Goal: Information Seeking & Learning: Compare options

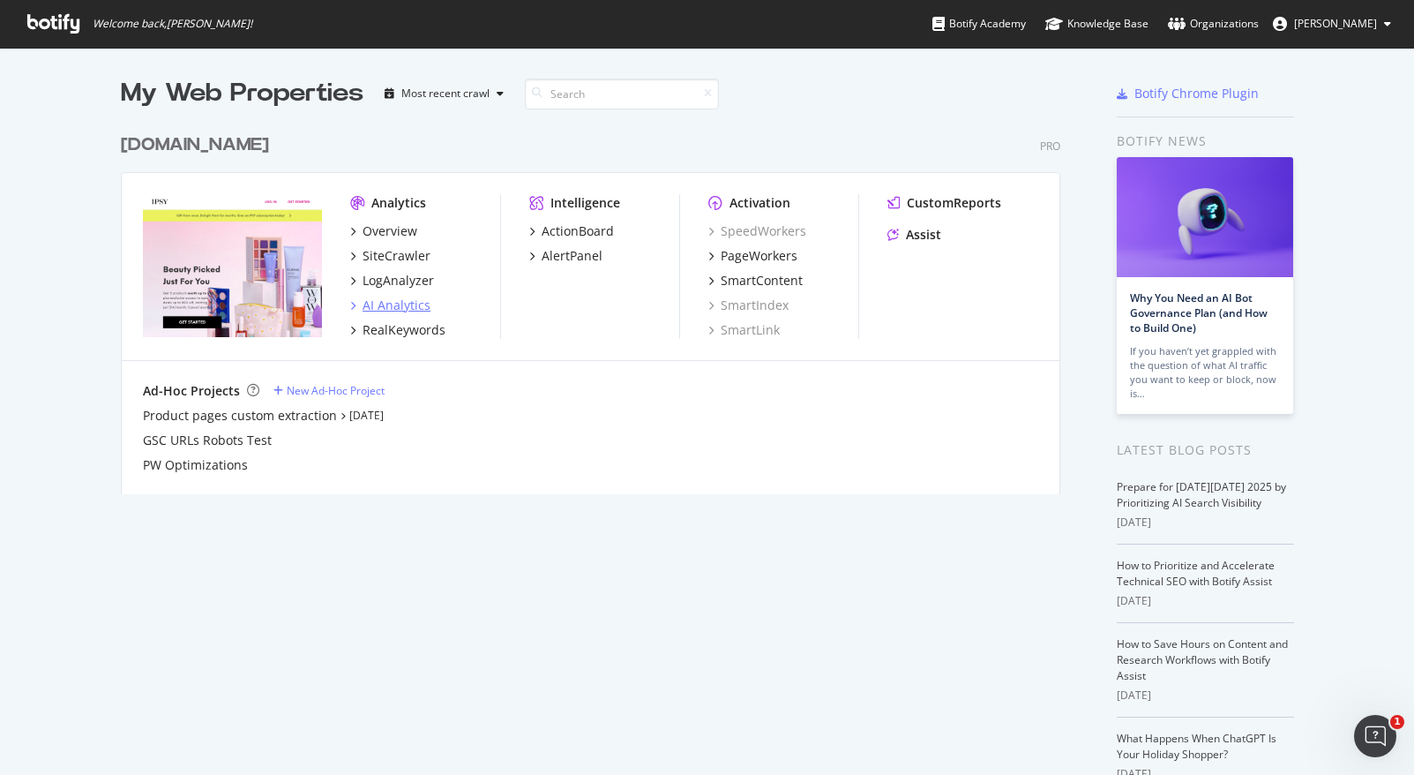
click at [363, 305] on div "AI Analytics" at bounding box center [397, 305] width 68 height 18
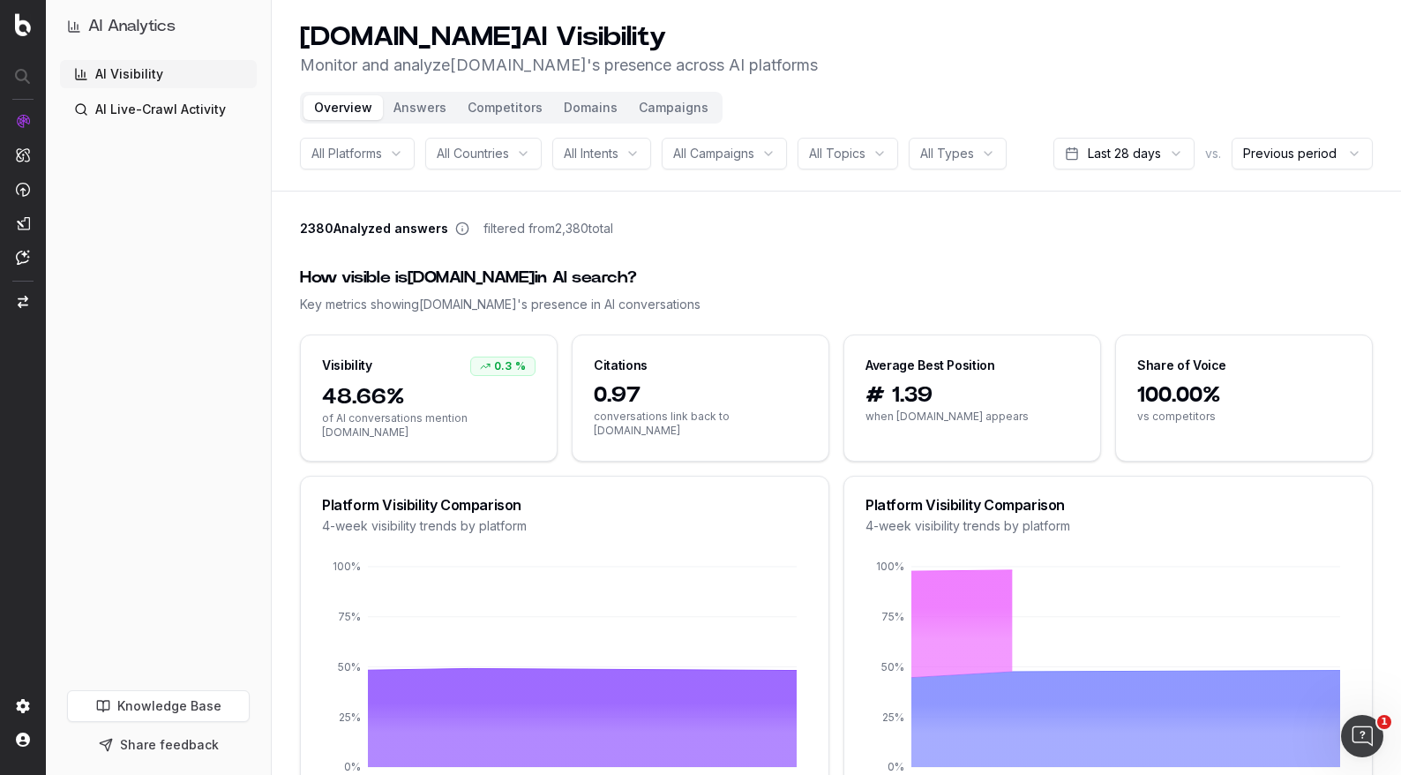
click at [826, 279] on div "How visible is [DOMAIN_NAME] in AI search?" at bounding box center [836, 278] width 1073 height 25
click at [515, 110] on button "Competitors" at bounding box center [505, 107] width 96 height 25
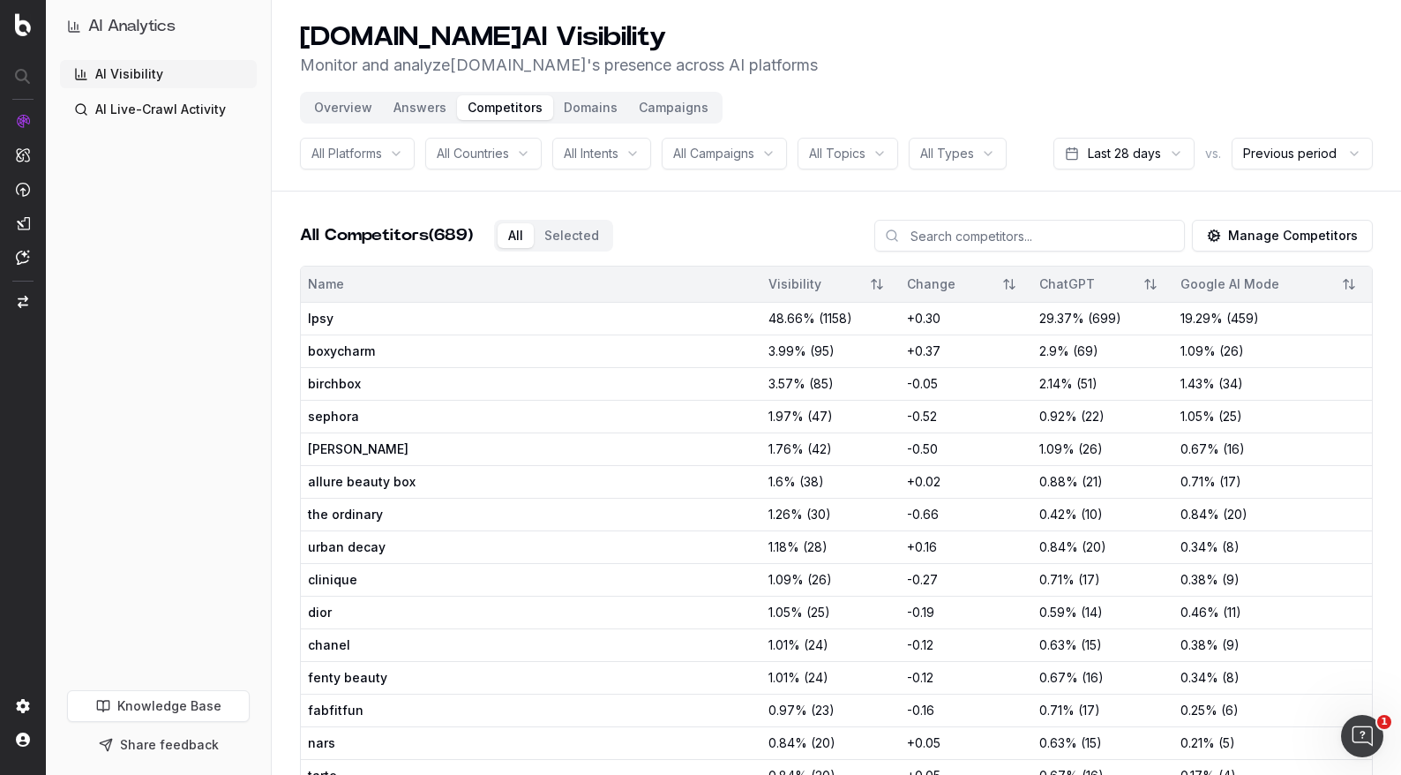
click at [345, 111] on button "Overview" at bounding box center [342, 107] width 79 height 25
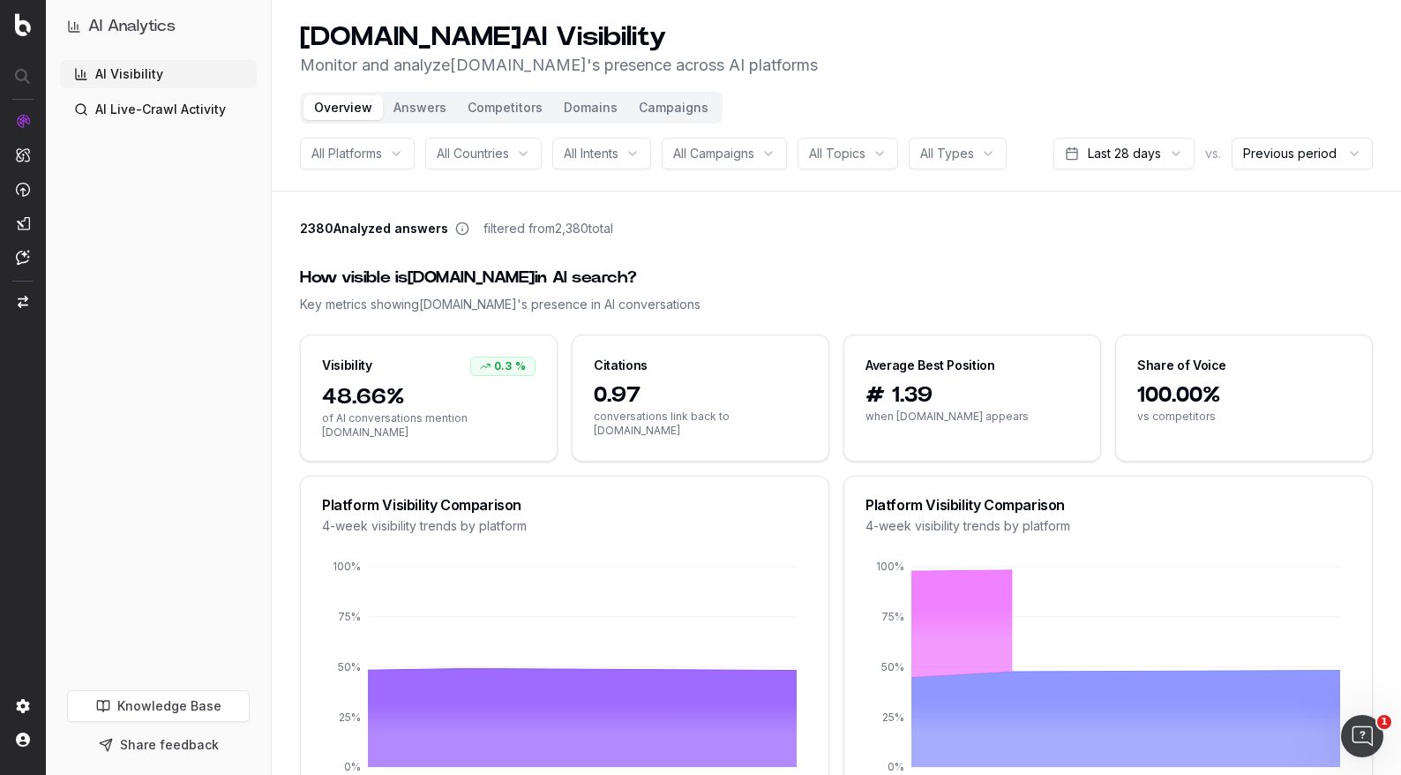
click at [617, 139] on div "All Intents" at bounding box center [601, 154] width 99 height 32
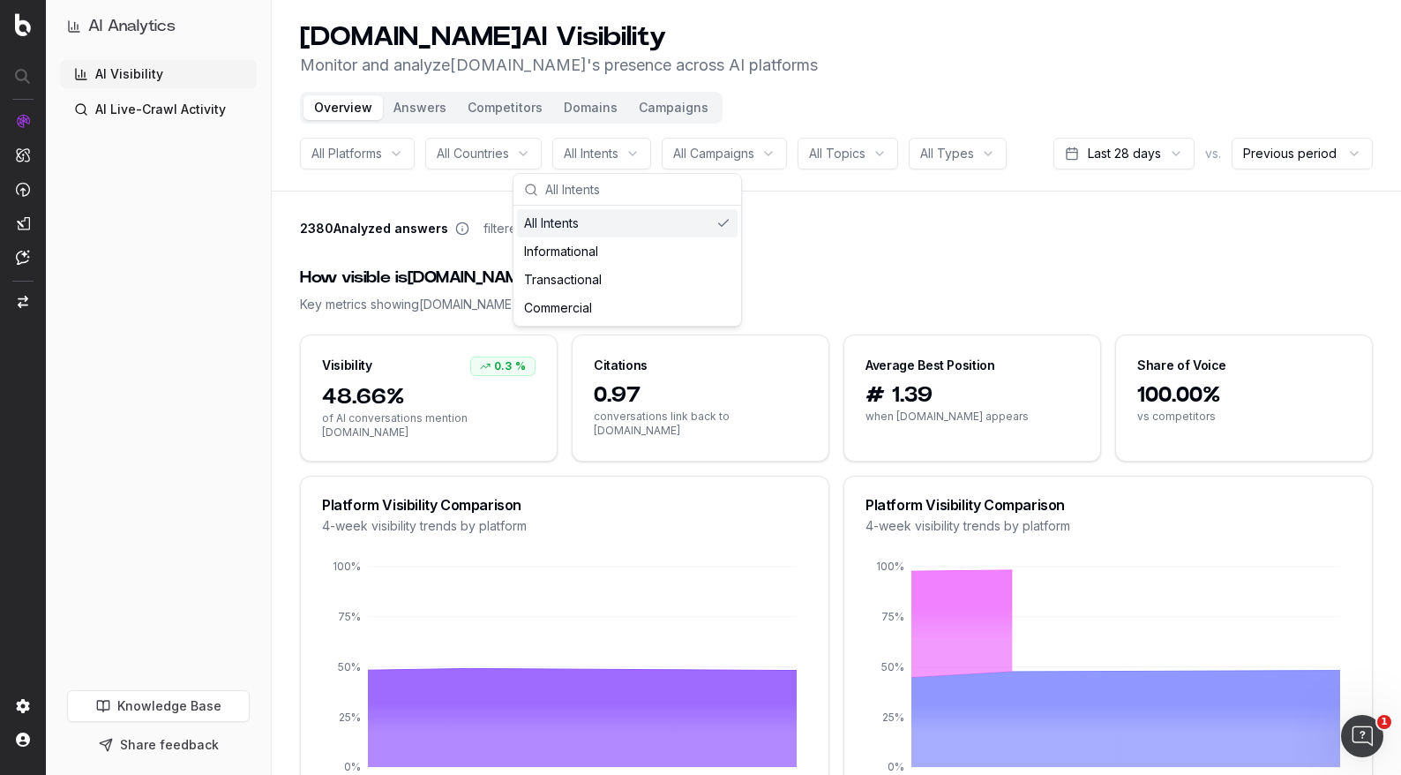
click at [562, 105] on button "Domains" at bounding box center [590, 107] width 75 height 25
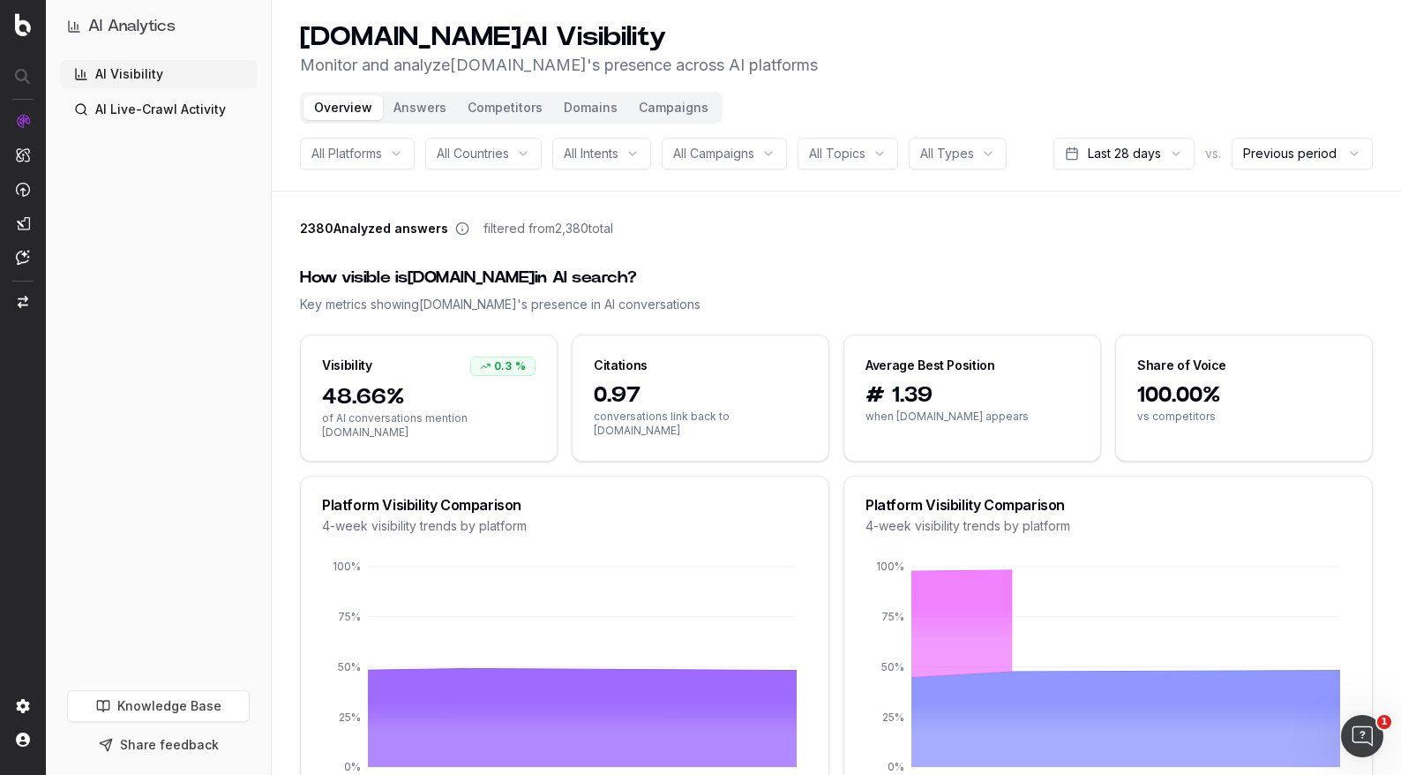
click at [498, 109] on button "Competitors" at bounding box center [505, 107] width 96 height 25
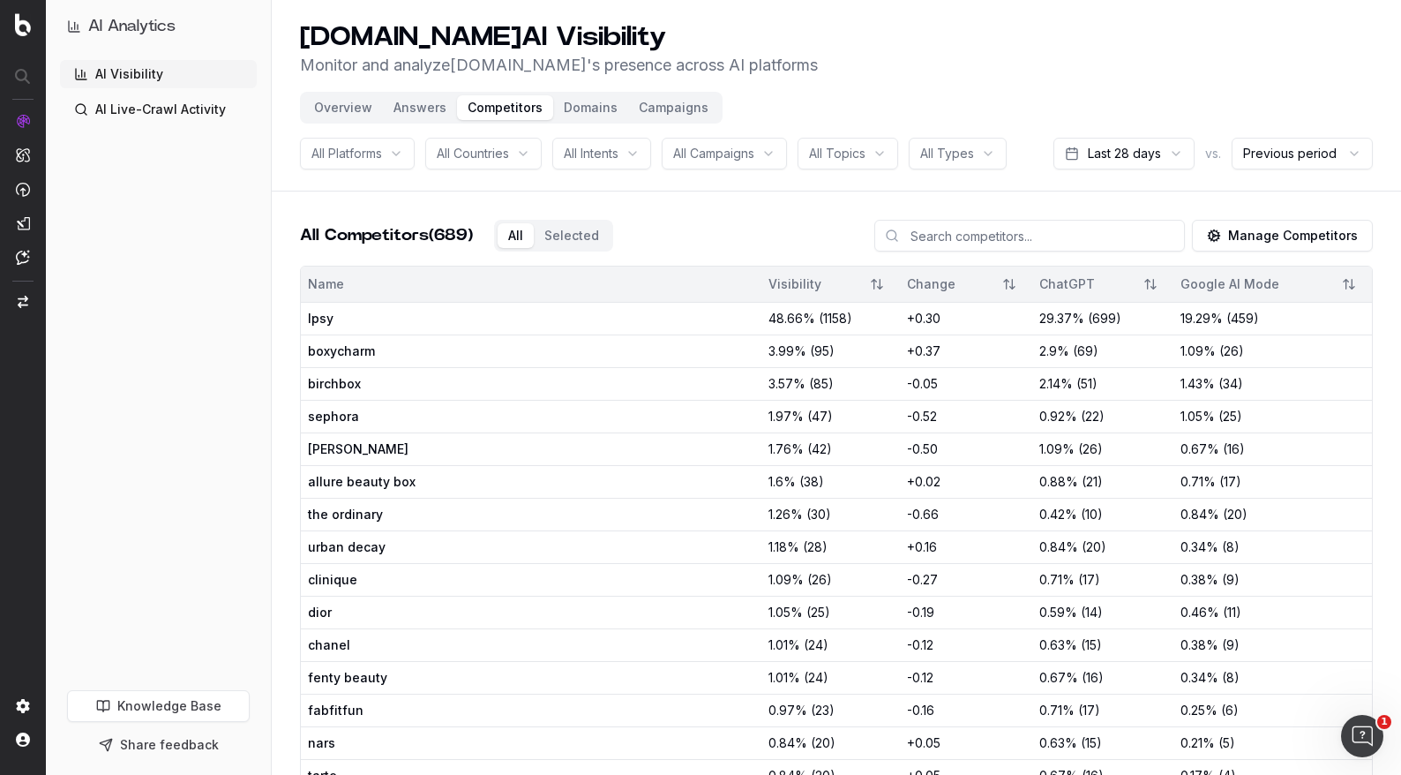
click at [1299, 228] on button "Manage Competitors" at bounding box center [1282, 236] width 181 height 32
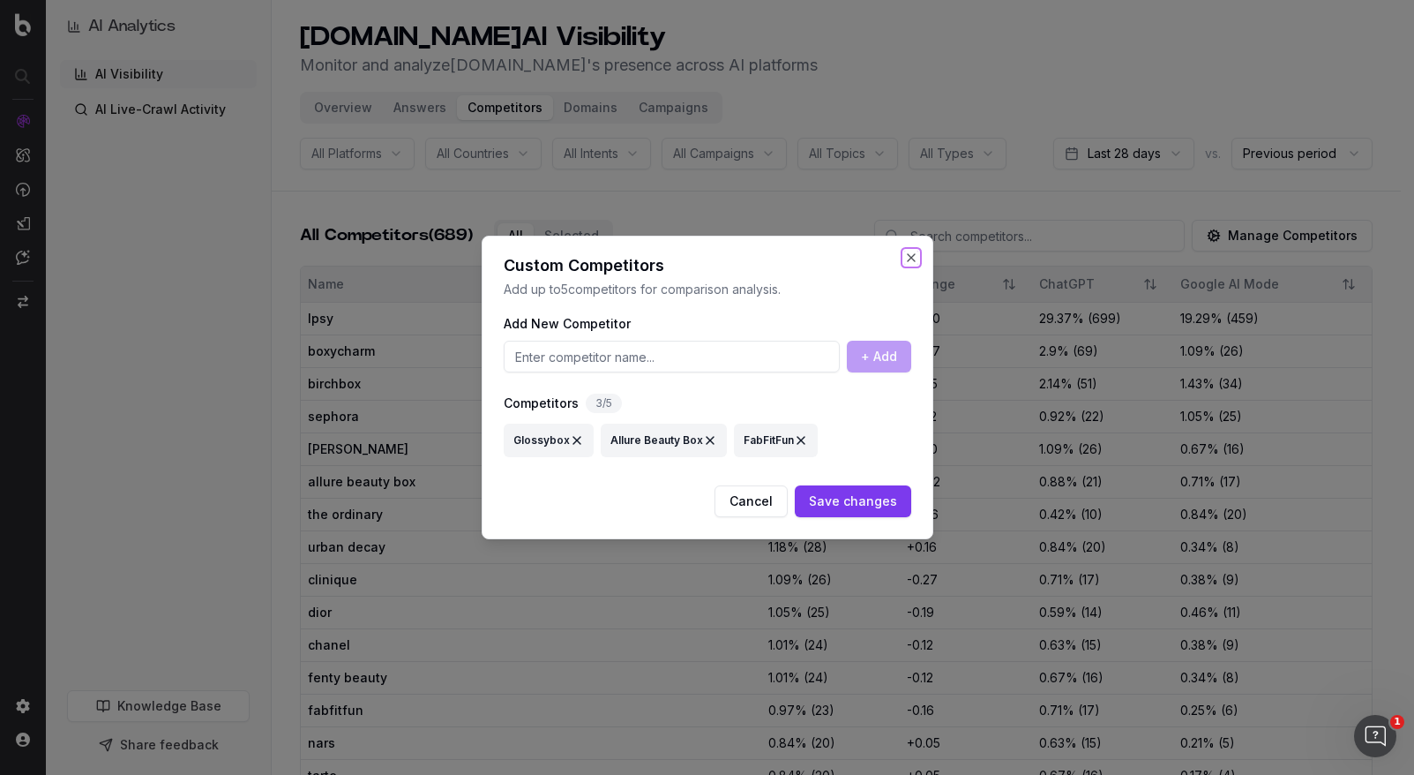
click at [917, 256] on button "Close" at bounding box center [911, 258] width 14 height 14
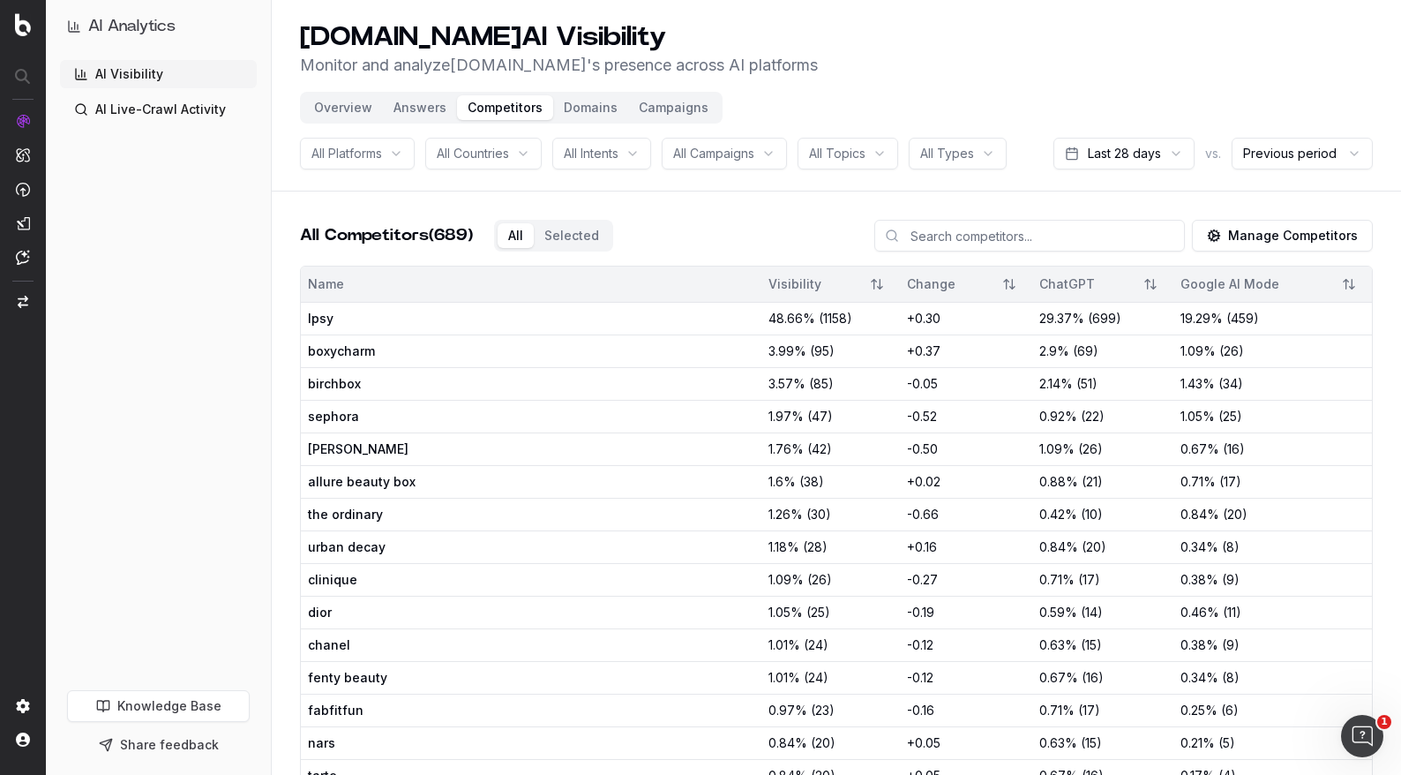
click at [1192, 164] on html "AI Analytics AI Visibility AI Live-Crawl Activity Knowledge Base Share feedback…" at bounding box center [700, 387] width 1401 height 775
click at [1134, 169] on header "[DOMAIN_NAME] AI Visibility Monitor and analyze [DOMAIN_NAME] 's presence acros…" at bounding box center [836, 95] width 1129 height 191
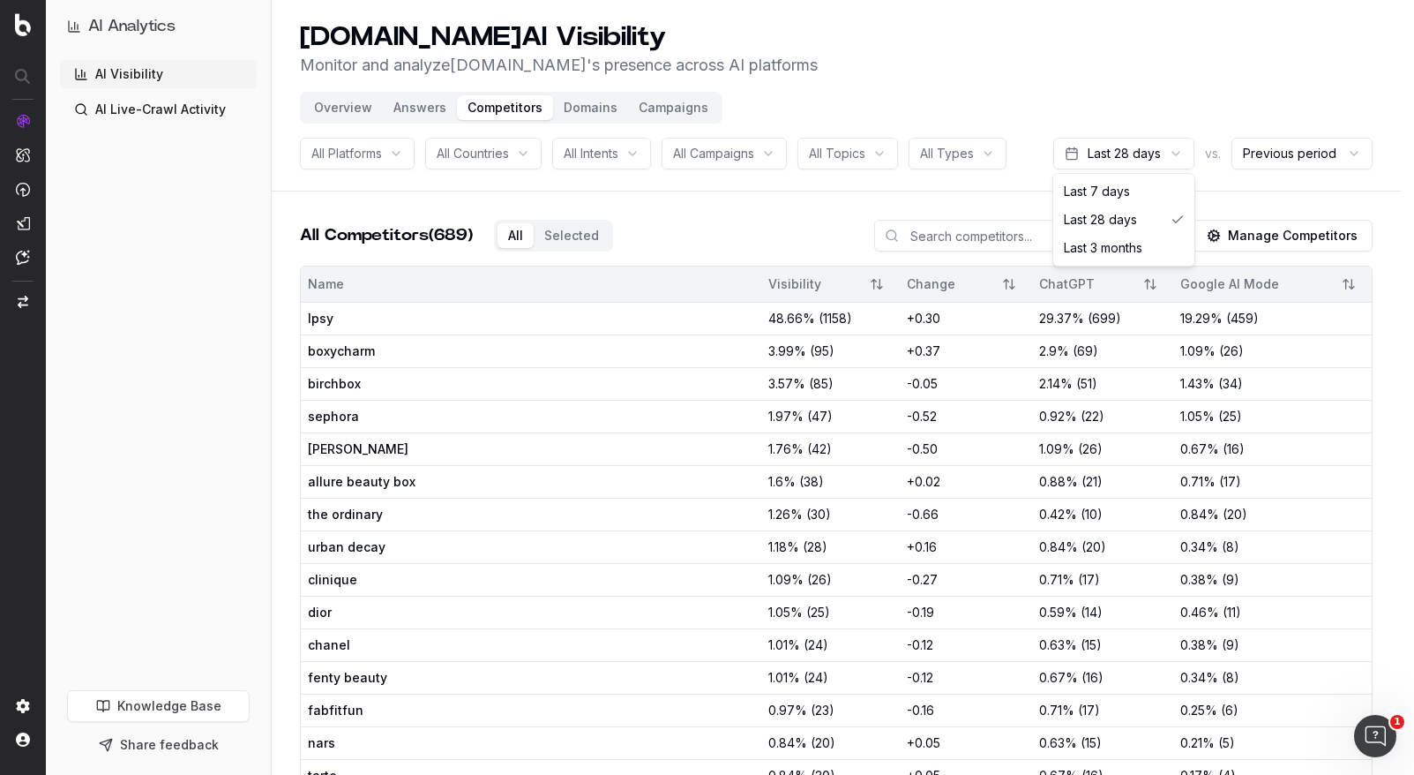
click at [1128, 154] on html "AI Analytics AI Visibility AI Live-Crawl Activity Knowledge Base Share feedback…" at bounding box center [707, 387] width 1414 height 775
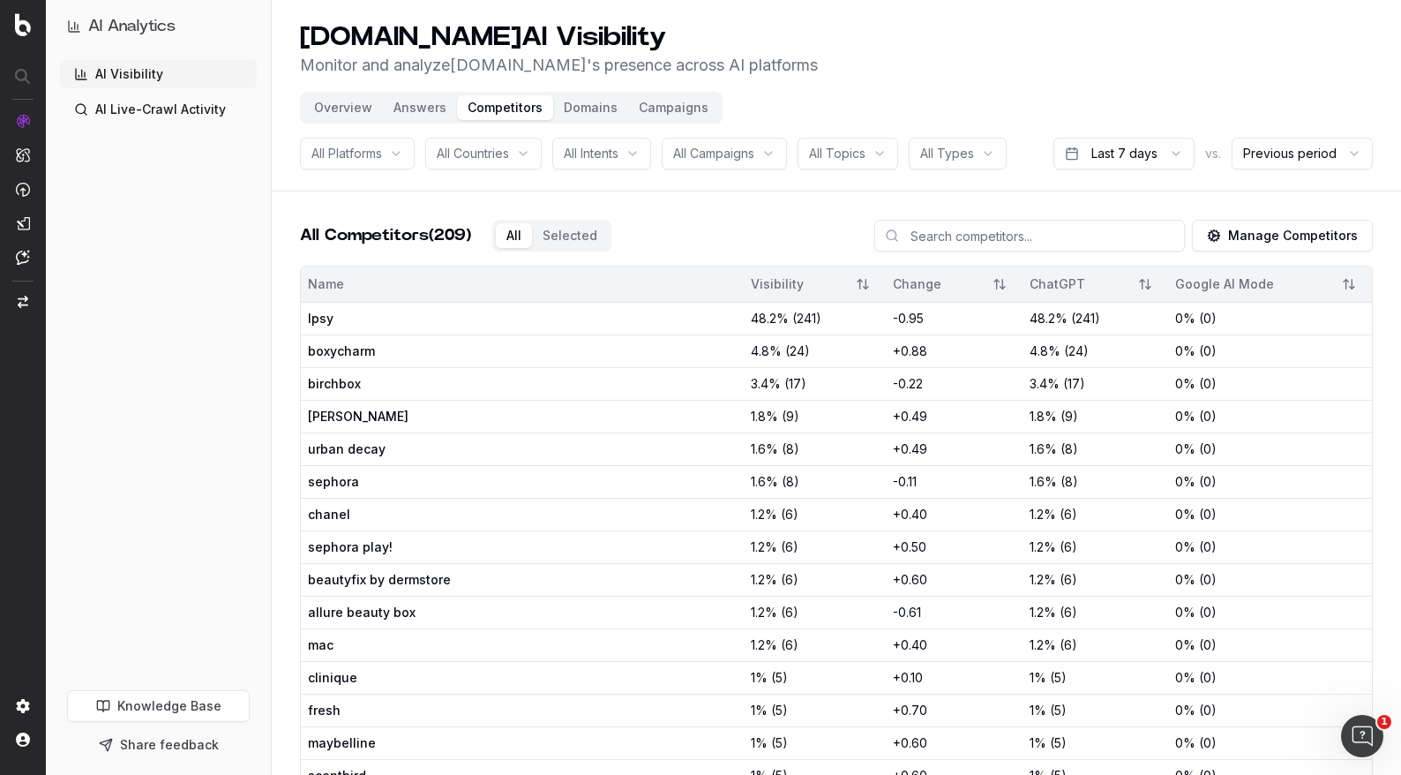
click at [336, 111] on button "Overview" at bounding box center [342, 107] width 79 height 25
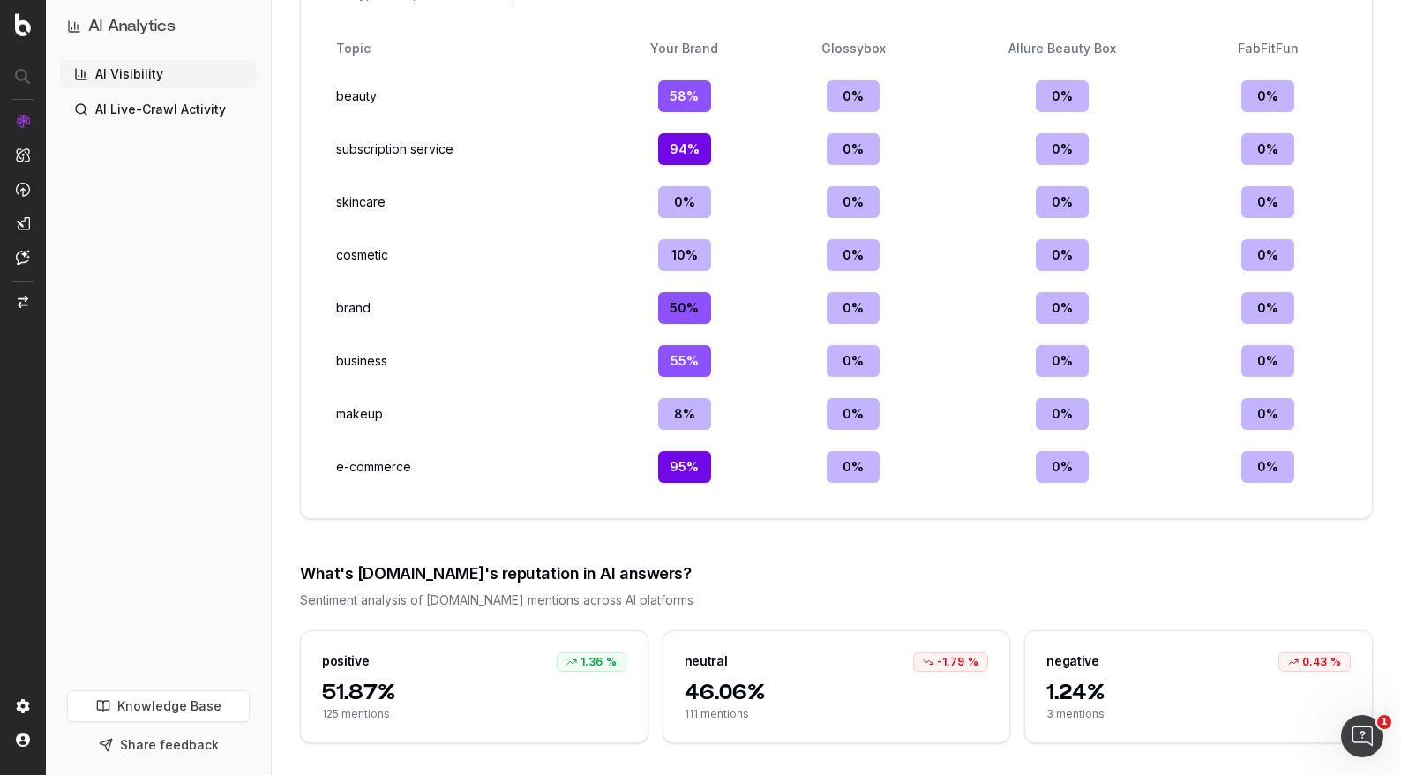
scroll to position [1995, 0]
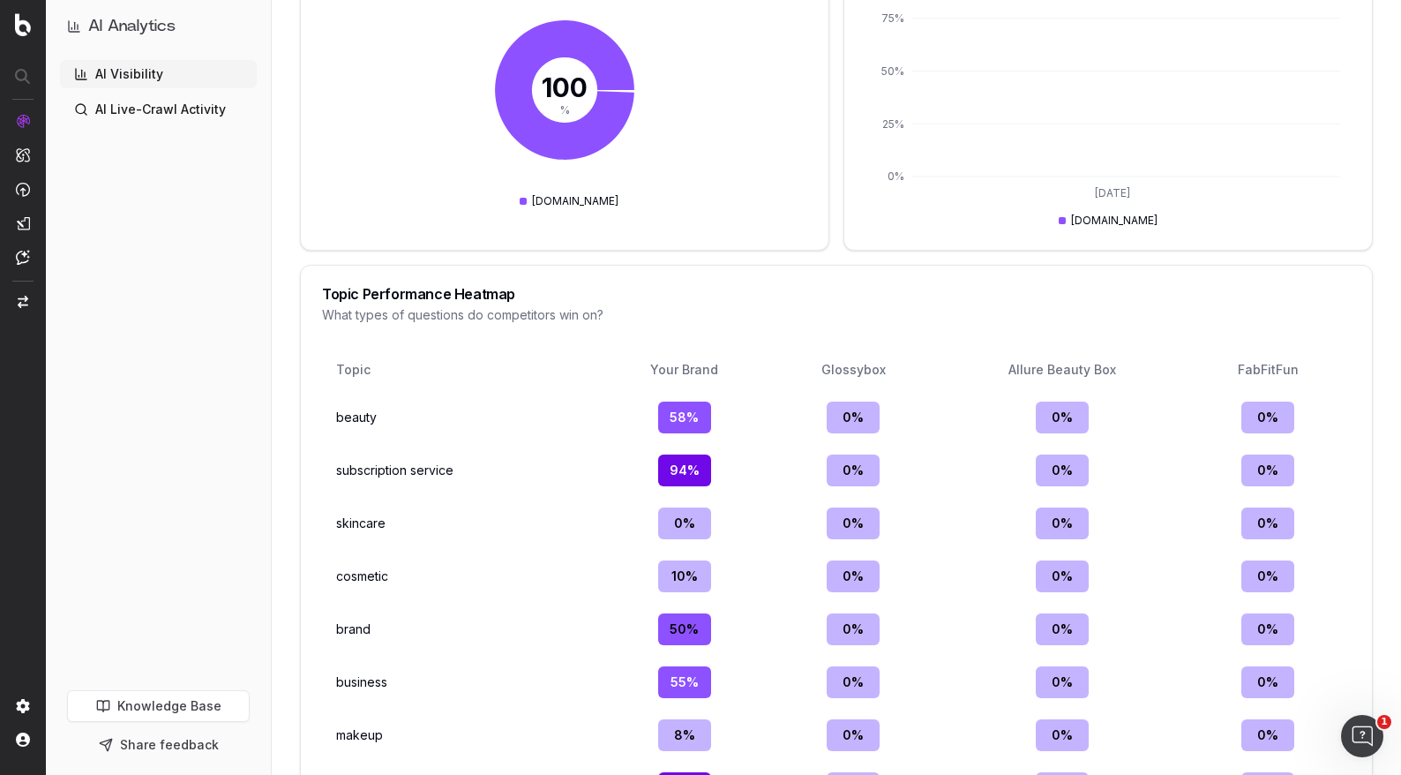
click at [1065, 361] on div "Allure Beauty Box" at bounding box center [1062, 370] width 231 height 18
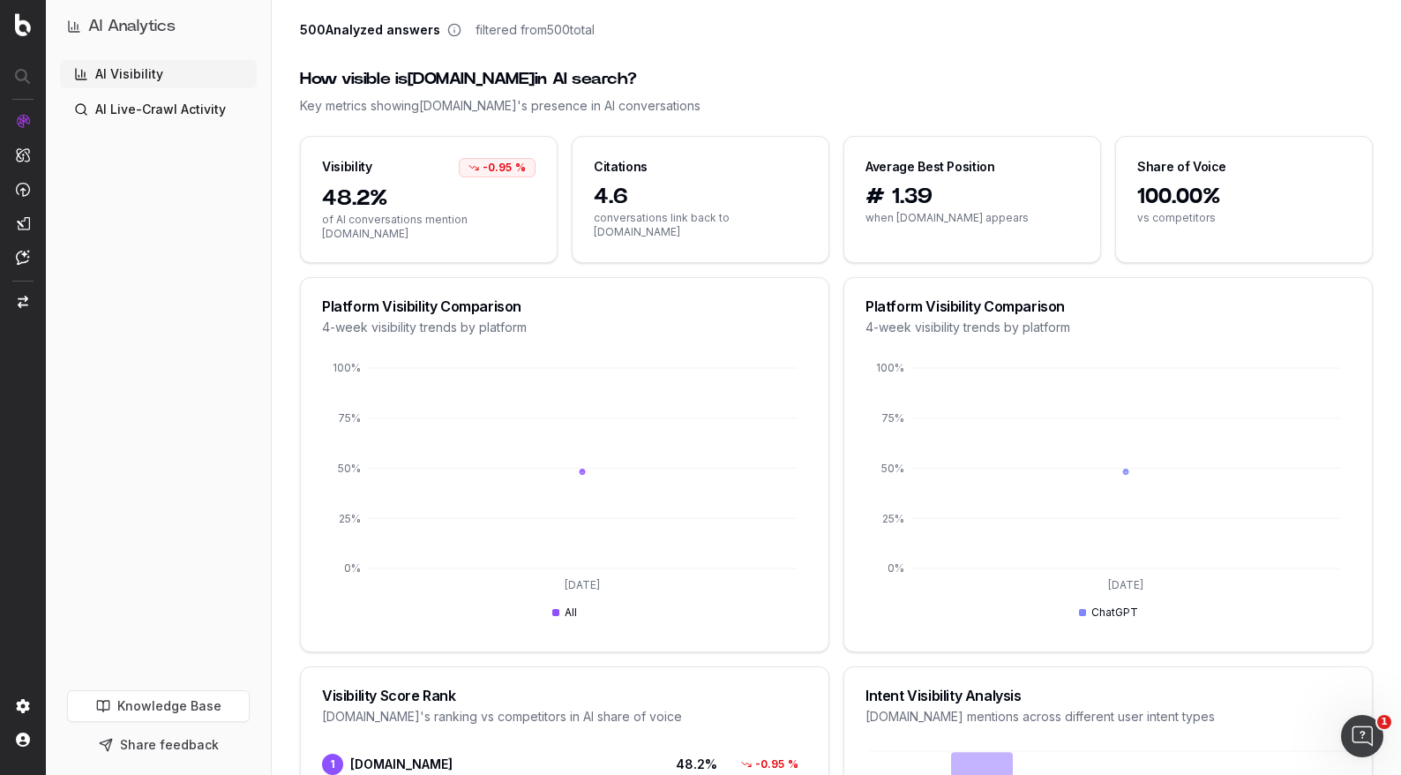
scroll to position [0, 0]
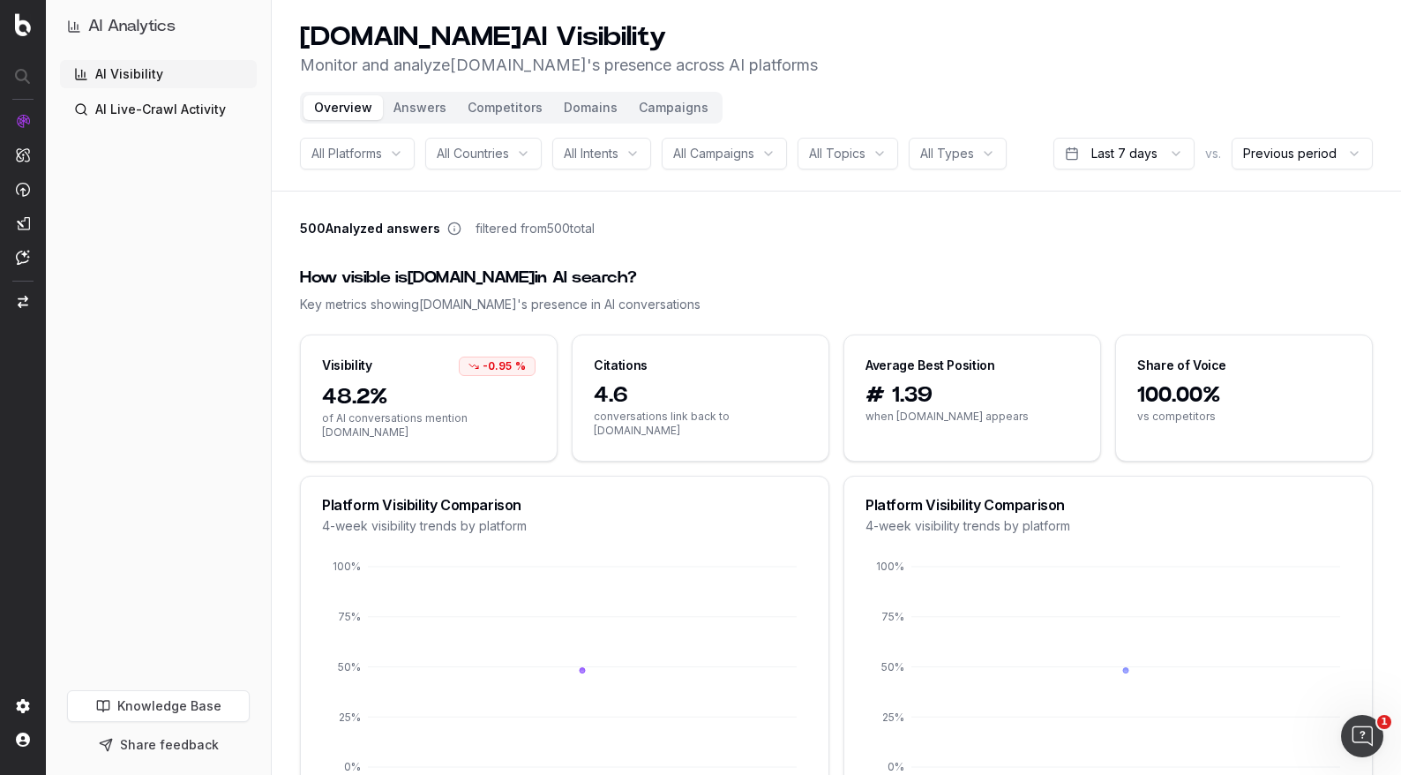
click at [568, 106] on button "Domains" at bounding box center [590, 107] width 75 height 25
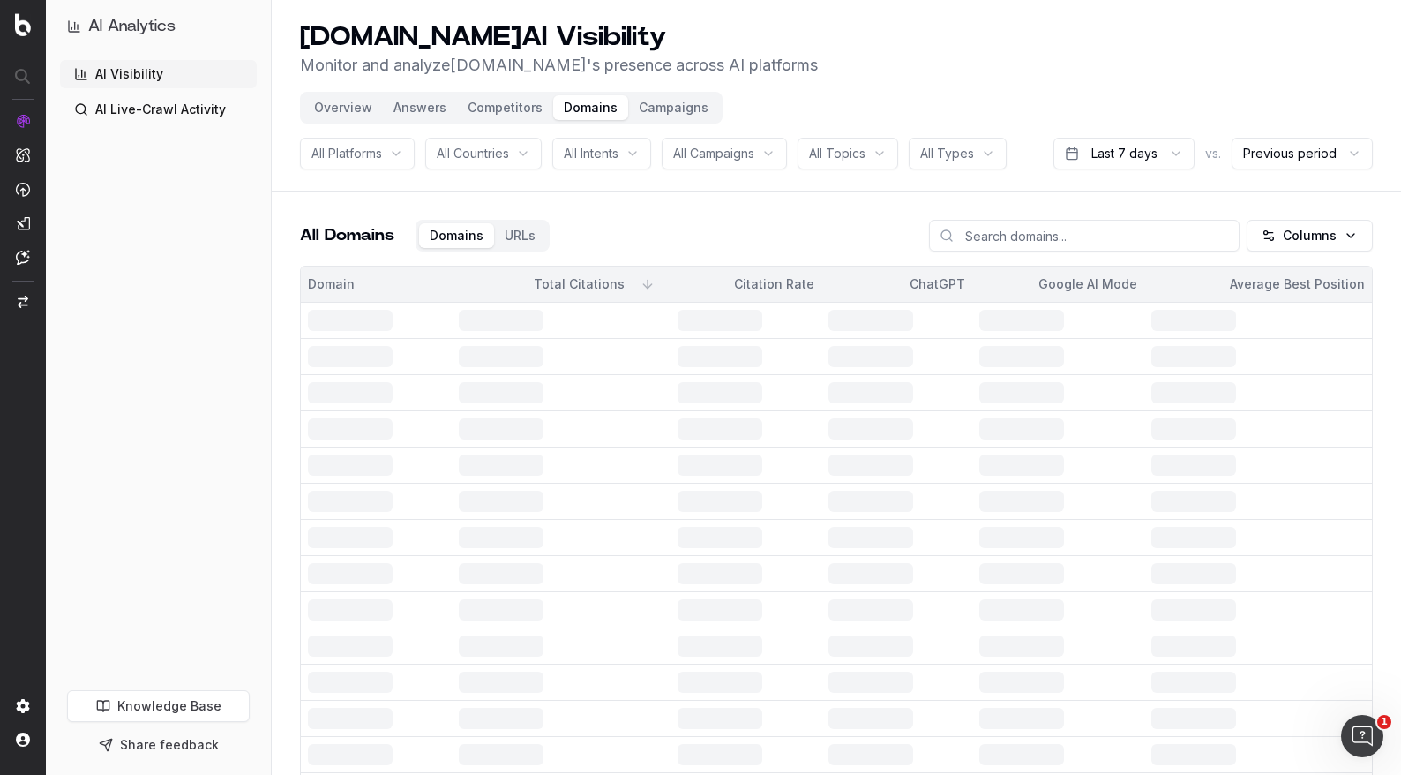
click at [510, 107] on button "Competitors" at bounding box center [505, 107] width 96 height 25
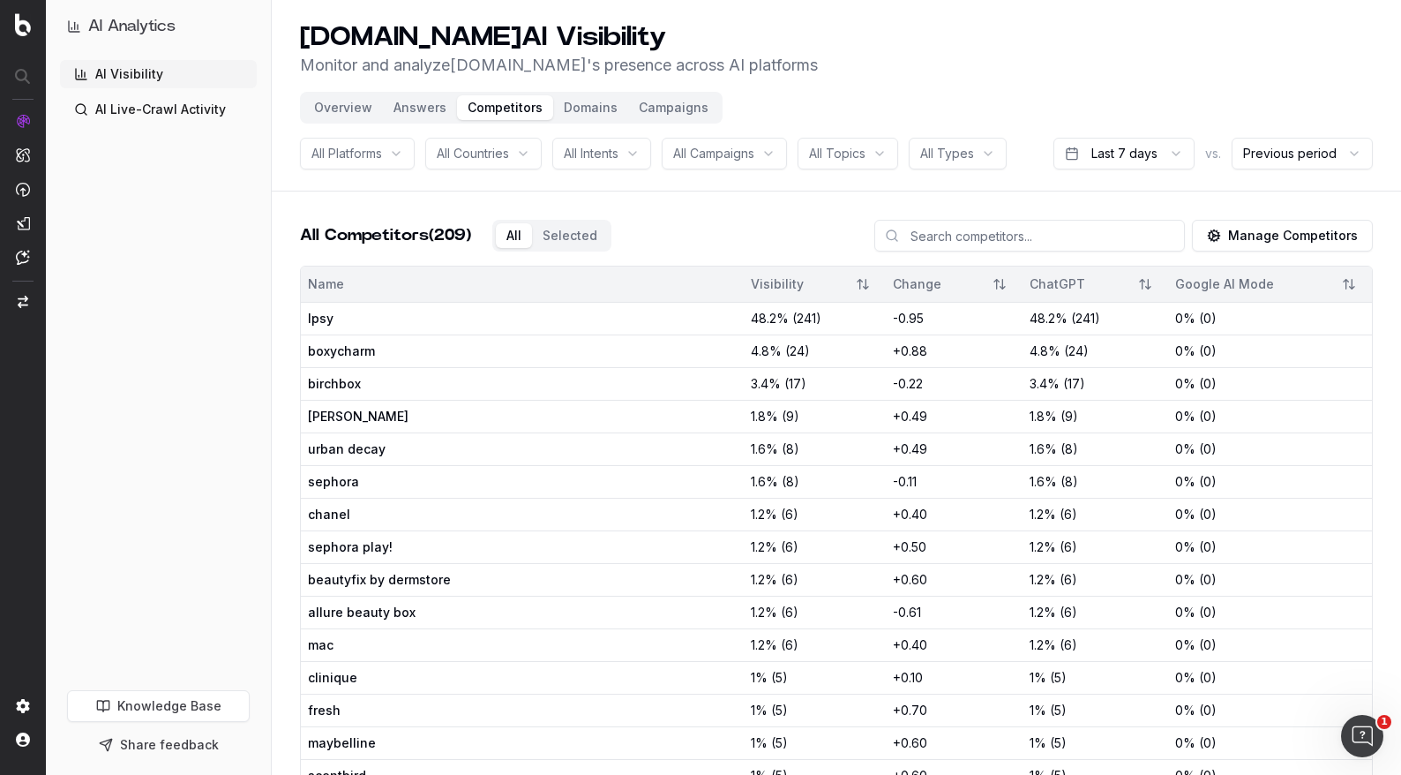
click at [1280, 231] on button "Manage Competitors" at bounding box center [1282, 236] width 181 height 32
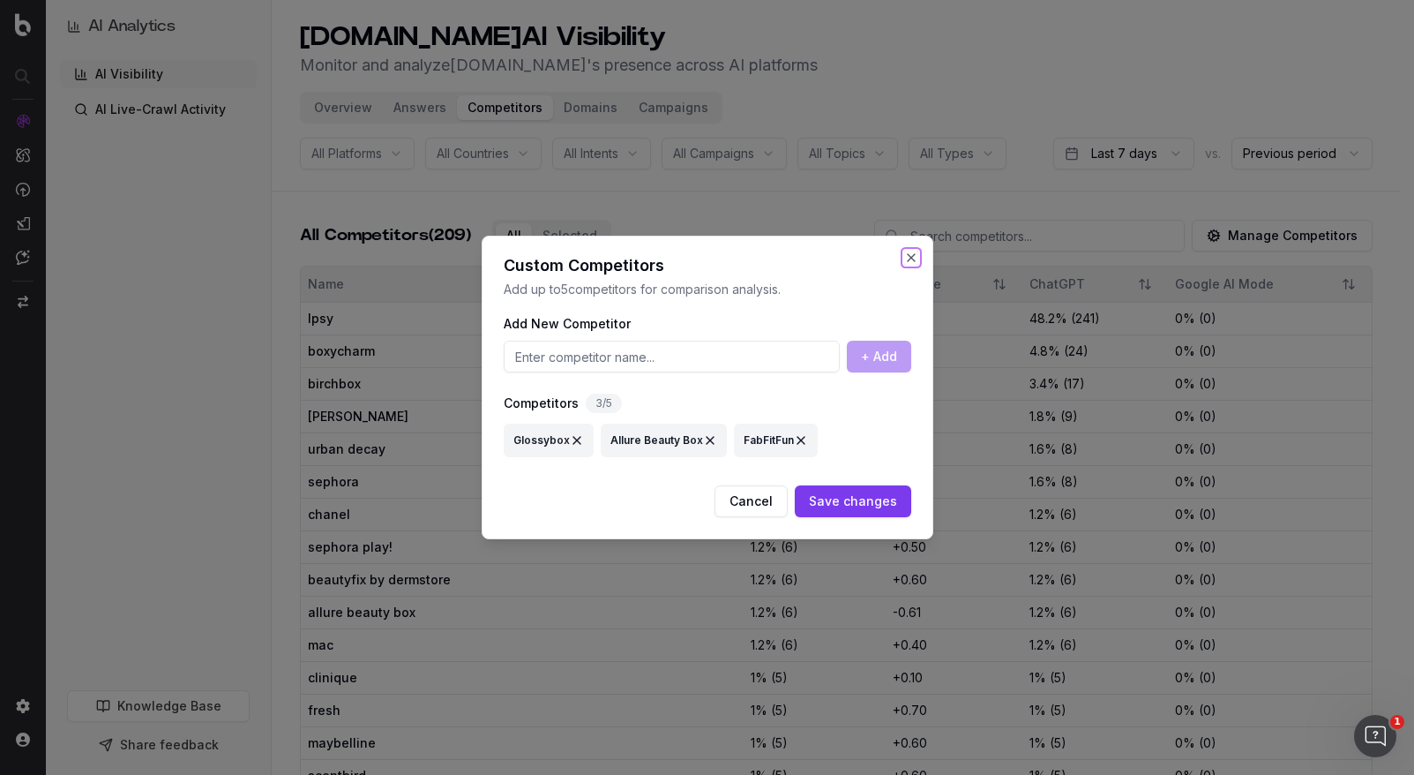
click at [916, 258] on button "Close" at bounding box center [911, 258] width 14 height 14
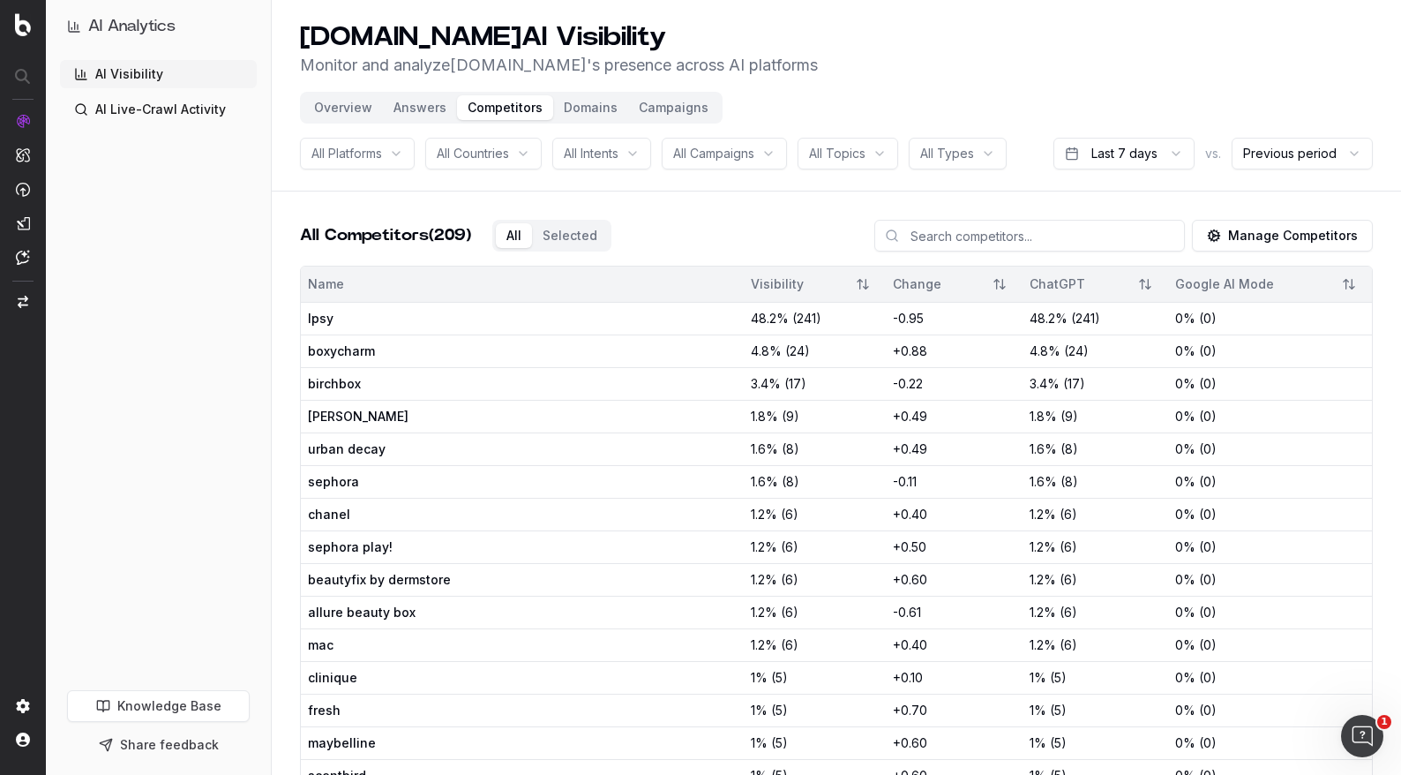
click at [1261, 243] on button "Manage Competitors" at bounding box center [1282, 236] width 181 height 32
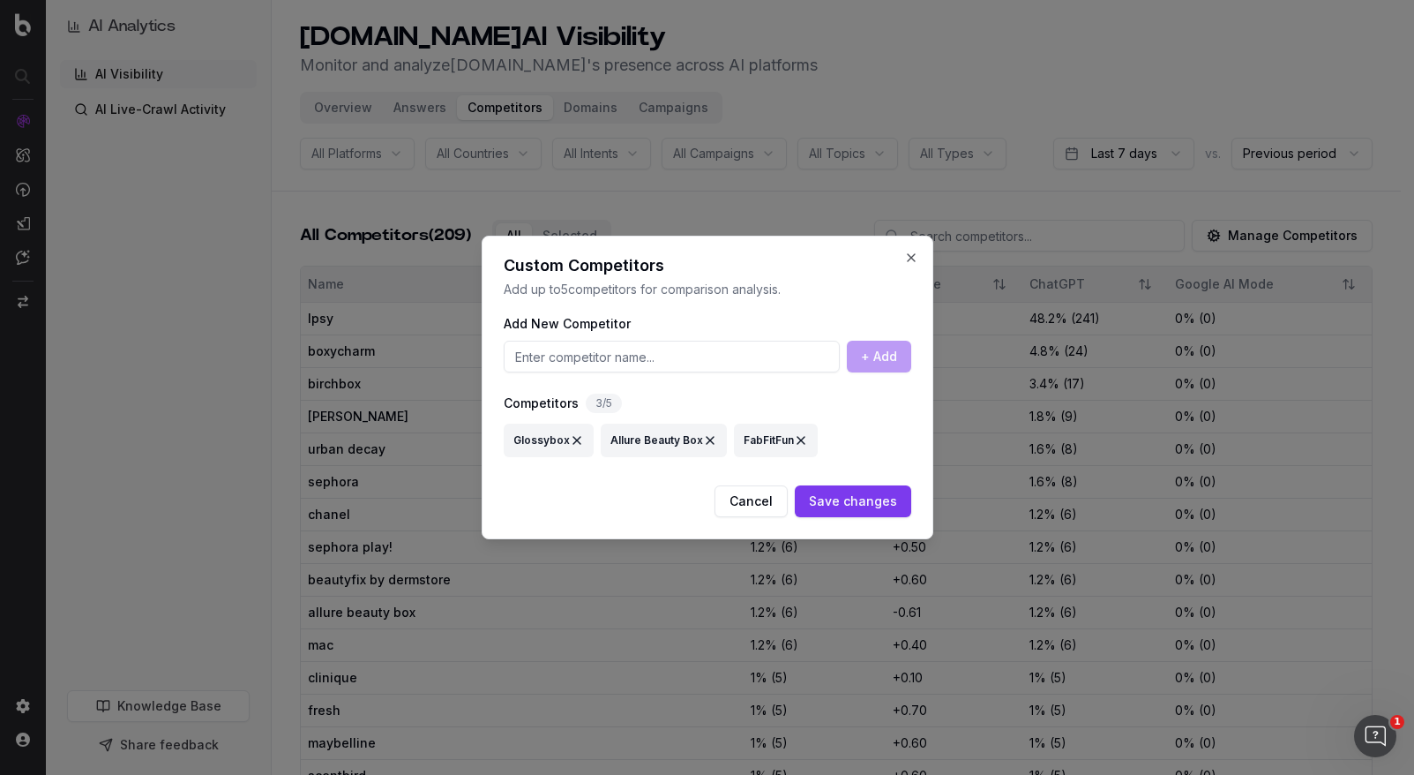
click at [756, 353] on input at bounding box center [672, 357] width 336 height 32
type input "a"
click at [915, 257] on button "Close" at bounding box center [911, 258] width 14 height 14
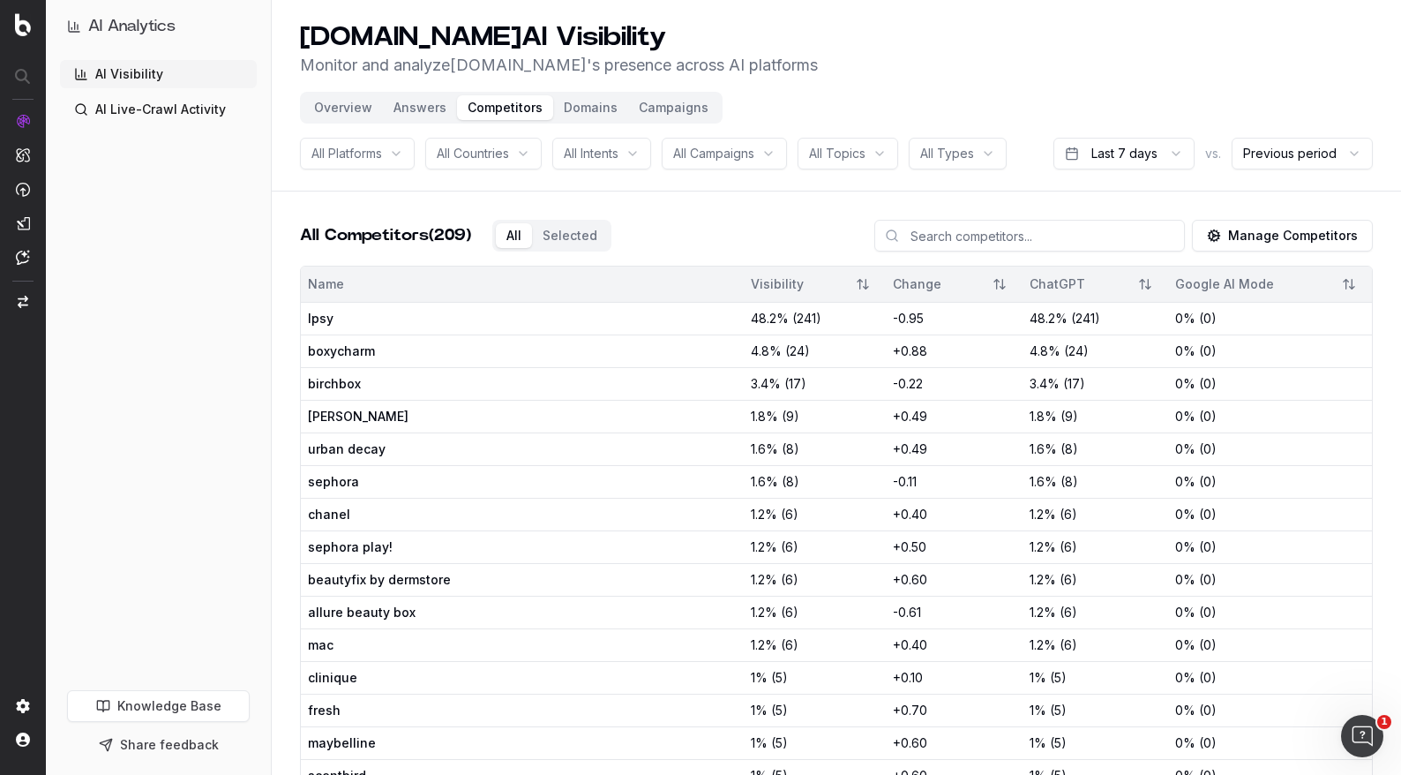
click at [142, 72] on link "AI Visibility" at bounding box center [158, 74] width 197 height 28
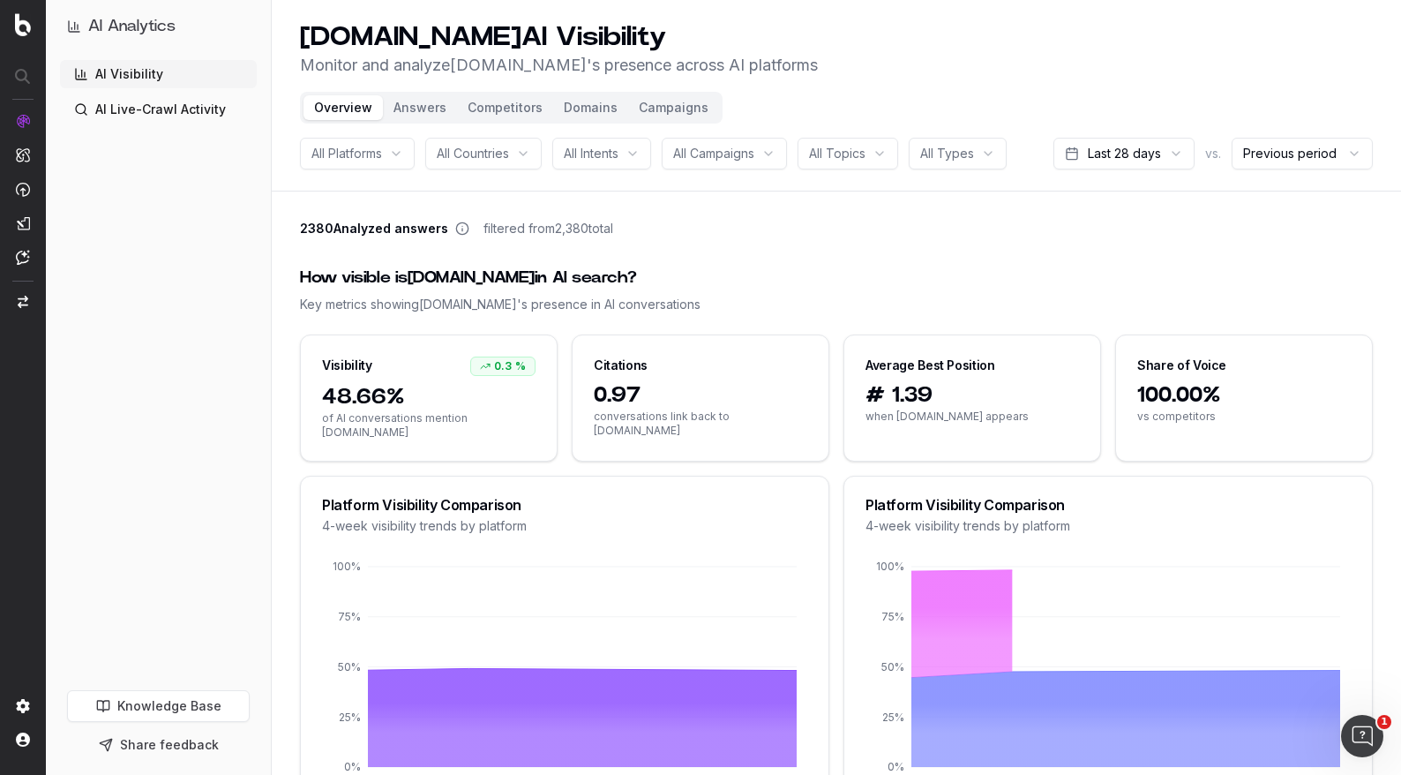
click at [431, 107] on button "Answers" at bounding box center [420, 107] width 74 height 25
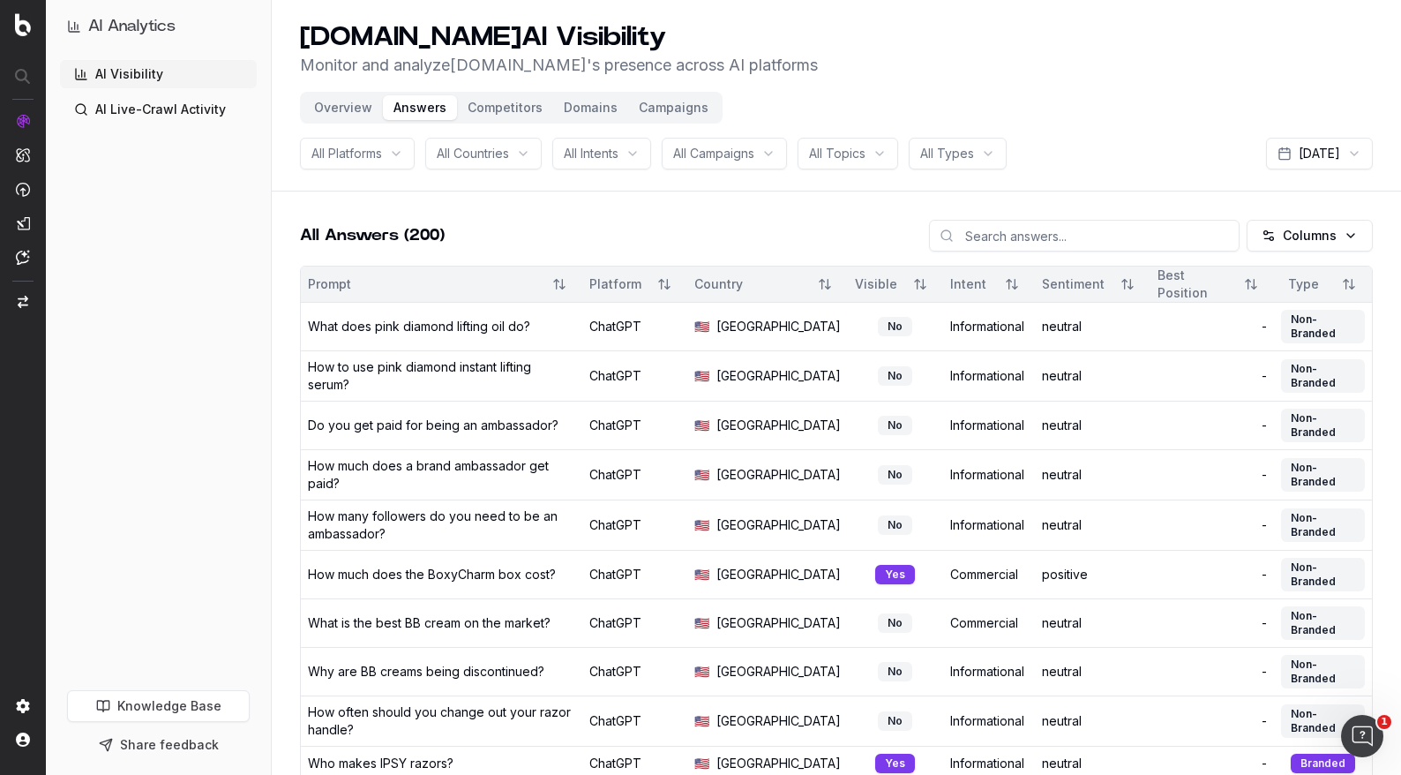
click at [1300, 235] on html "AI Analytics AI Visibility AI Live-Crawl Activity Knowledge Base Share feedback…" at bounding box center [700, 387] width 1401 height 775
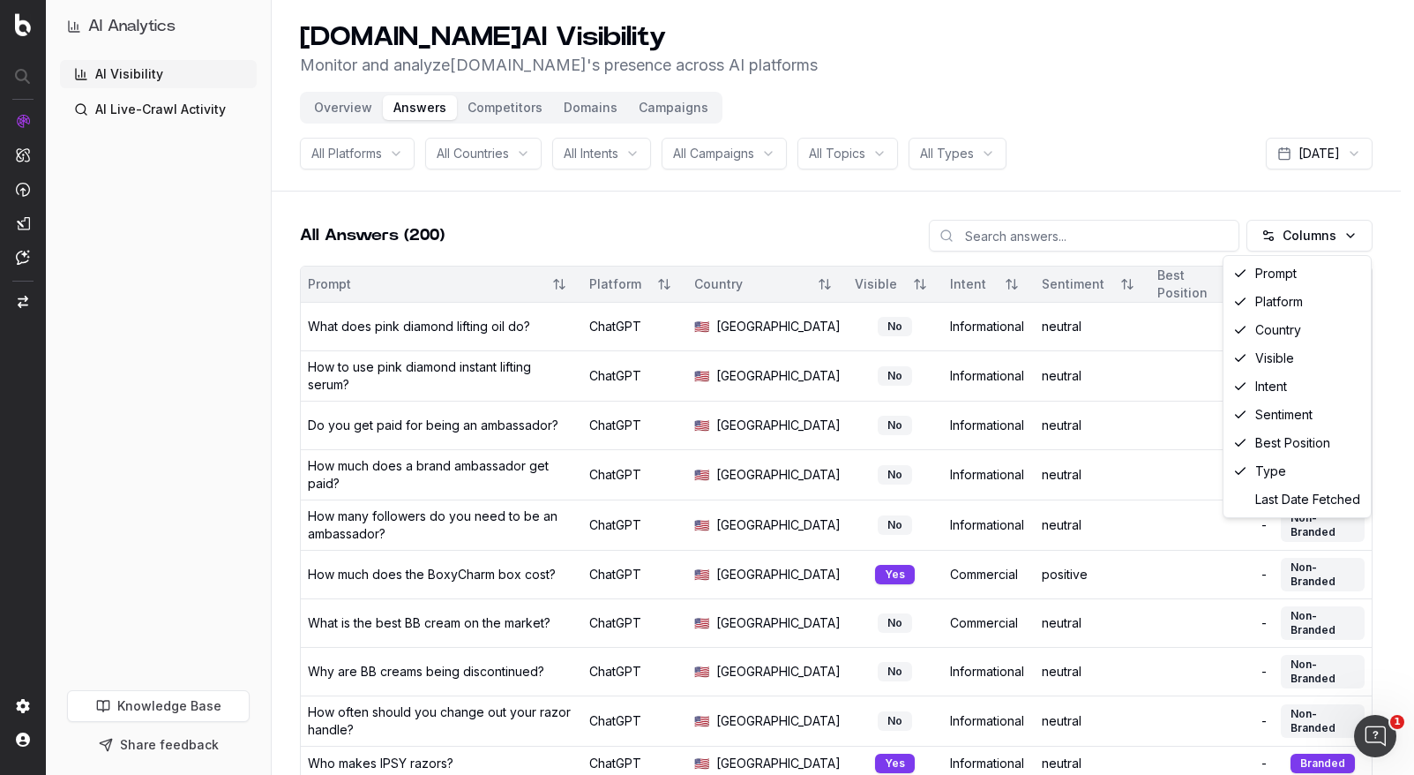
click at [1299, 235] on html "AI Analytics AI Visibility AI Live-Crawl Activity Knowledge Base Share feedback…" at bounding box center [707, 387] width 1414 height 775
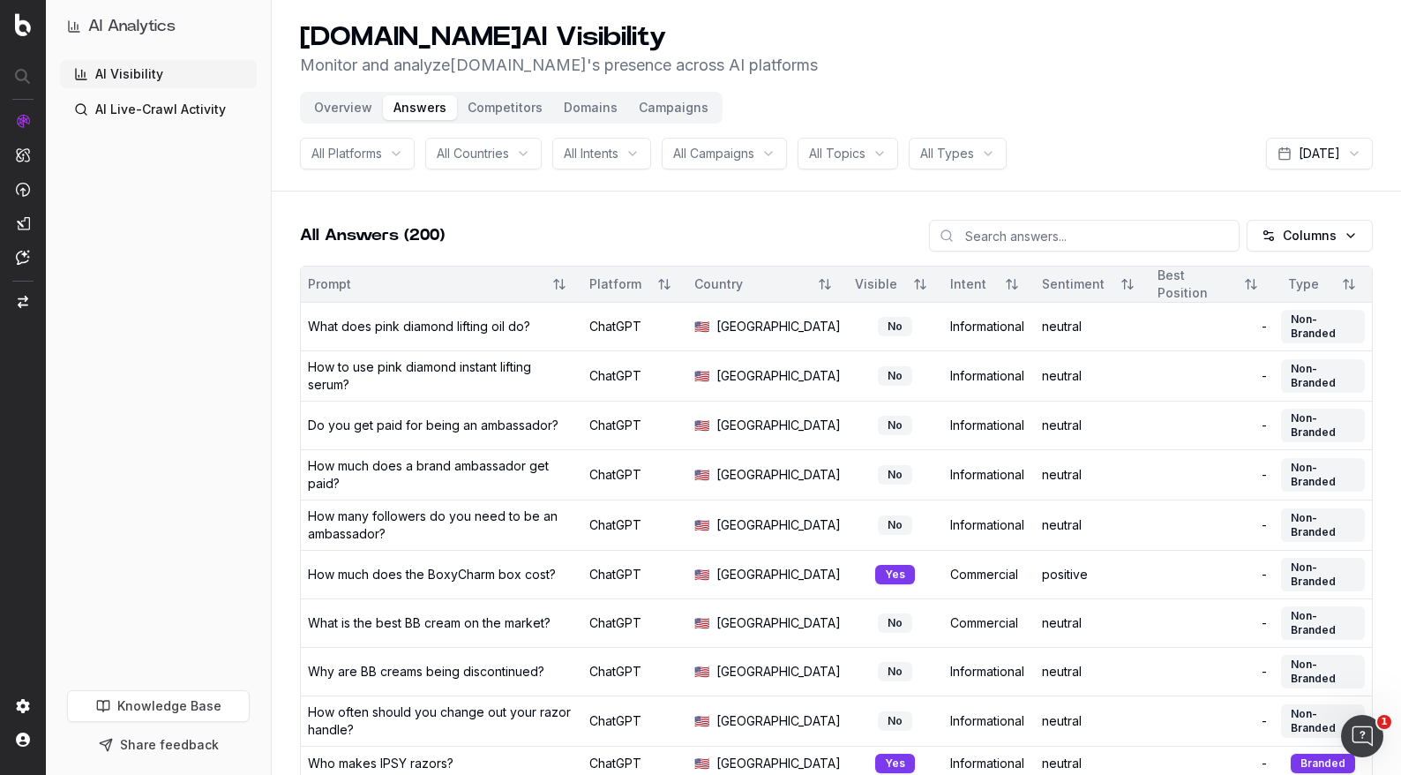
click at [501, 101] on button "Competitors" at bounding box center [505, 107] width 96 height 25
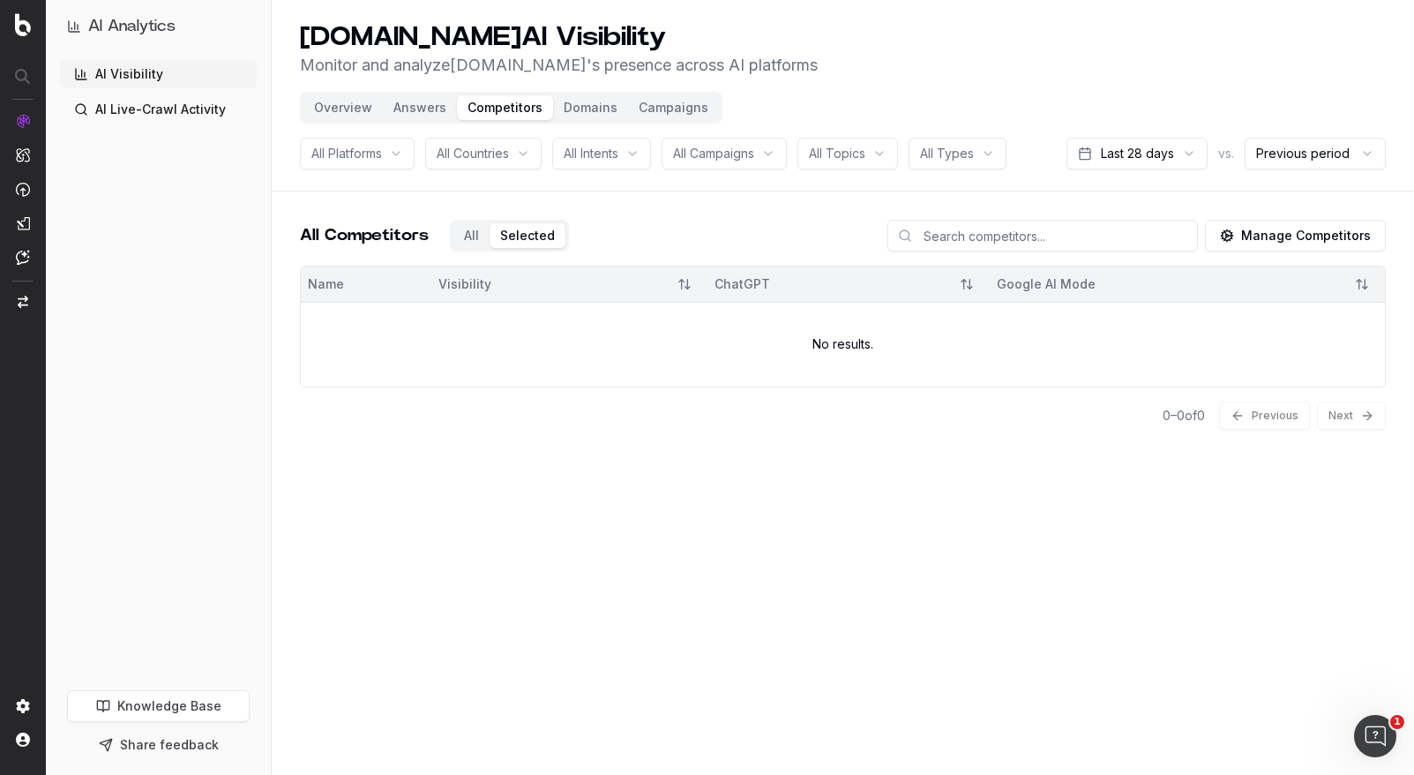
click at [586, 226] on div "All Competitors All Selected Manage Competitors" at bounding box center [843, 243] width 1086 height 46
click at [480, 238] on div "All Competitors All Selected" at bounding box center [434, 236] width 269 height 32
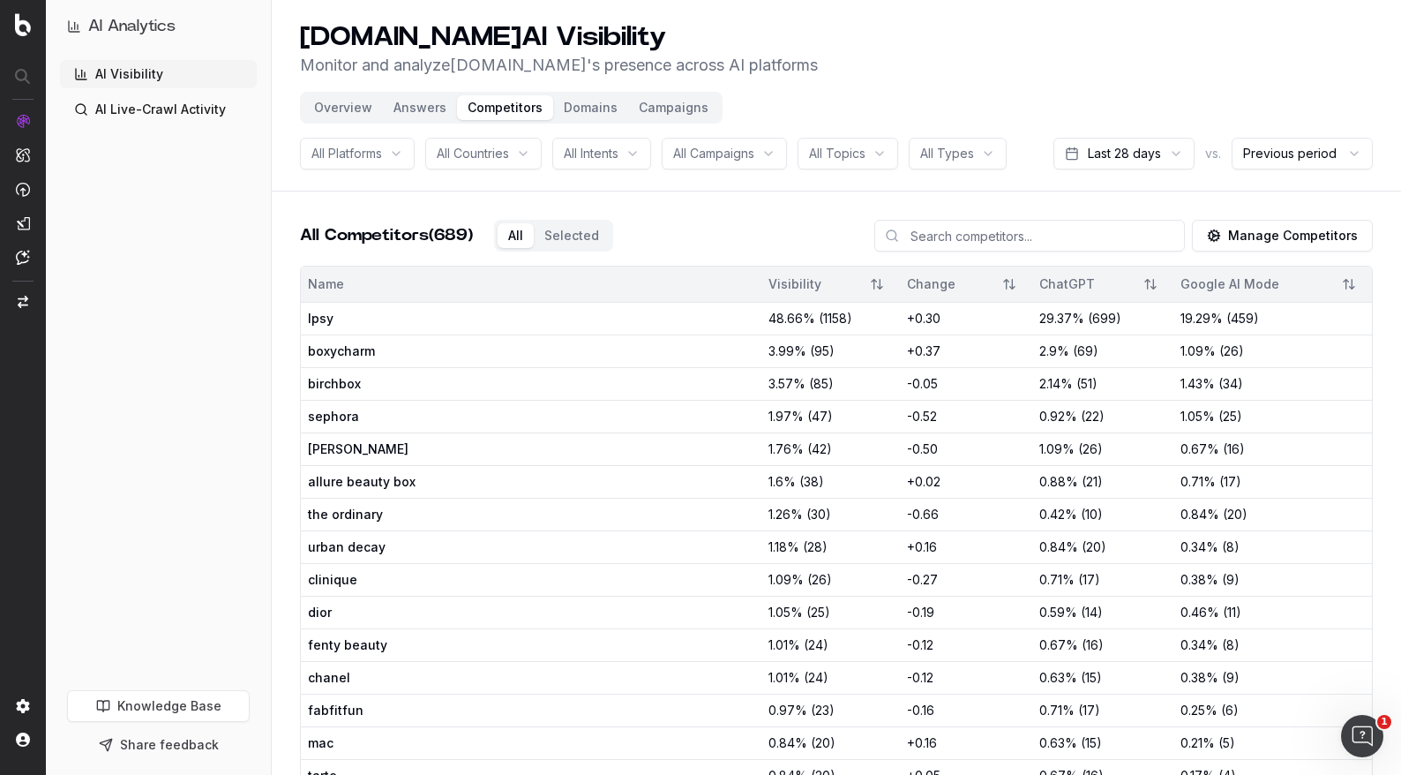
click at [865, 147] on span "All Topics" at bounding box center [837, 154] width 56 height 18
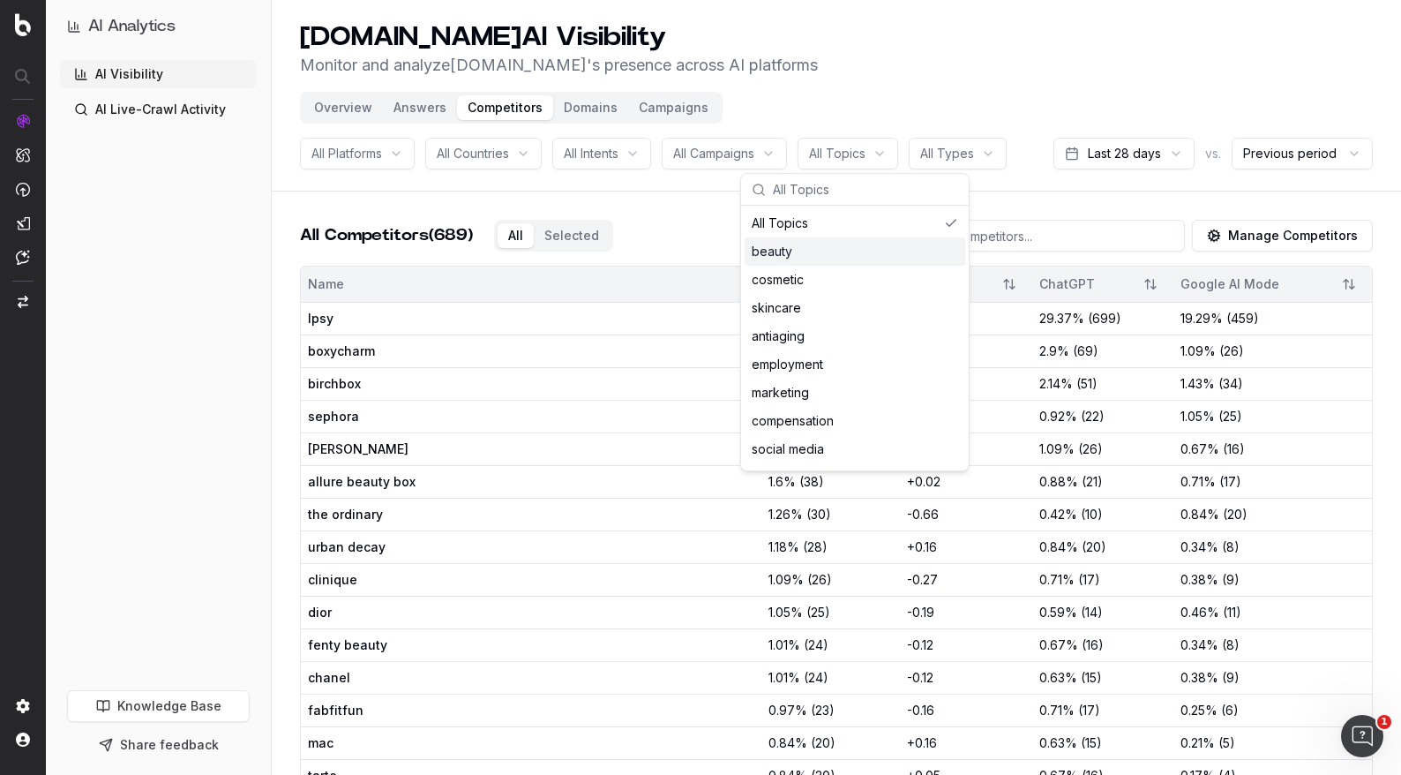
click at [819, 246] on div "beauty" at bounding box center [855, 251] width 221 height 28
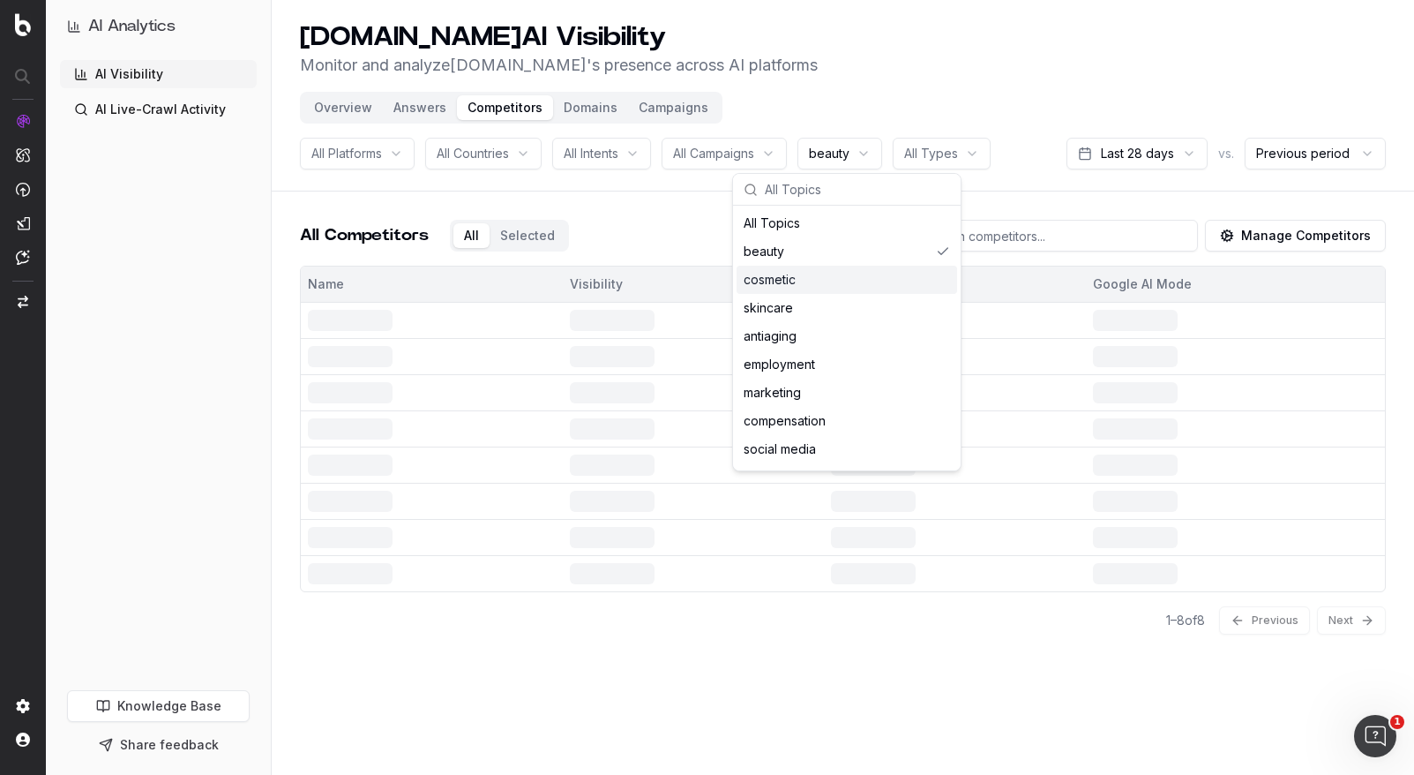
click at [668, 221] on div "All Competitors All Selected Manage Competitors" at bounding box center [843, 243] width 1086 height 46
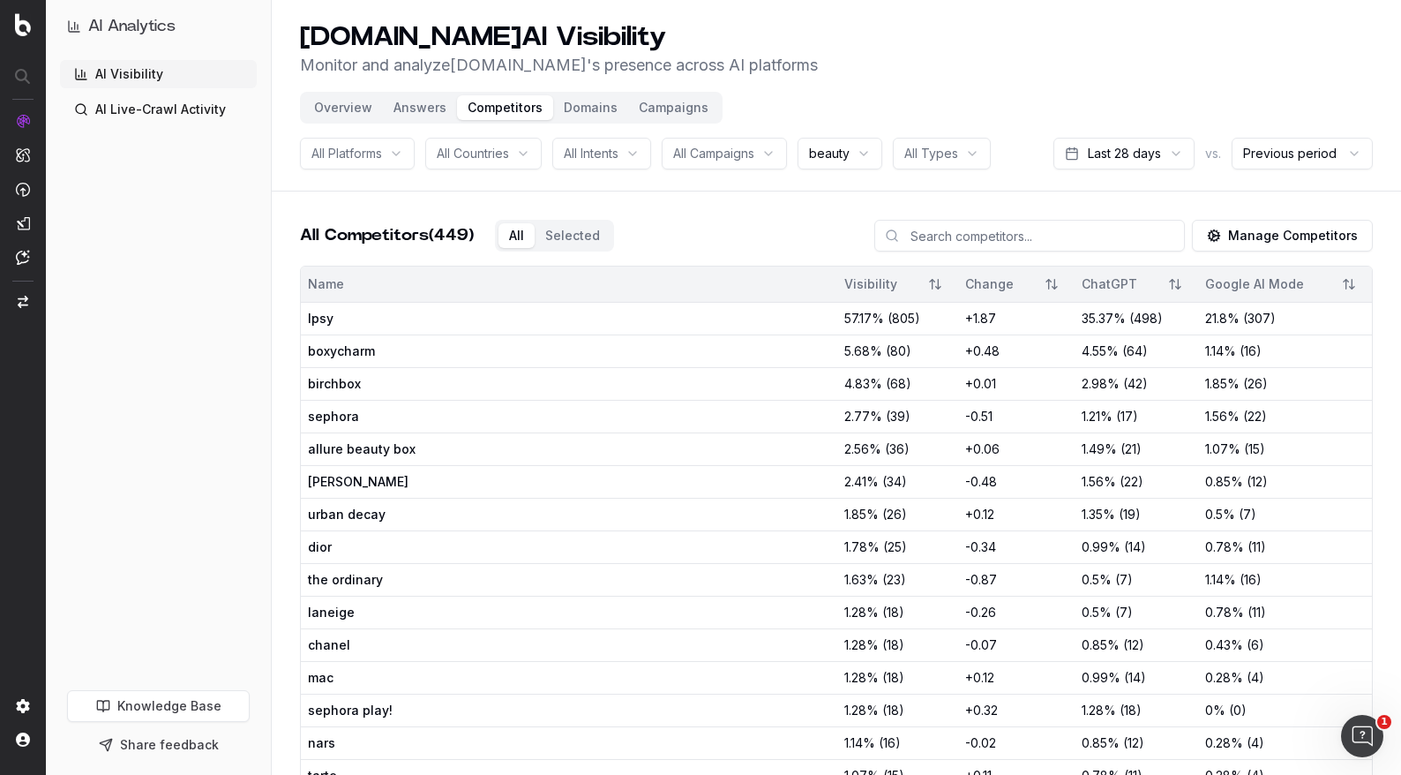
click at [406, 104] on button "Answers" at bounding box center [420, 107] width 74 height 25
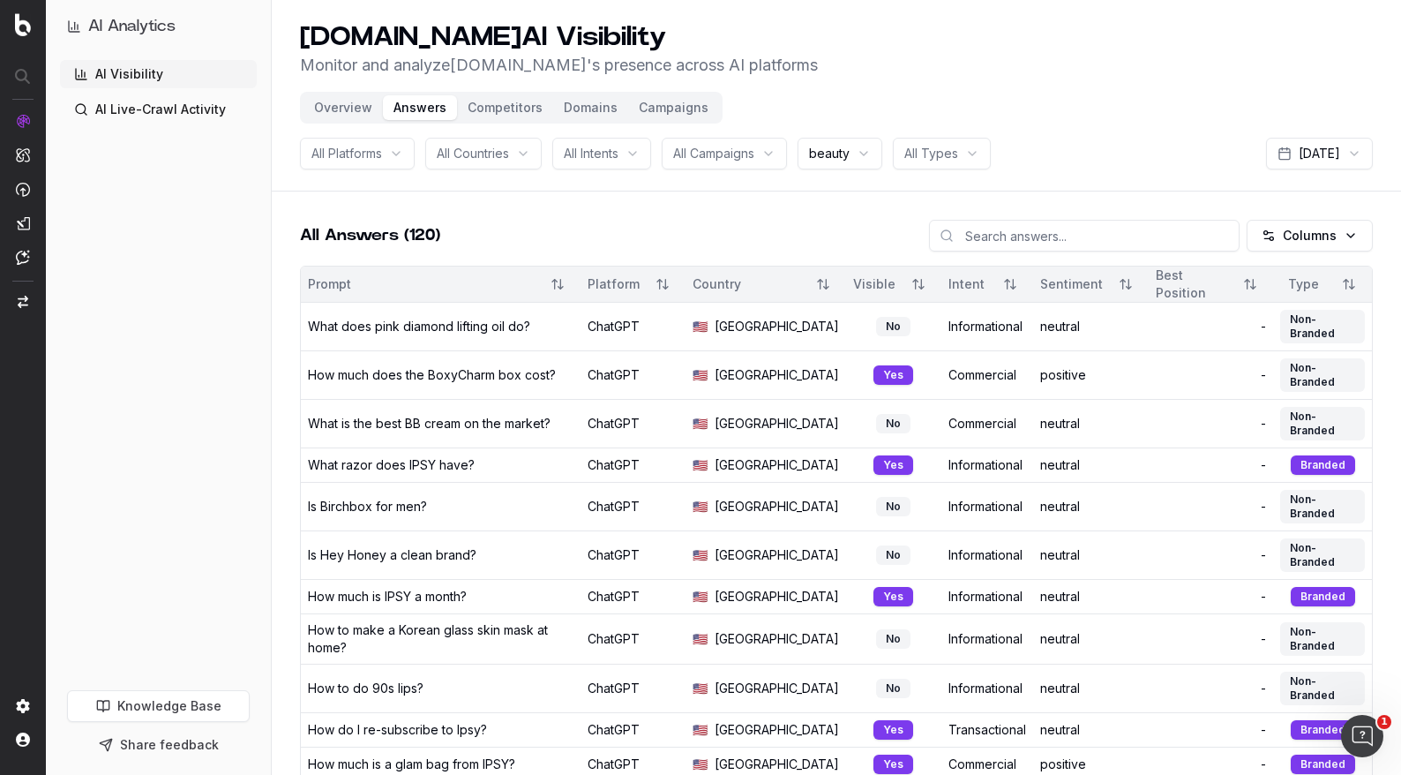
click at [354, 107] on button "Overview" at bounding box center [342, 107] width 79 height 25
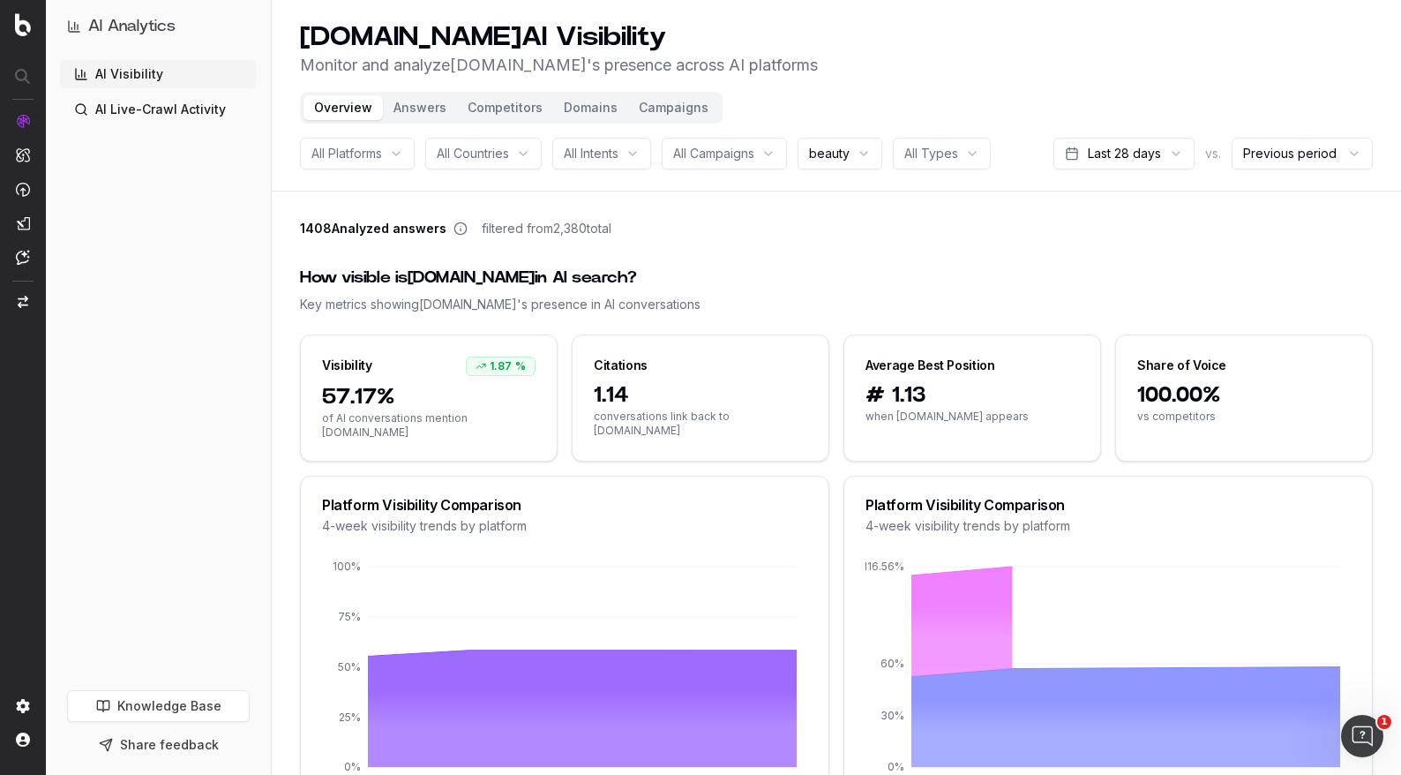
click at [478, 155] on span "All Countries" at bounding box center [473, 154] width 72 height 18
click at [469, 251] on div "[GEOGRAPHIC_DATA]" at bounding box center [506, 251] width 221 height 28
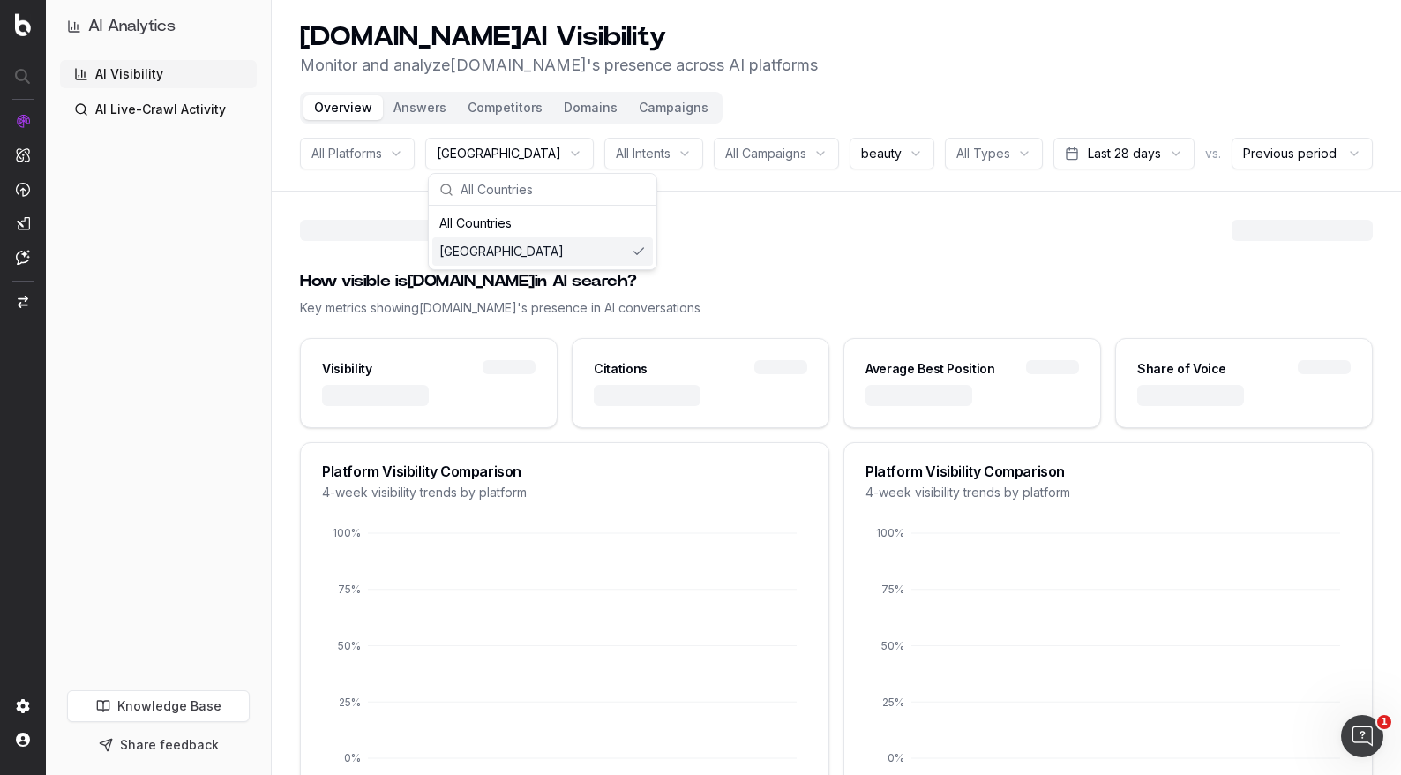
drag, startPoint x: 969, startPoint y: 258, endPoint x: 962, endPoint y: 250, distance: 11.9
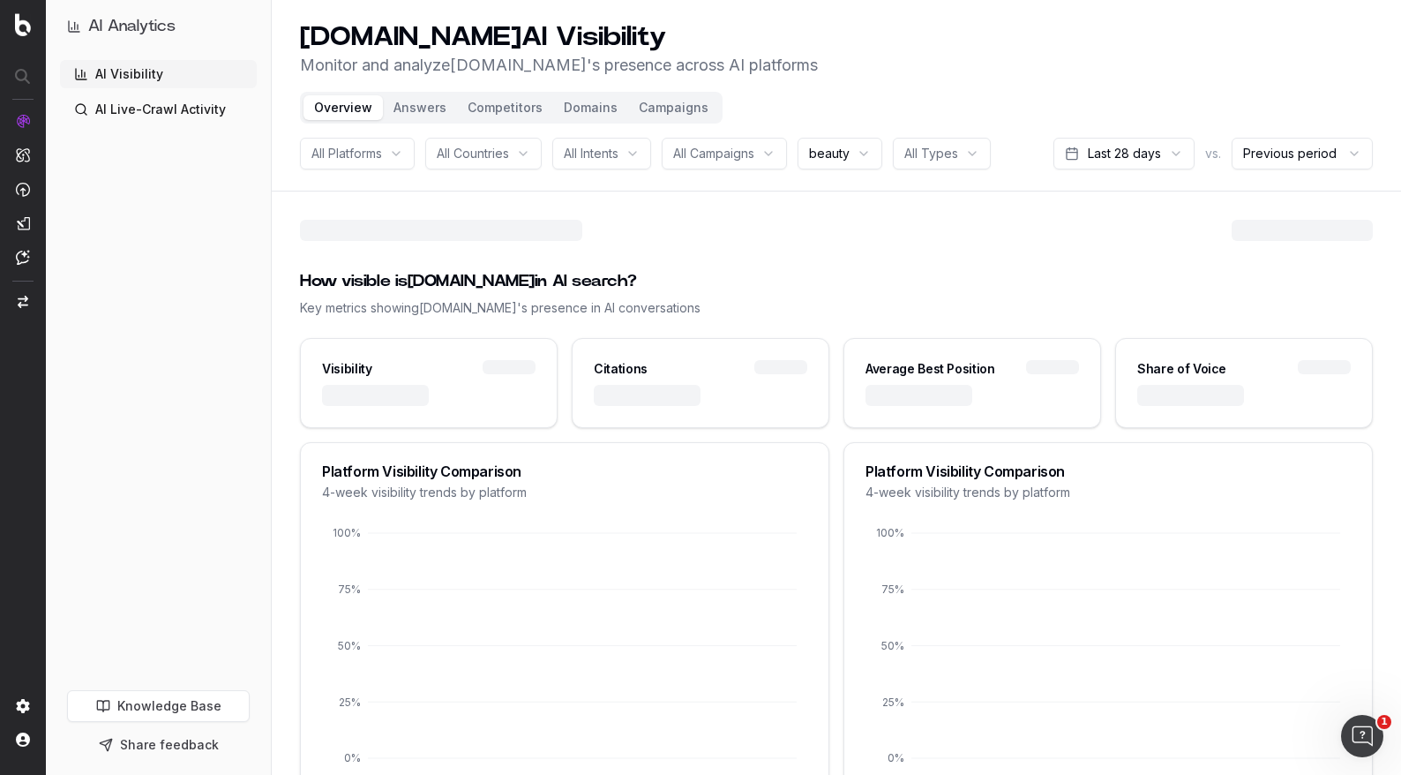
click at [875, 153] on div "beauty" at bounding box center [839, 154] width 85 height 32
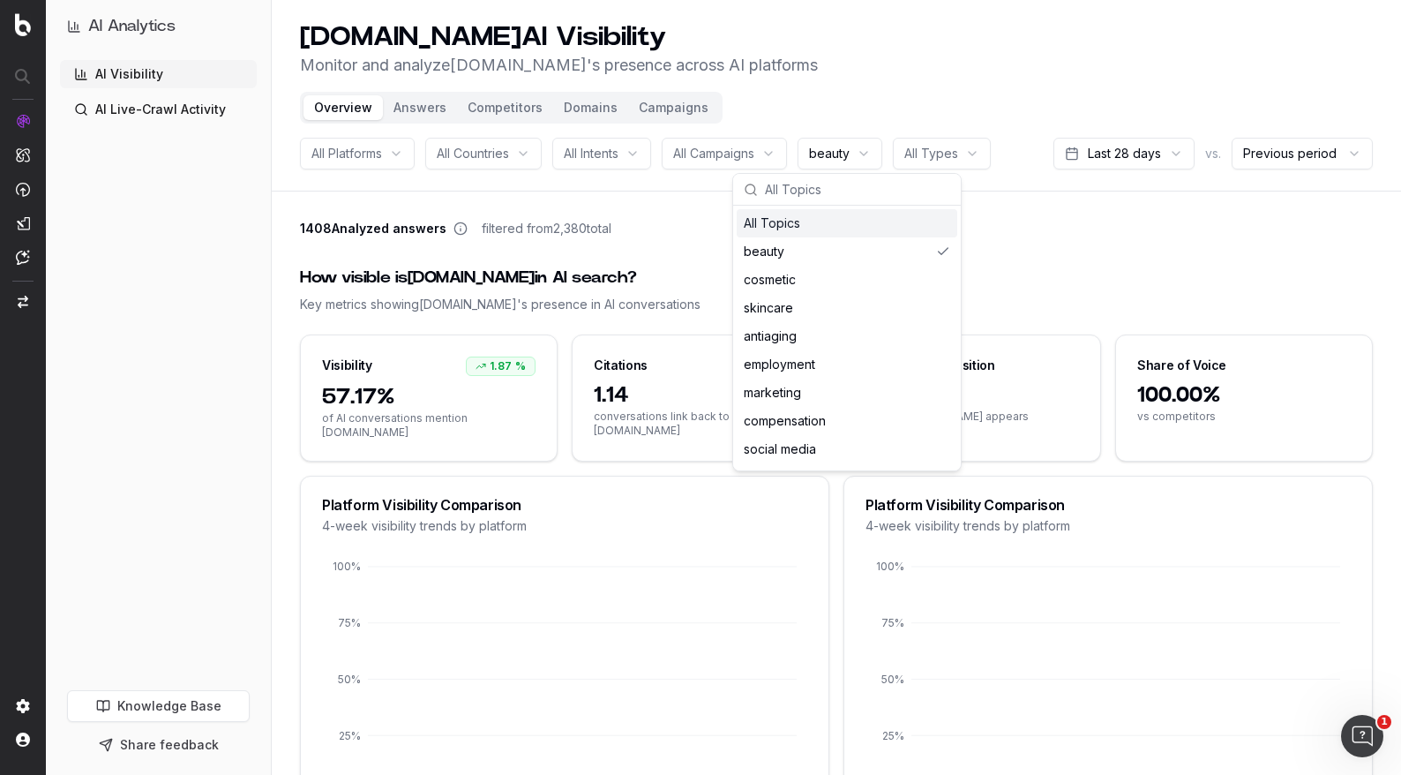
click at [962, 147] on html "AI Analytics AI Visibility AI Live-Crawl Activity Knowledge Base Share feedback…" at bounding box center [700, 387] width 1401 height 775
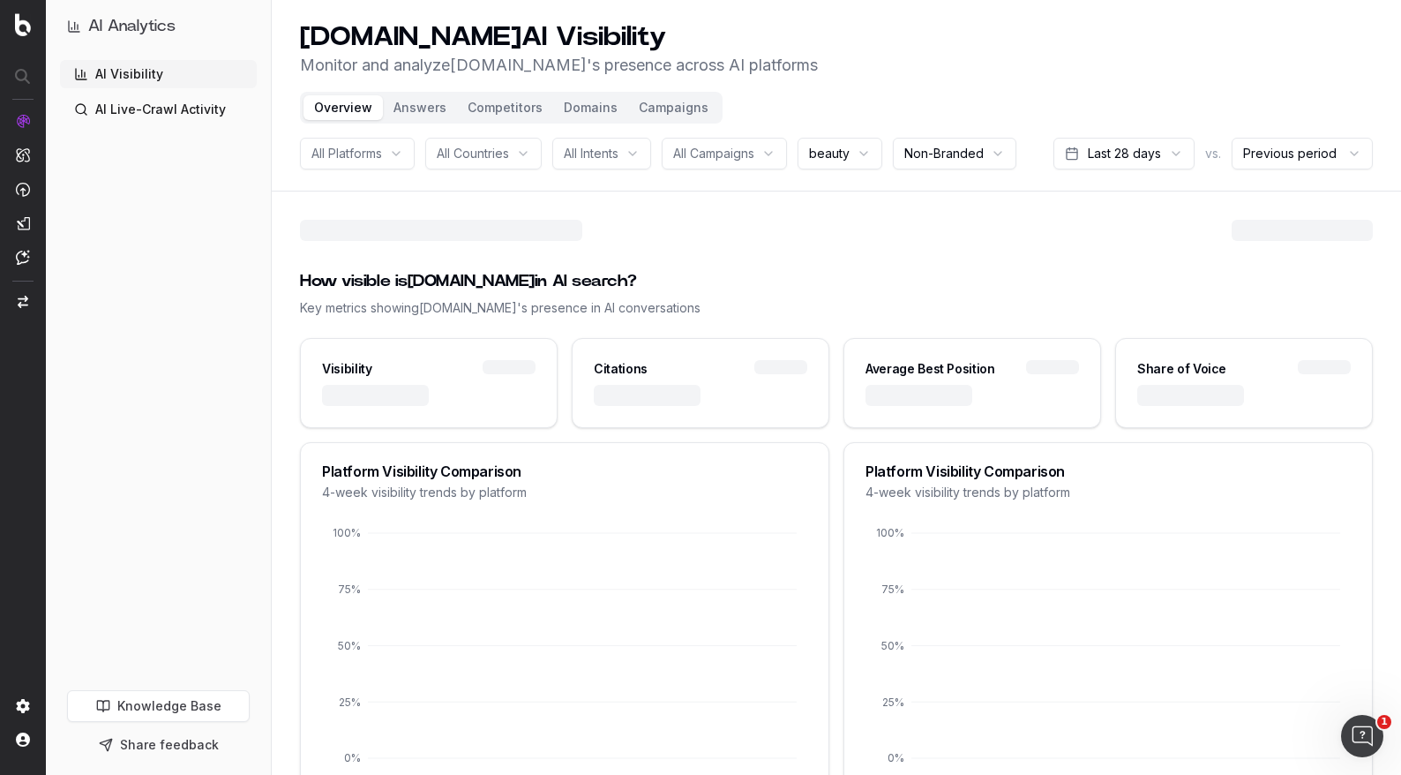
click at [835, 158] on span "beauty" at bounding box center [829, 154] width 41 height 18
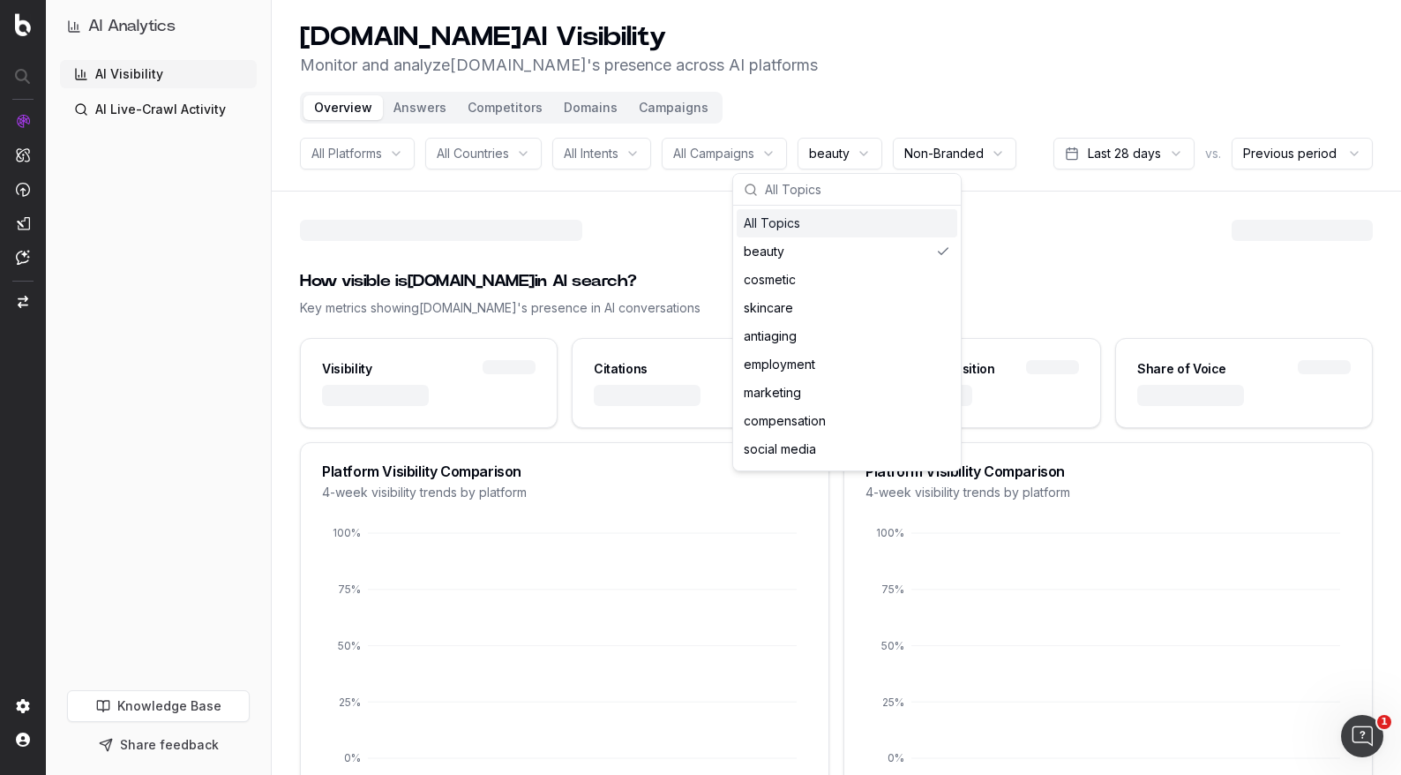
click at [779, 191] on input "text" at bounding box center [857, 189] width 185 height 35
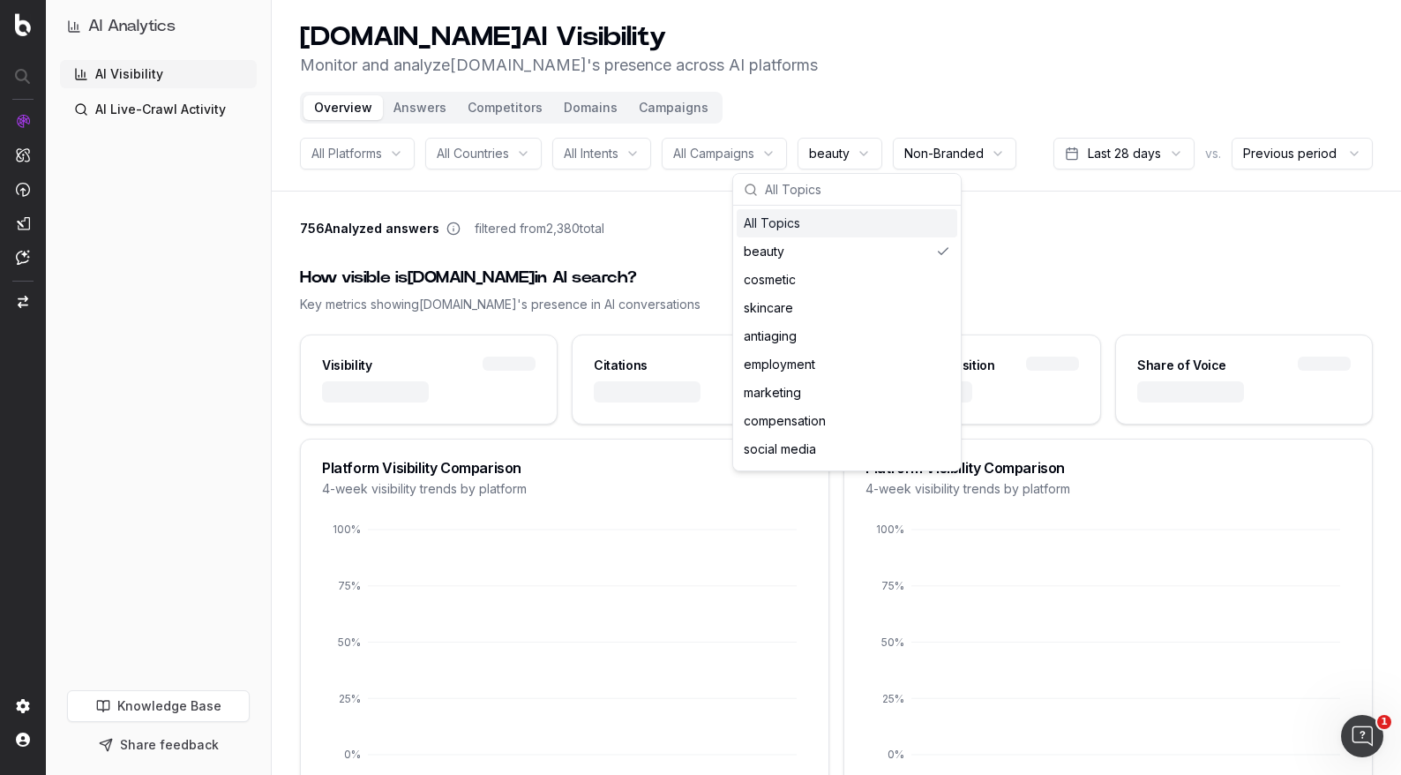
click at [759, 218] on div "All Topics" at bounding box center [847, 223] width 221 height 28
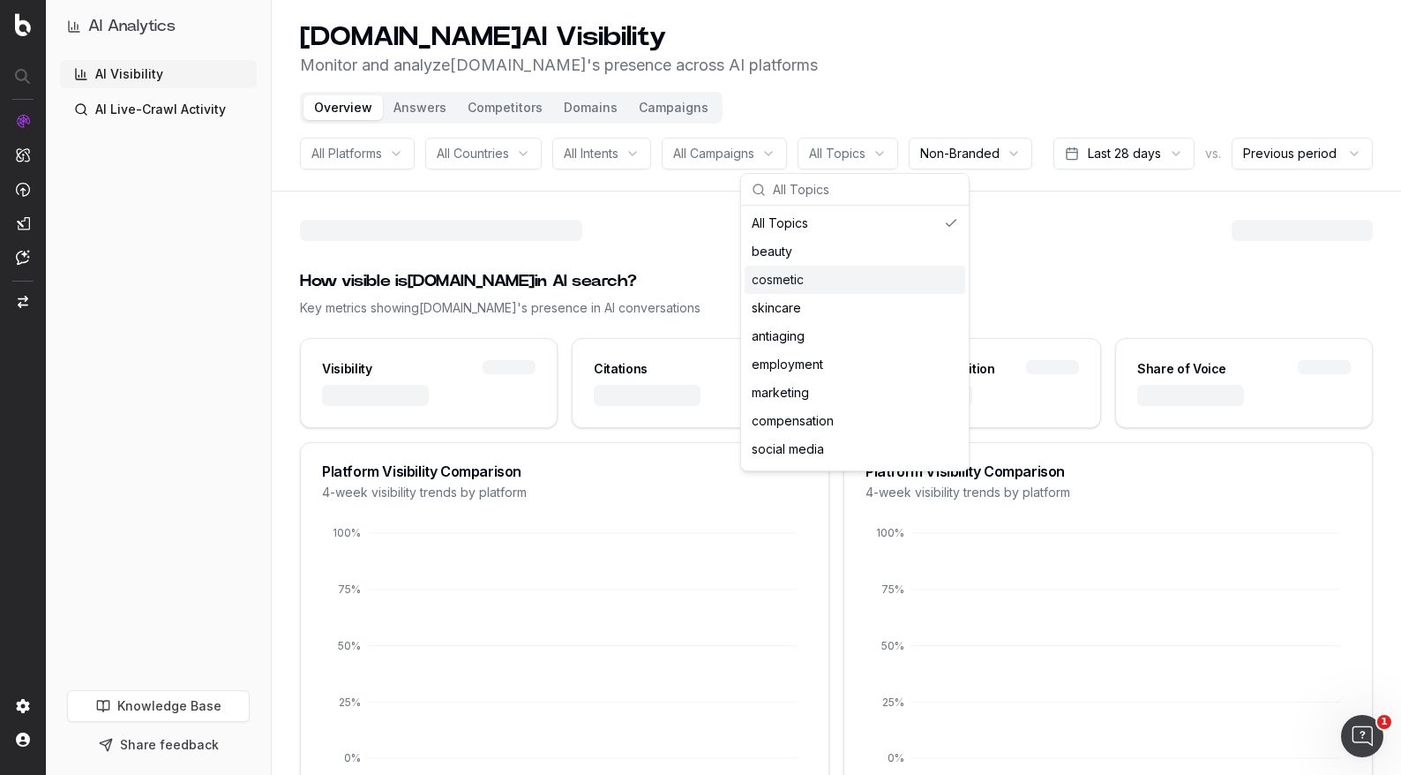
click at [1109, 303] on div "How visible is [DOMAIN_NAME] in AI search? Key metrics showing [DOMAIN_NAME] 's…" at bounding box center [836, 293] width 1073 height 90
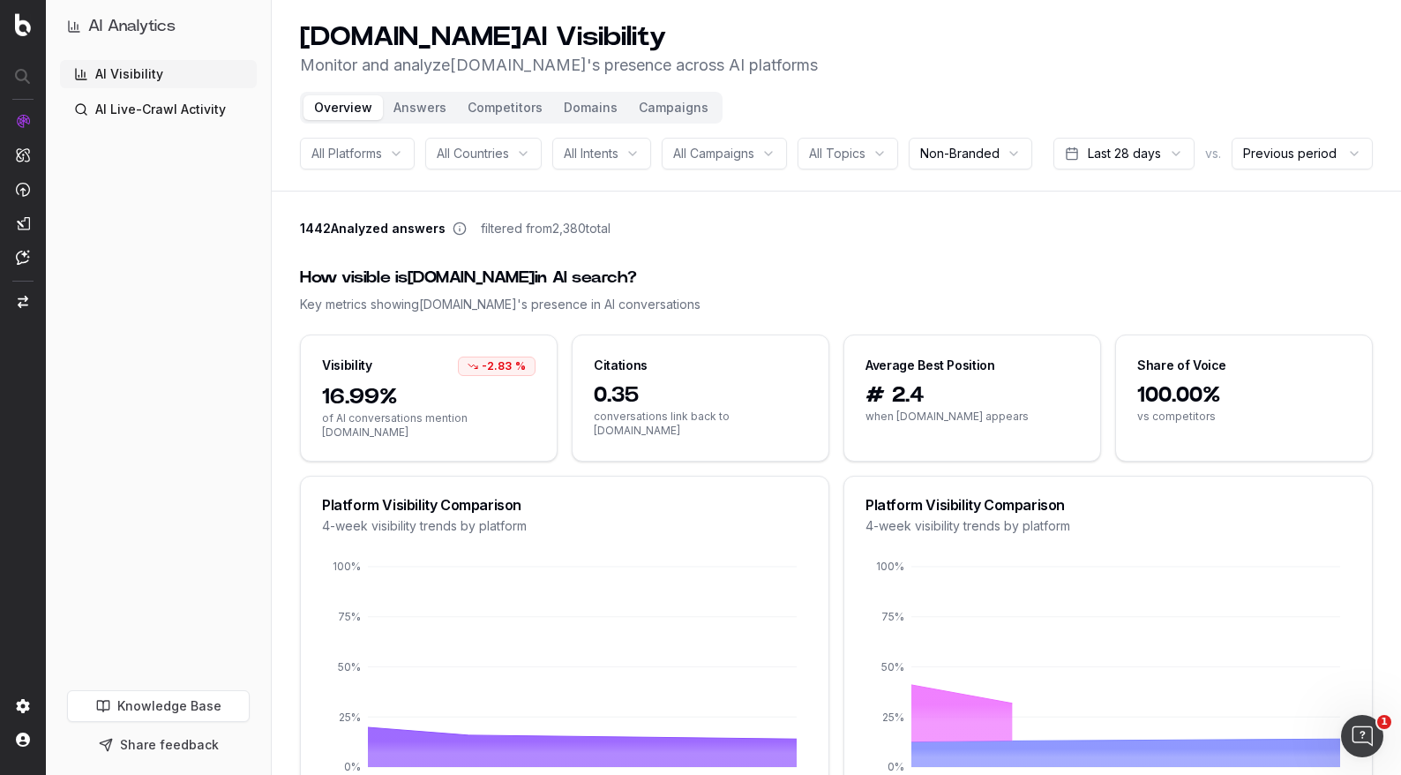
click at [432, 114] on button "Answers" at bounding box center [420, 107] width 74 height 25
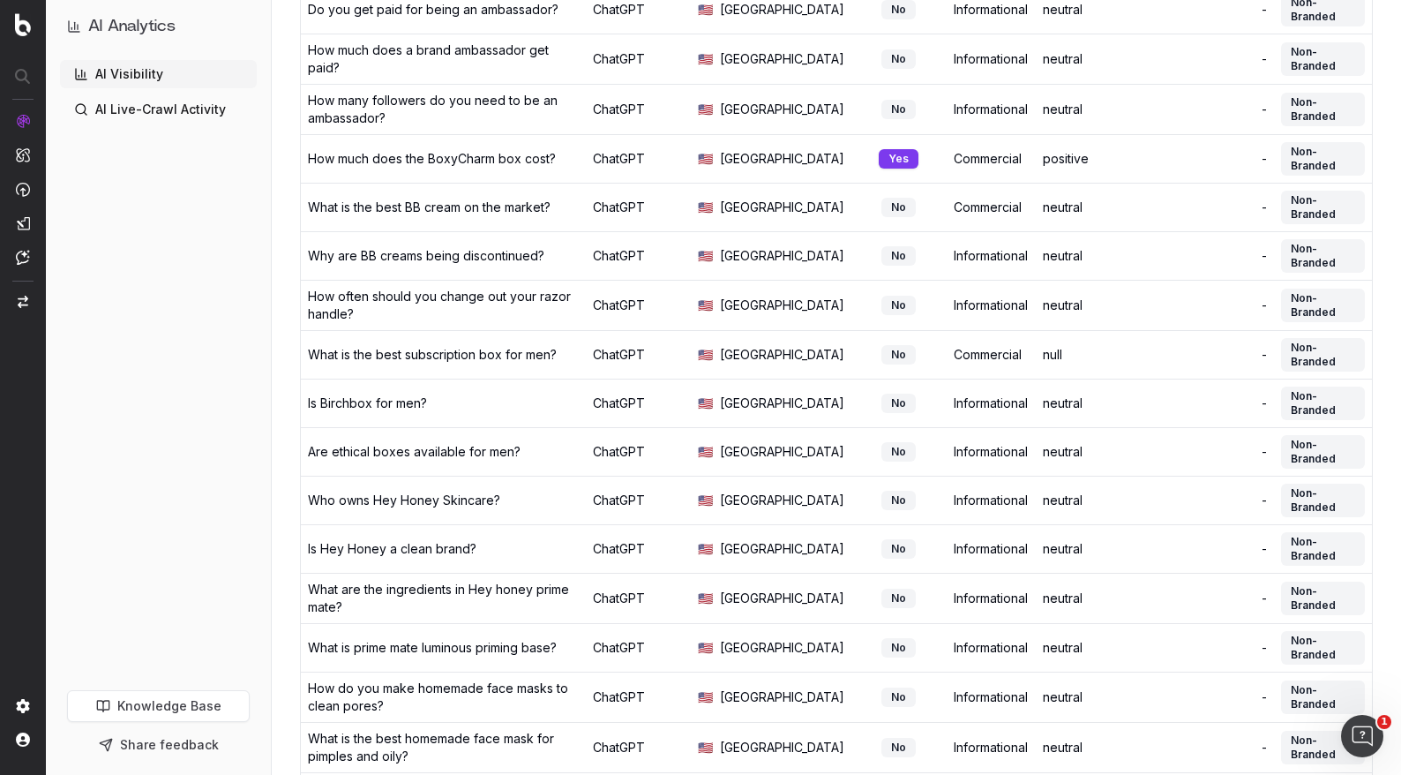
scroll to position [460, 0]
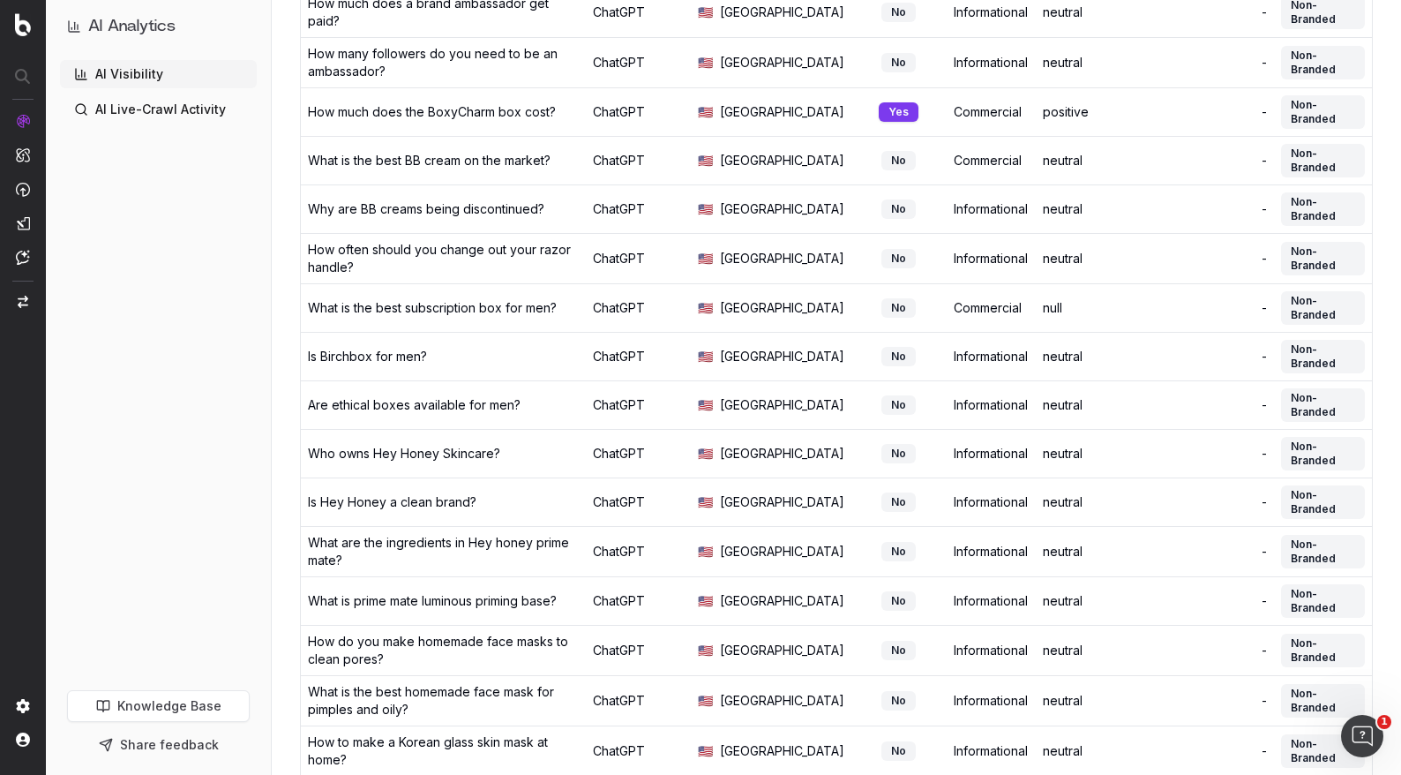
click at [1309, 493] on div "Non-Branded" at bounding box center [1323, 502] width 84 height 34
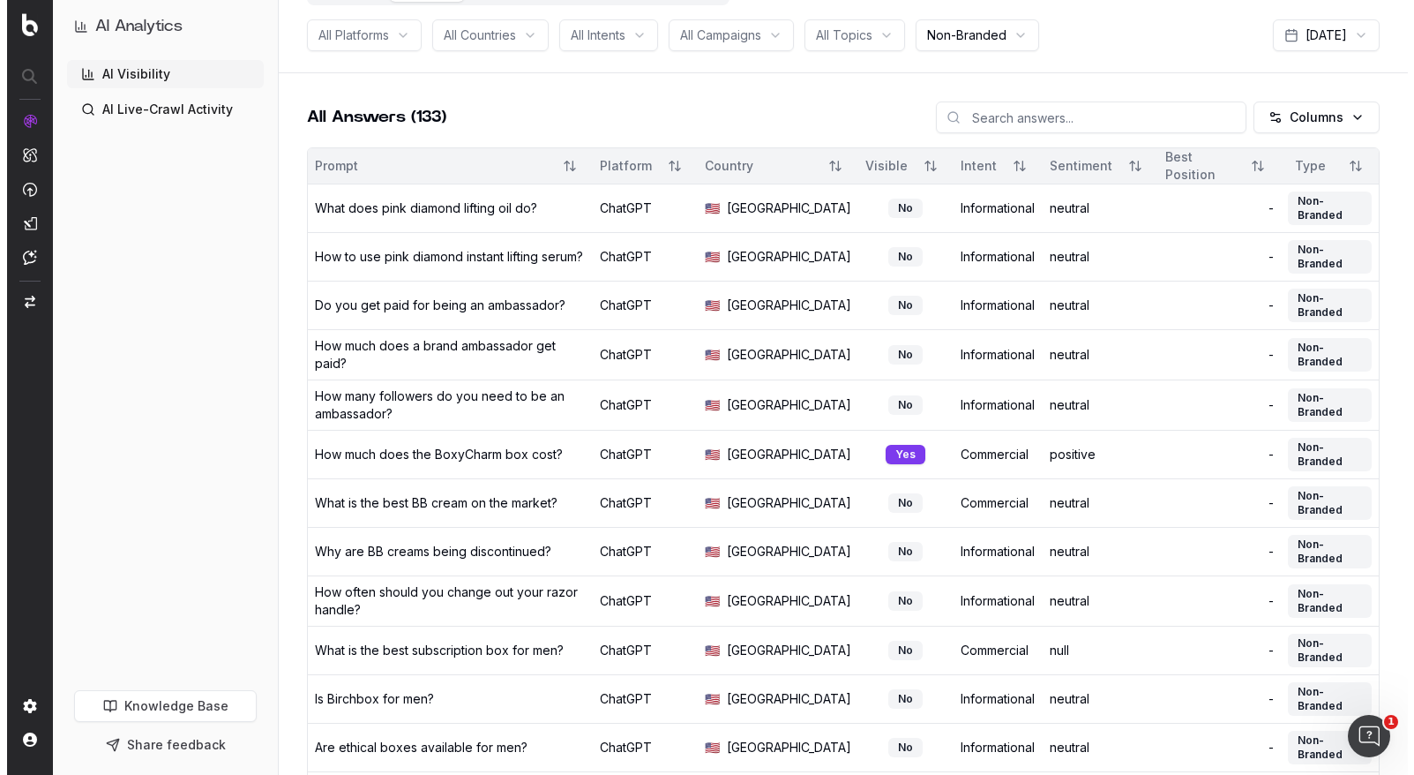
scroll to position [114, 0]
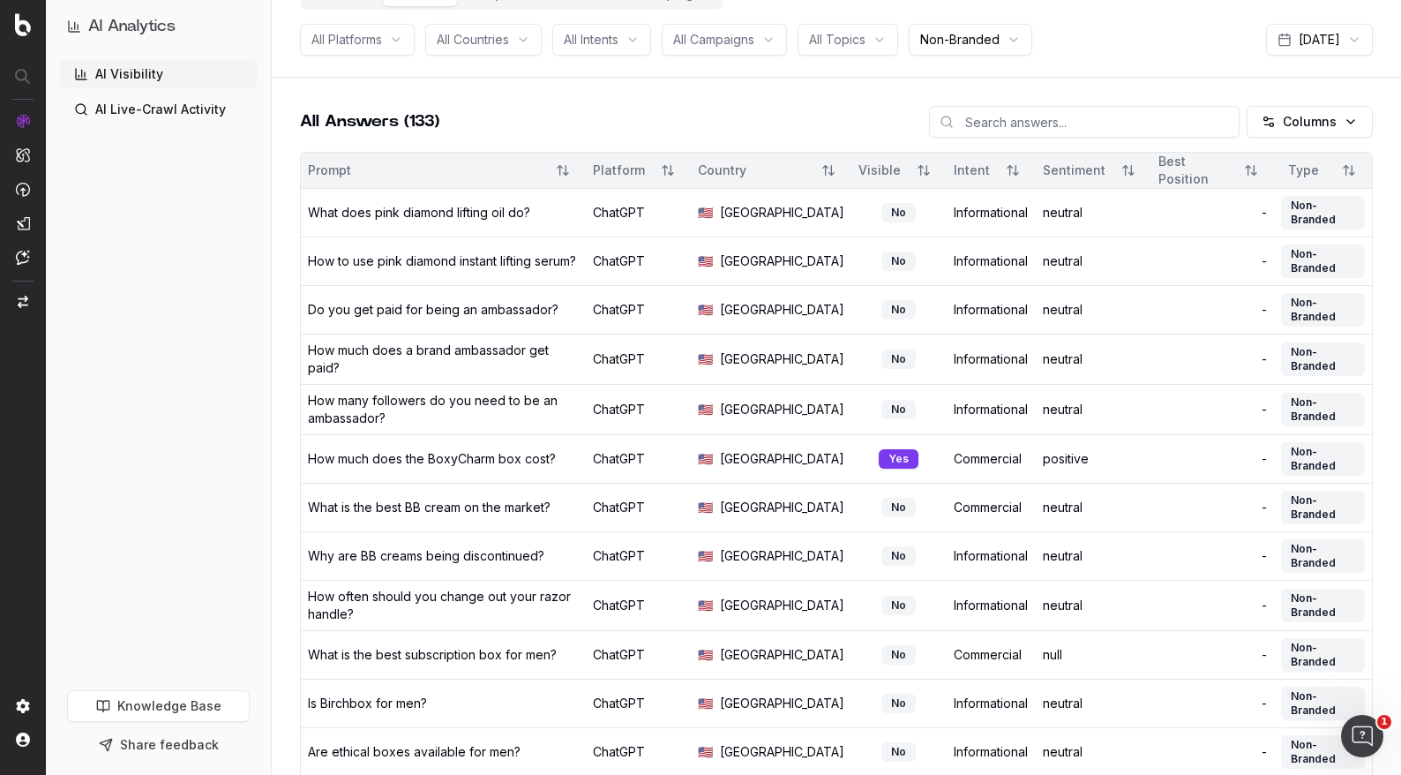
click at [1328, 452] on div "Non-Branded" at bounding box center [1323, 459] width 84 height 34
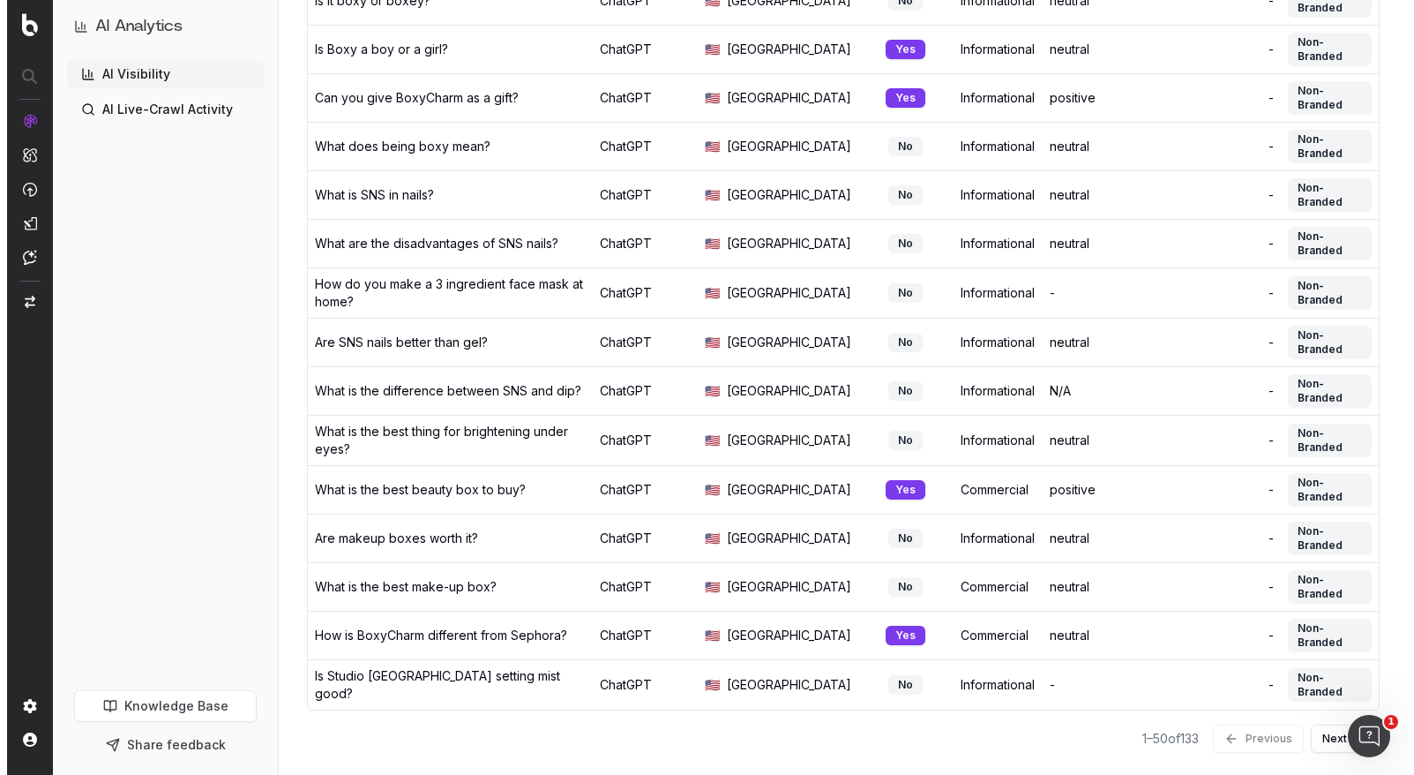
scroll to position [2042, 0]
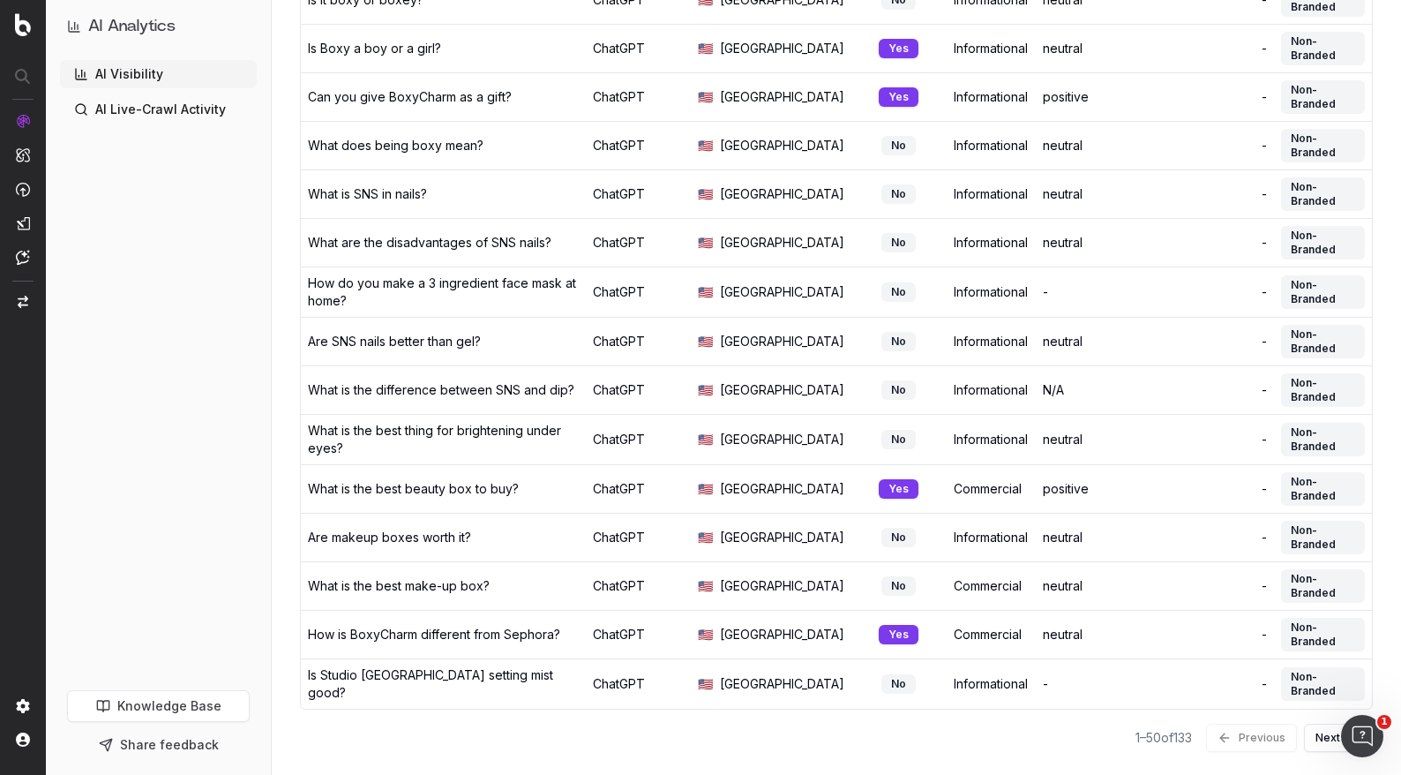
click at [452, 480] on div "What is the best beauty box to buy?" at bounding box center [413, 489] width 211 height 18
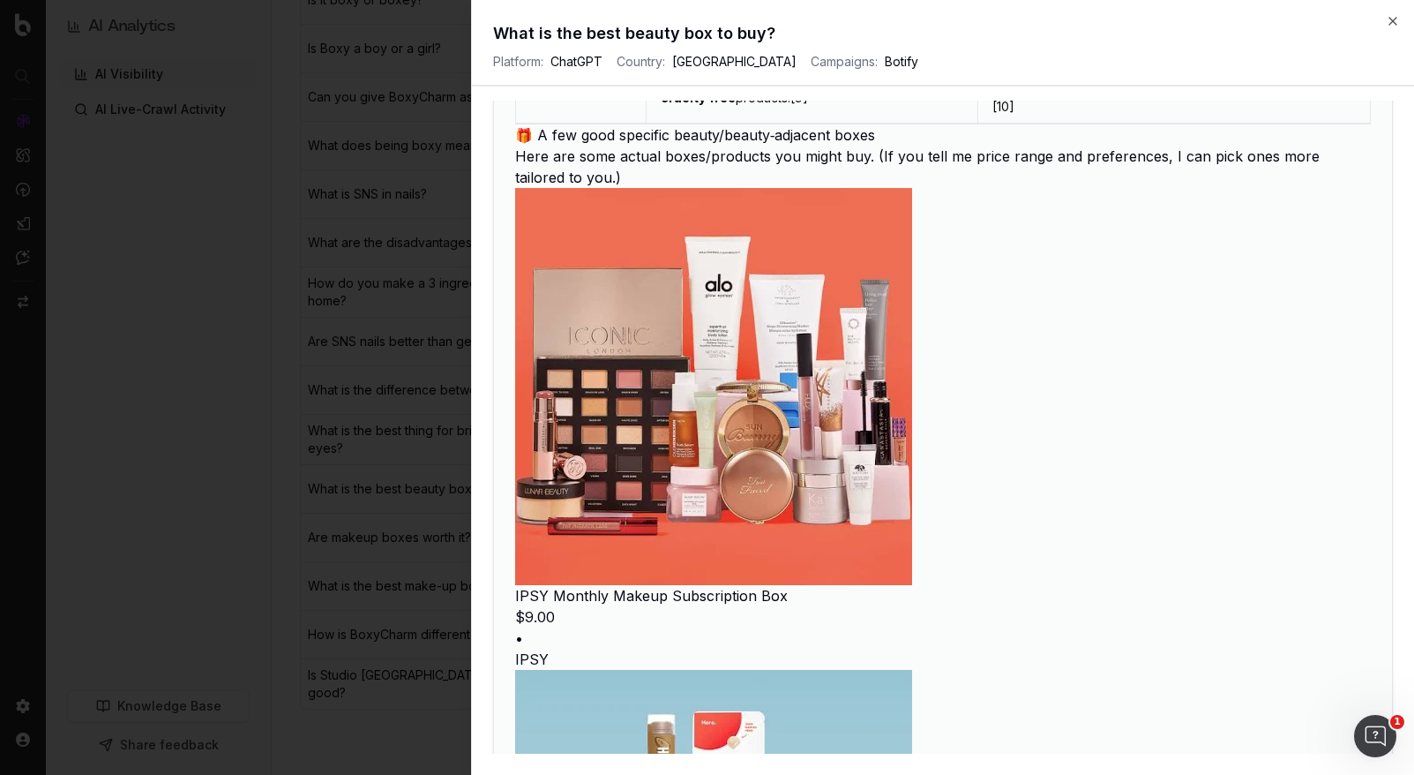
scroll to position [1531, 0]
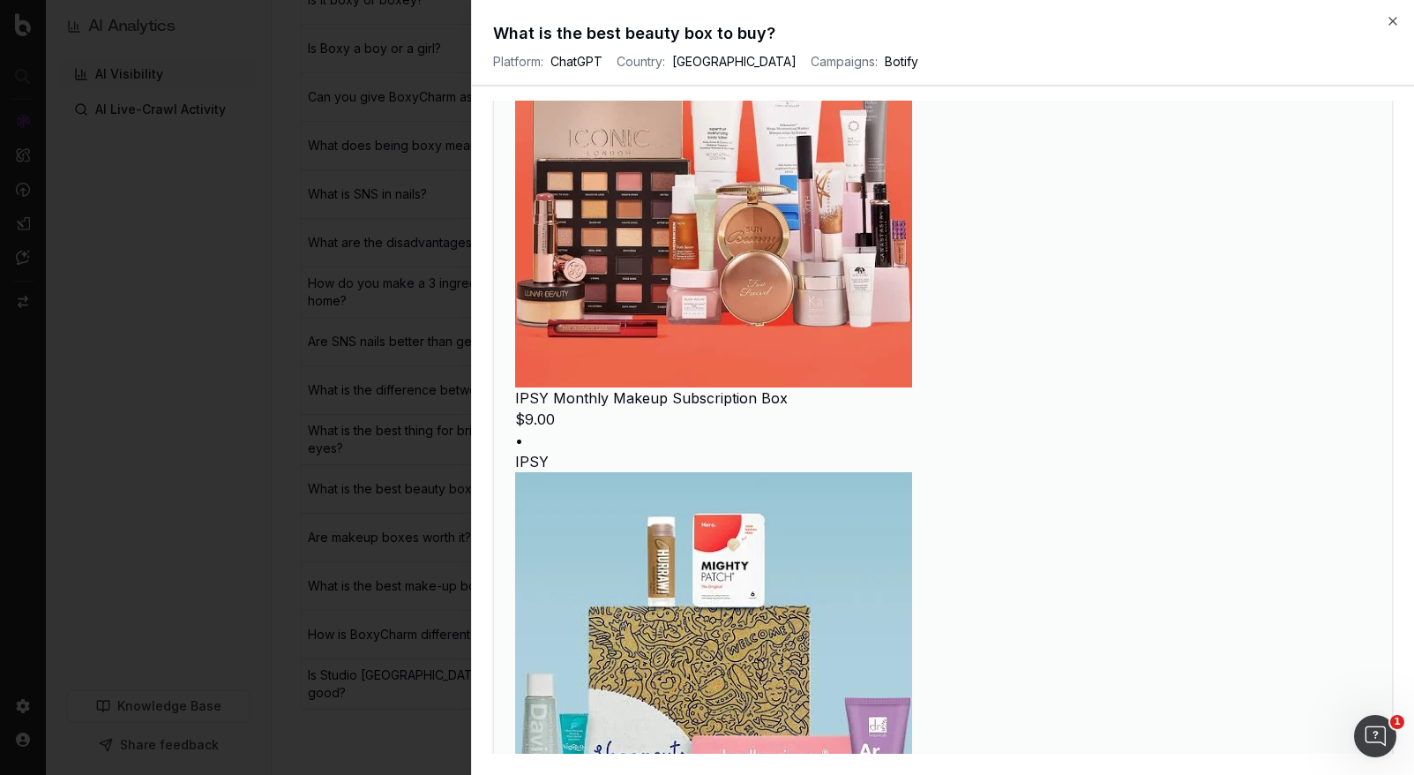
click at [688, 276] on img at bounding box center [713, 188] width 397 height 397
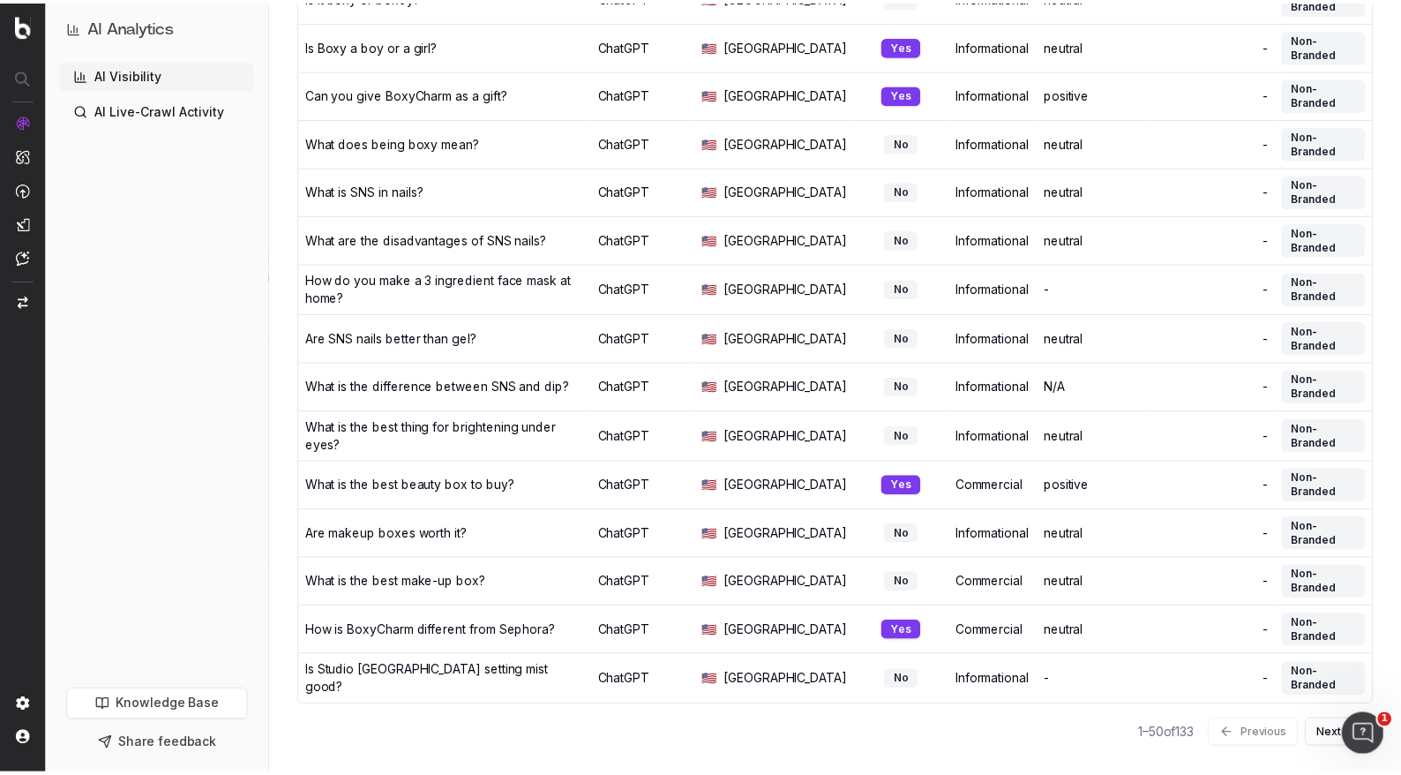
scroll to position [2040, 0]
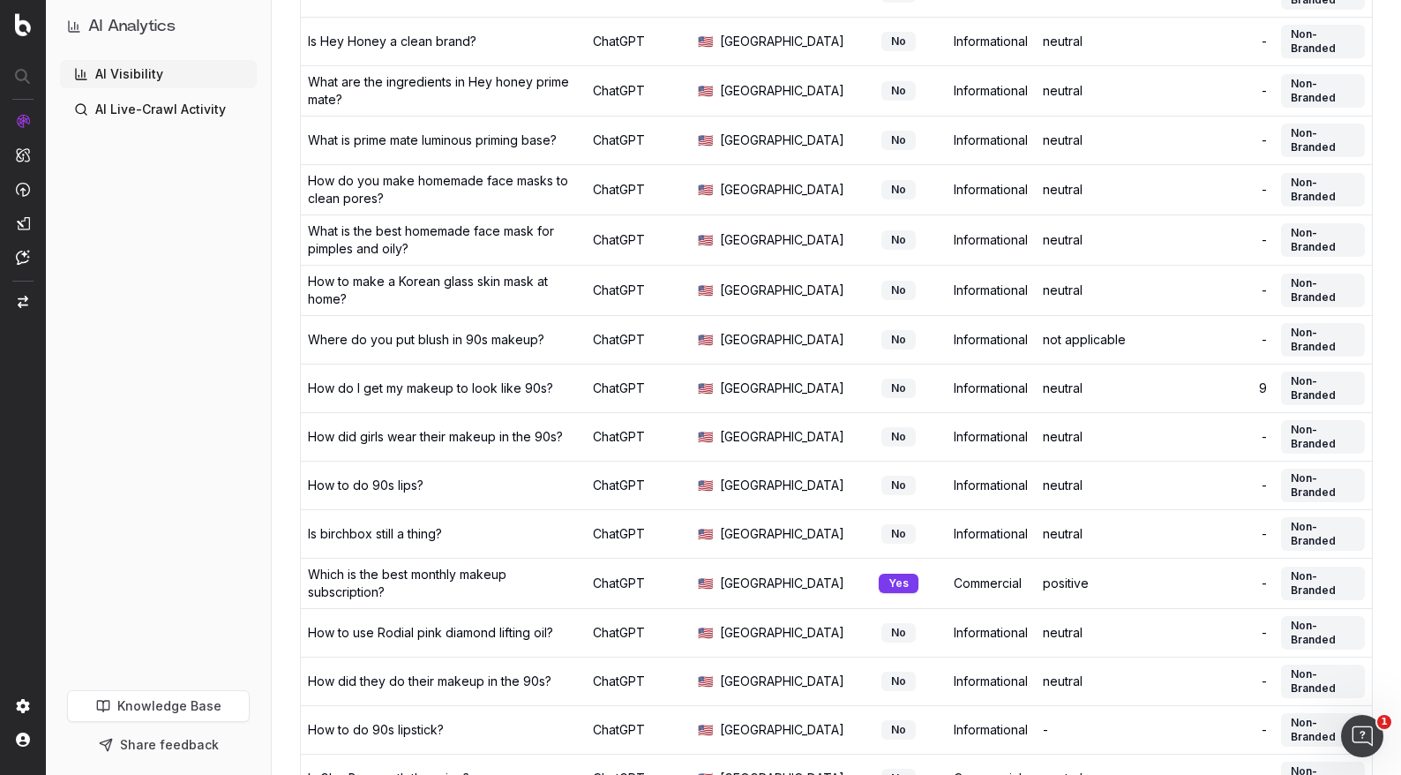
scroll to position [0, 0]
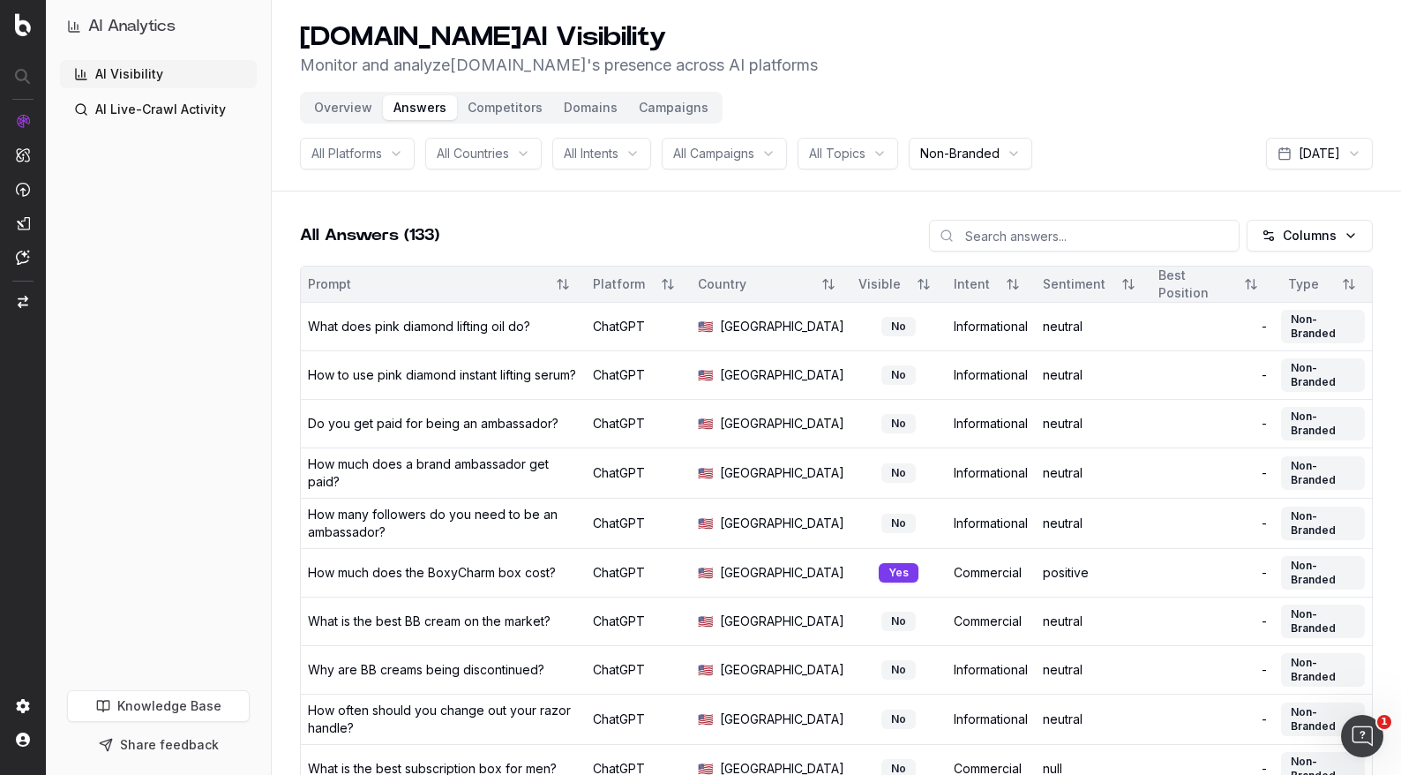
click at [348, 109] on button "Overview" at bounding box center [342, 107] width 79 height 25
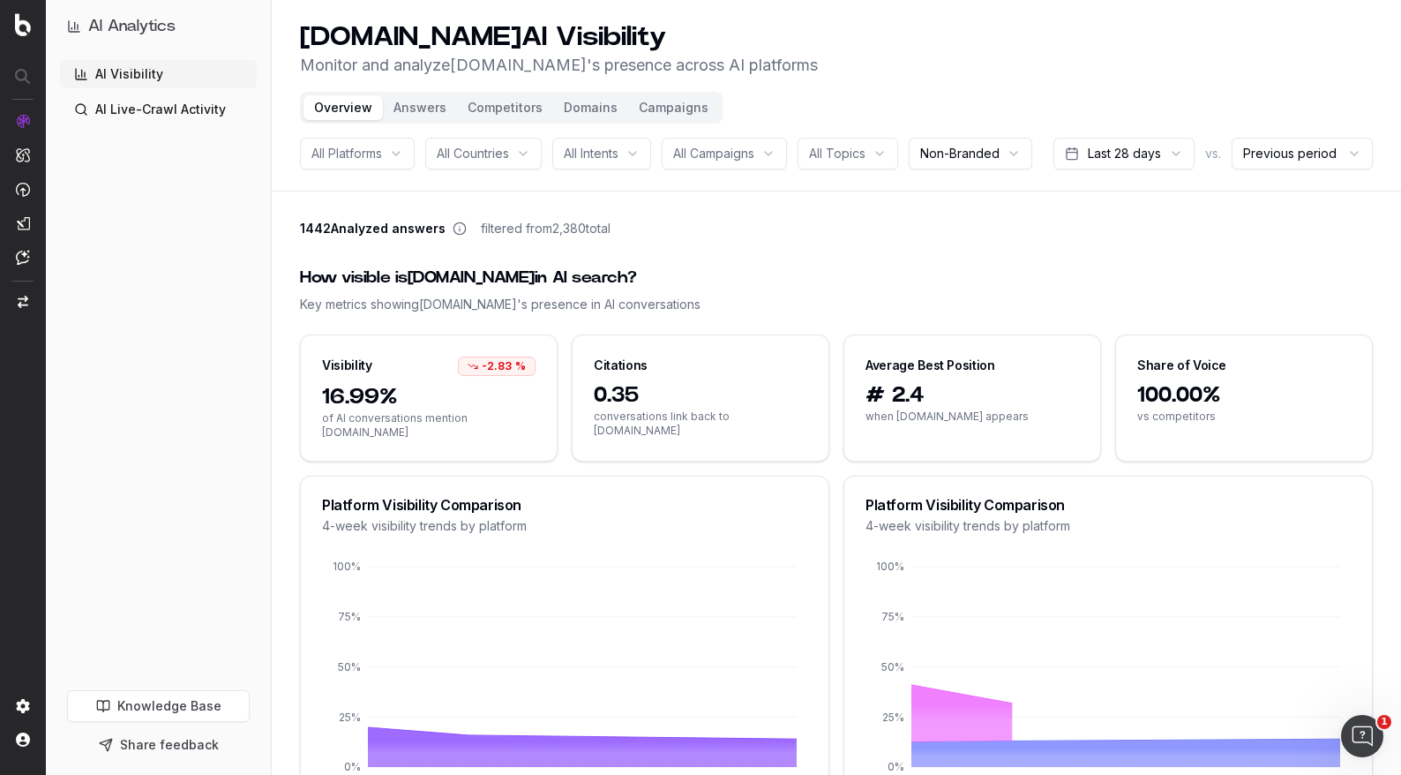
click at [455, 236] on icon at bounding box center [460, 228] width 14 height 14
click at [453, 236] on icon at bounding box center [460, 228] width 14 height 14
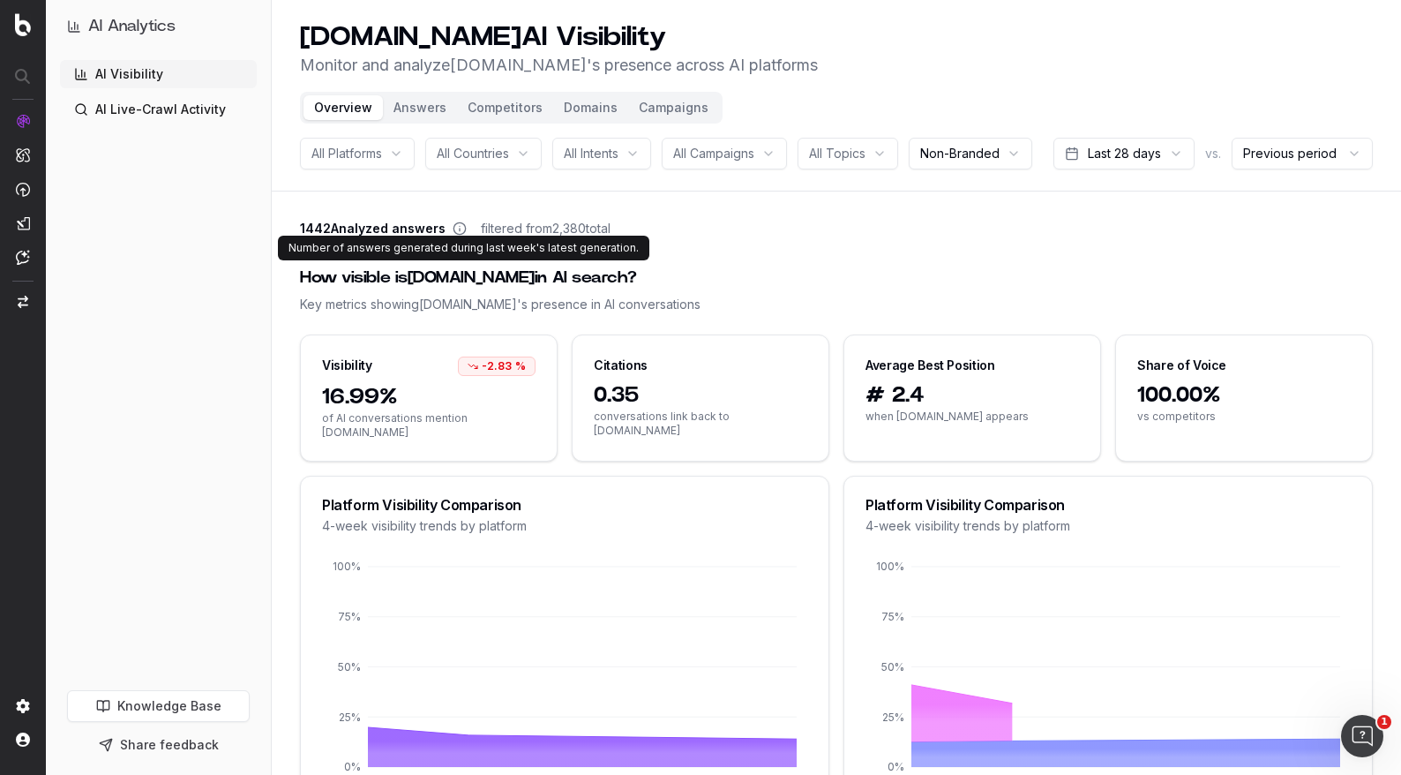
click at [460, 236] on icon at bounding box center [460, 228] width 14 height 14
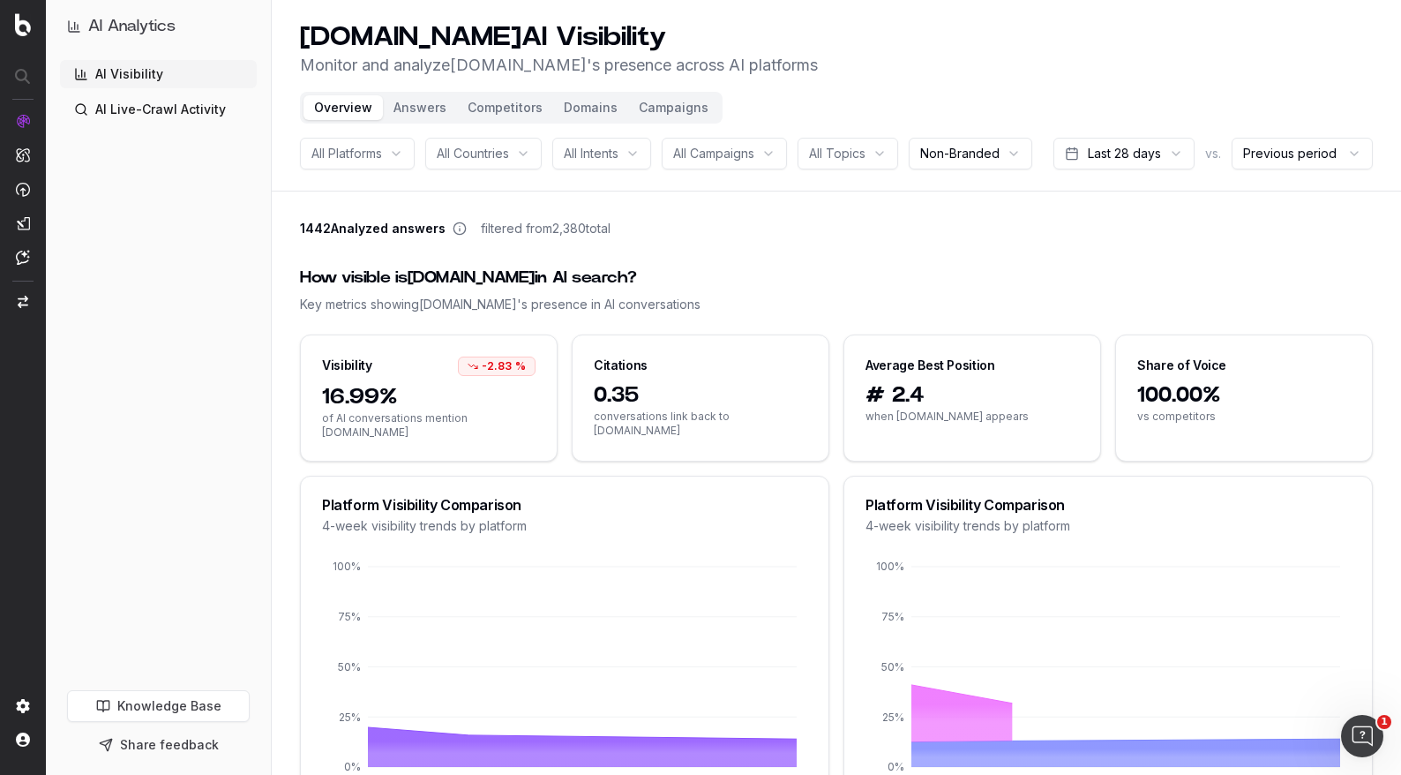
click at [664, 244] on div "1442 Analyzed answers filtered from 2,380 total" at bounding box center [836, 232] width 1073 height 25
click at [439, 103] on button "Answers" at bounding box center [420, 107] width 74 height 25
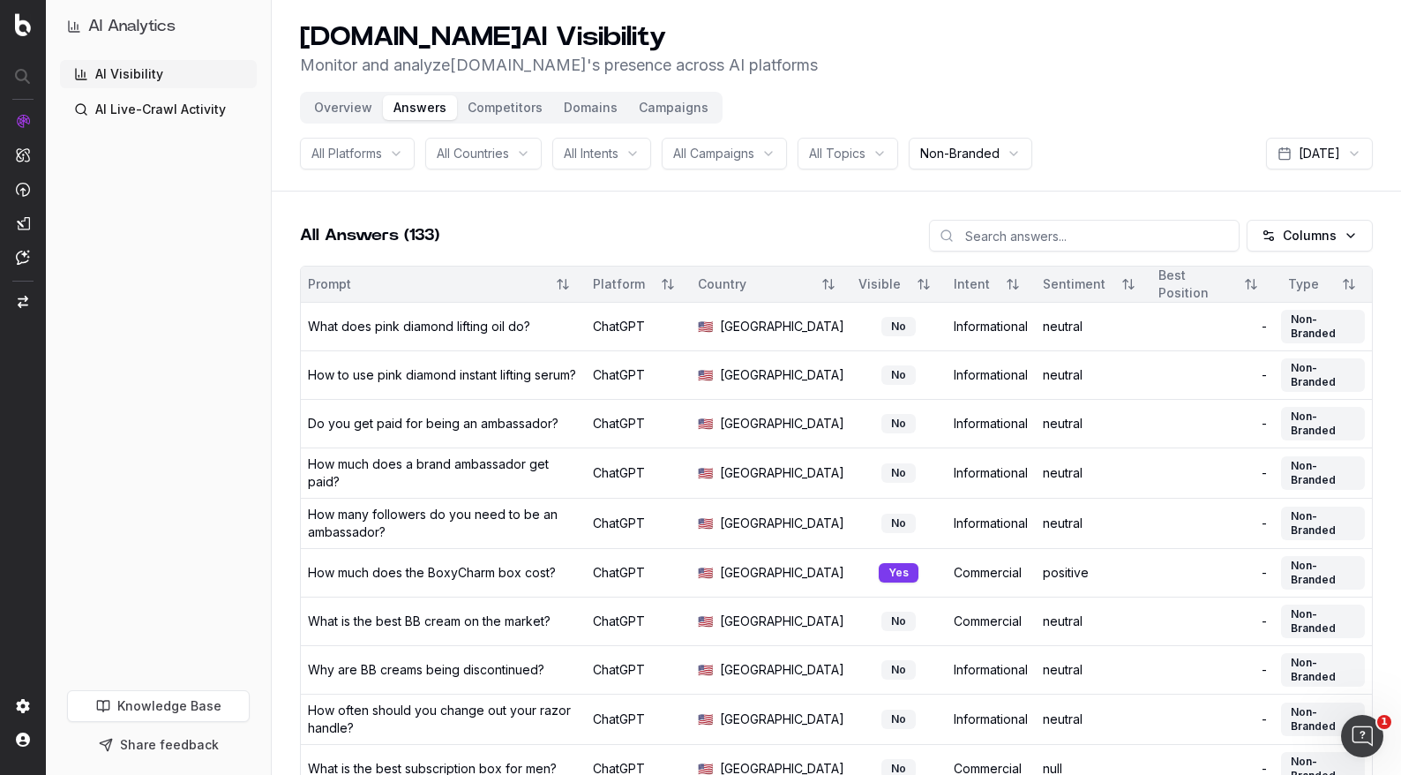
click at [359, 116] on button "Overview" at bounding box center [342, 107] width 79 height 25
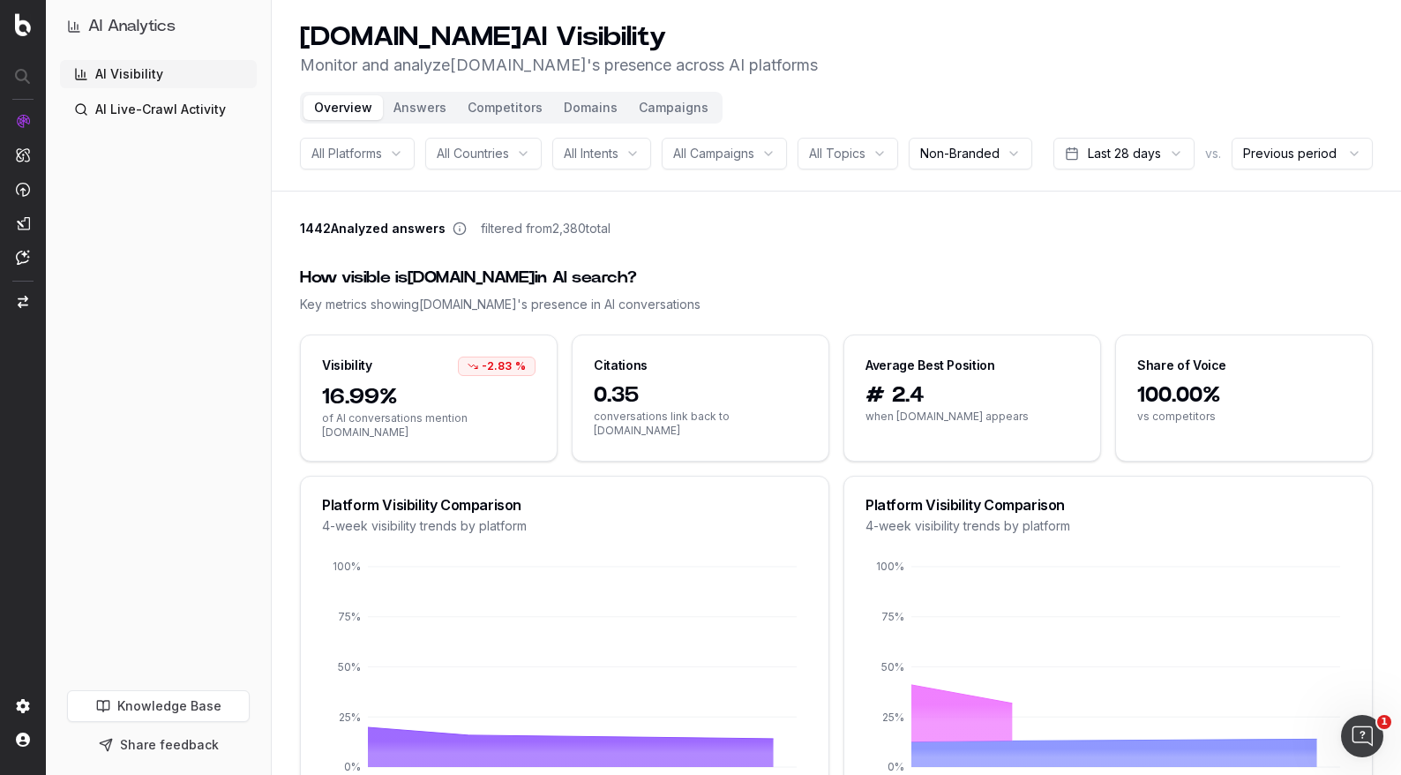
click at [643, 107] on button "Campaigns" at bounding box center [673, 107] width 91 height 25
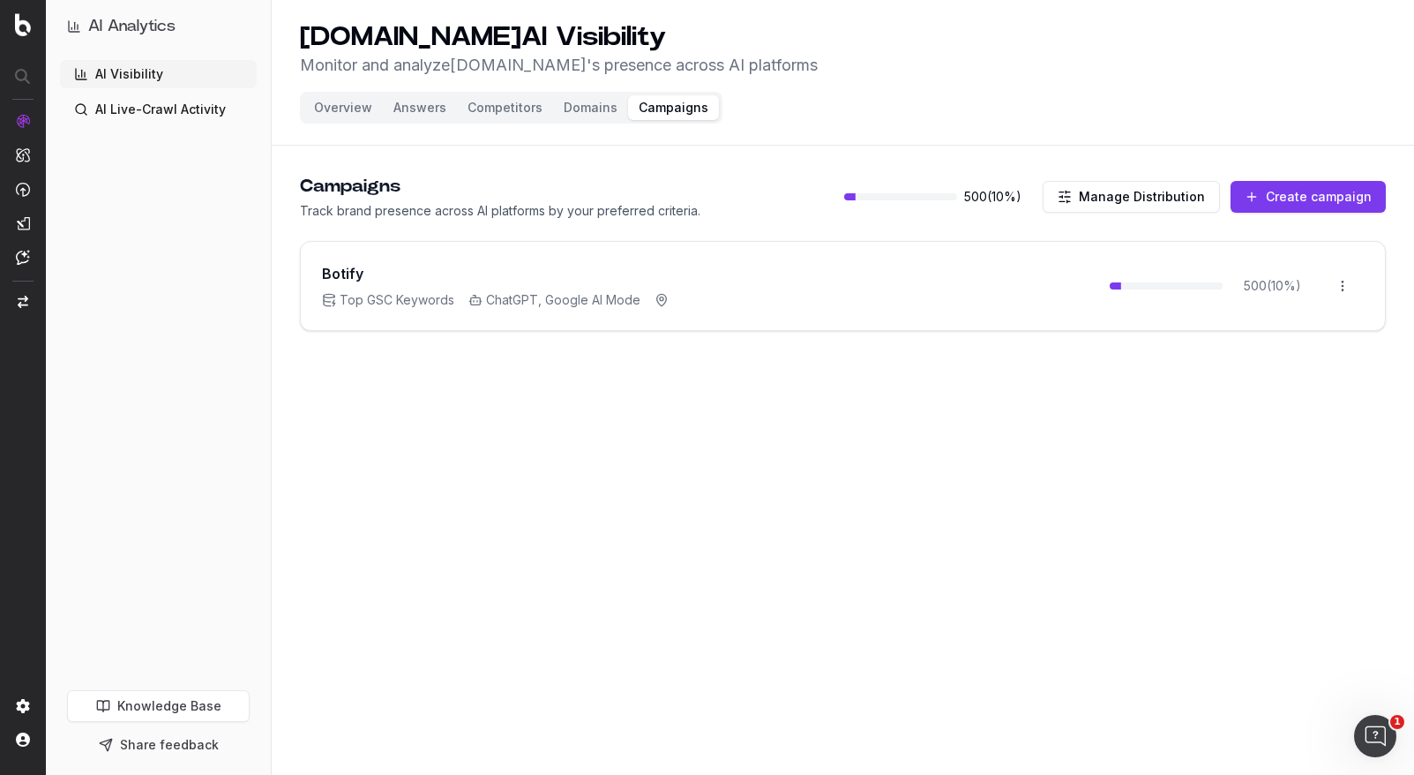
click at [1348, 280] on html "AI Analytics AI Visibility AI Live-Crawl Activity Knowledge Base Share feedback…" at bounding box center [707, 387] width 1414 height 775
click at [1266, 330] on div "Edit campaign" at bounding box center [1293, 324] width 134 height 28
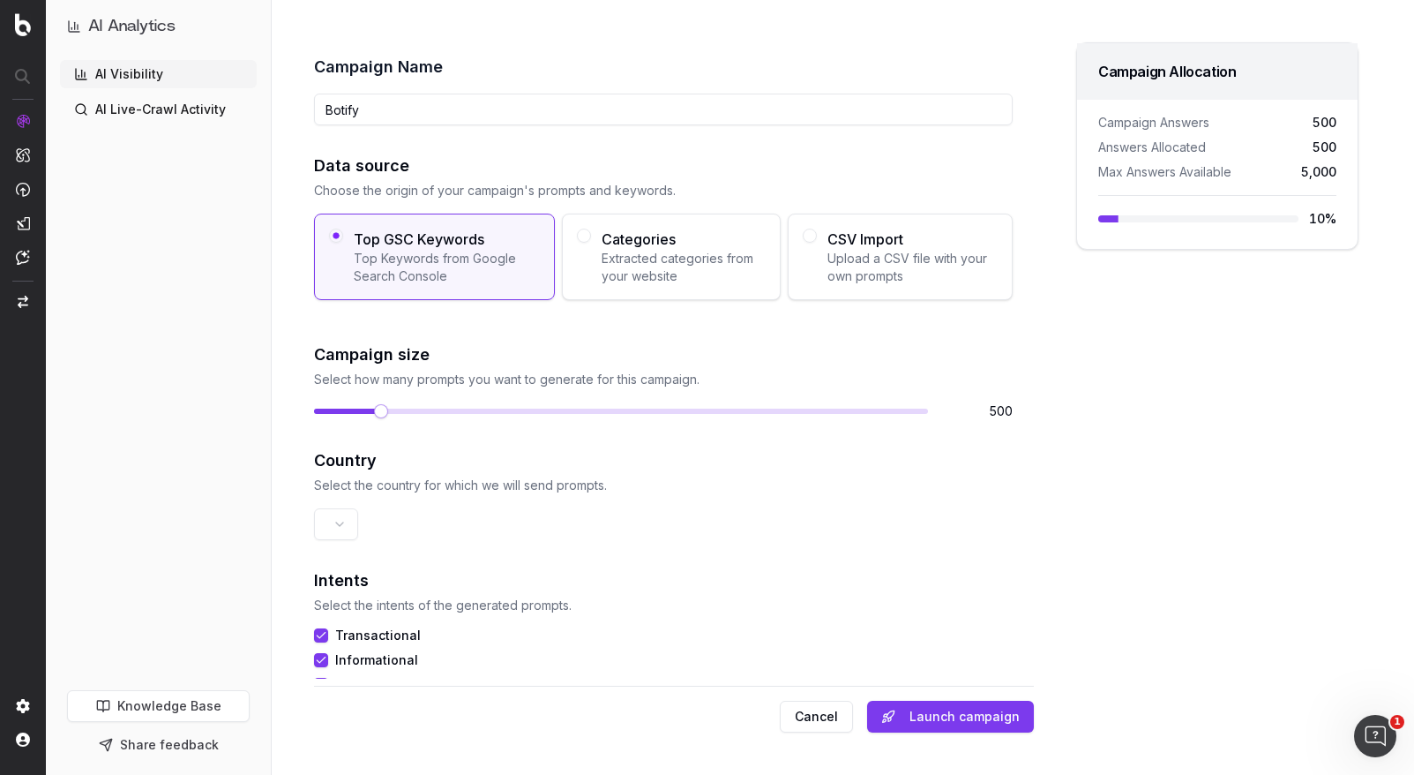
scroll to position [65, 0]
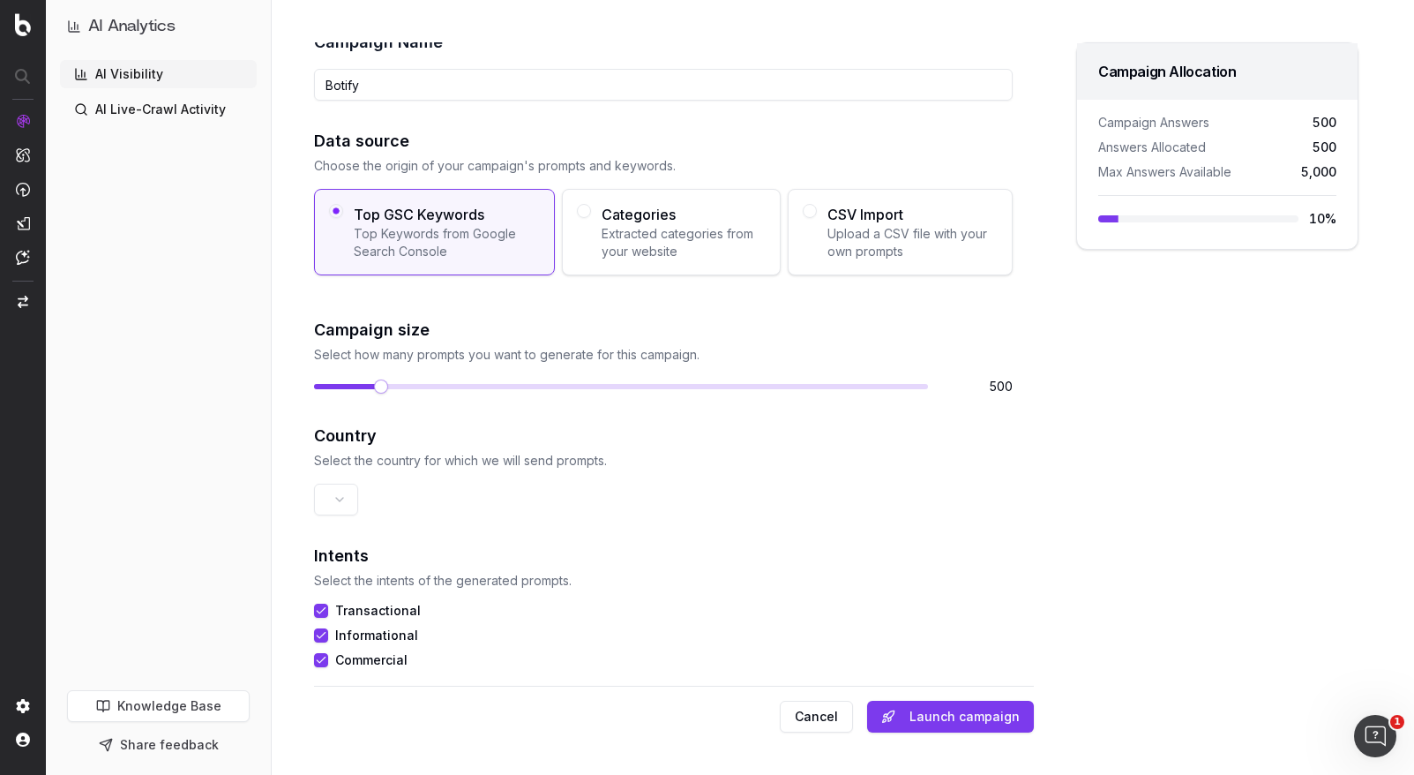
click at [377, 379] on span at bounding box center [381, 386] width 14 height 14
click at [375, 386] on span at bounding box center [381, 386] width 14 height 14
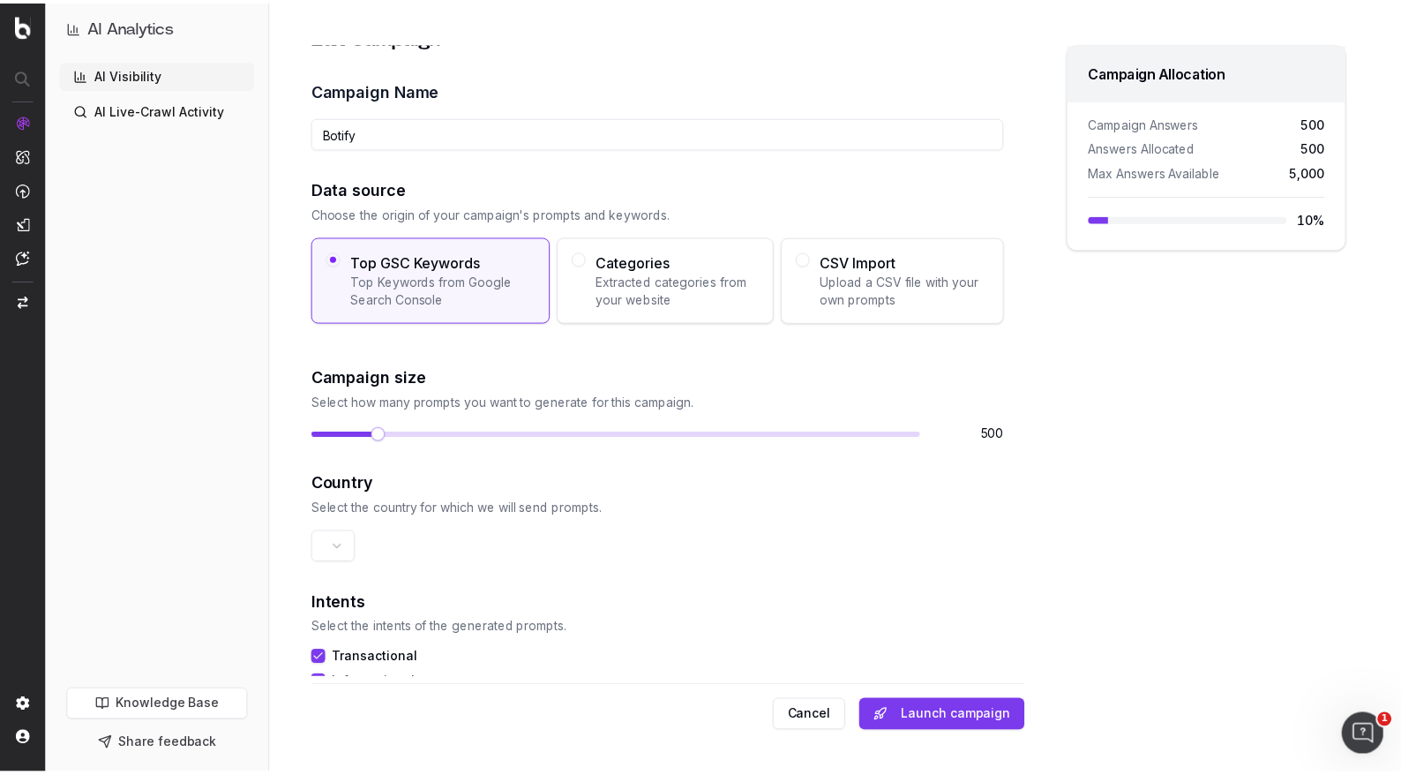
scroll to position [0, 0]
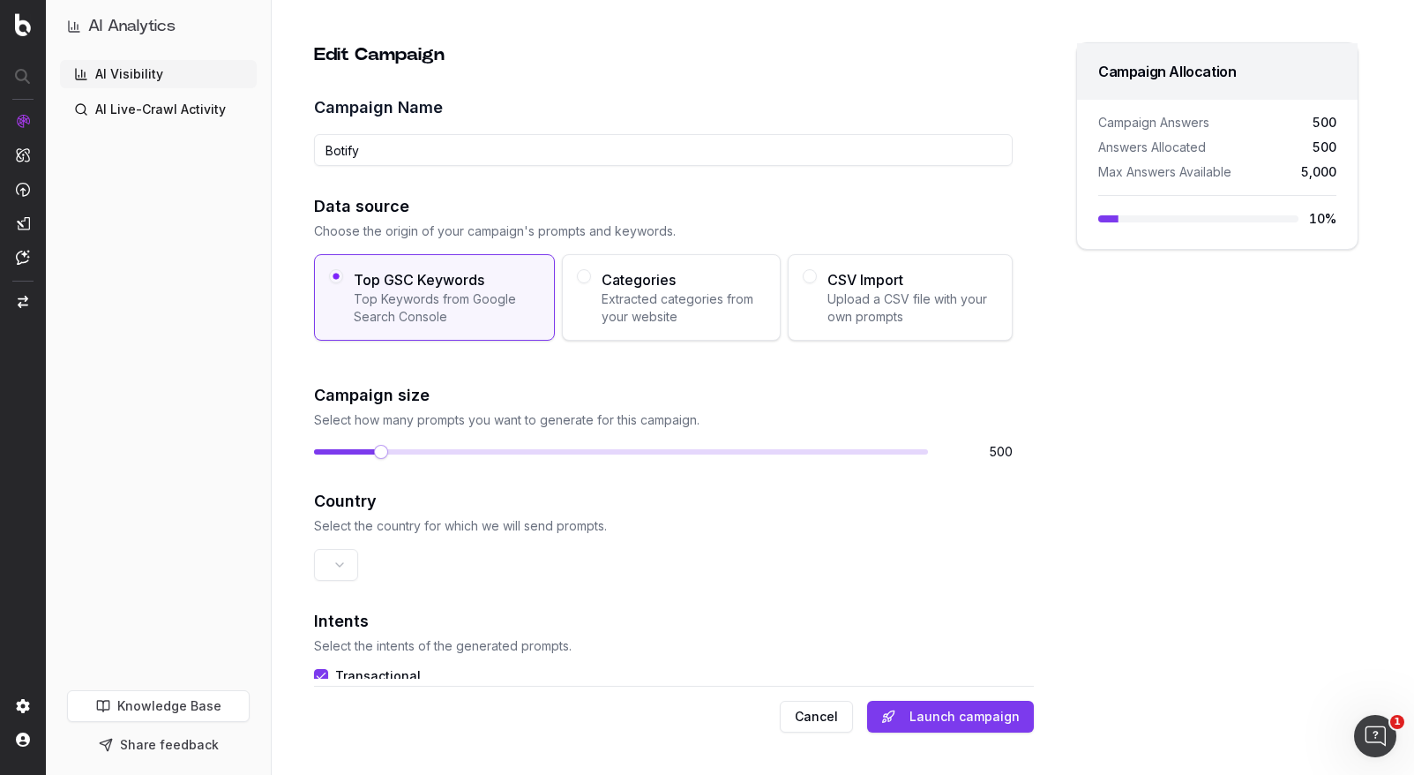
click at [124, 69] on link "AI Visibility" at bounding box center [158, 74] width 197 height 28
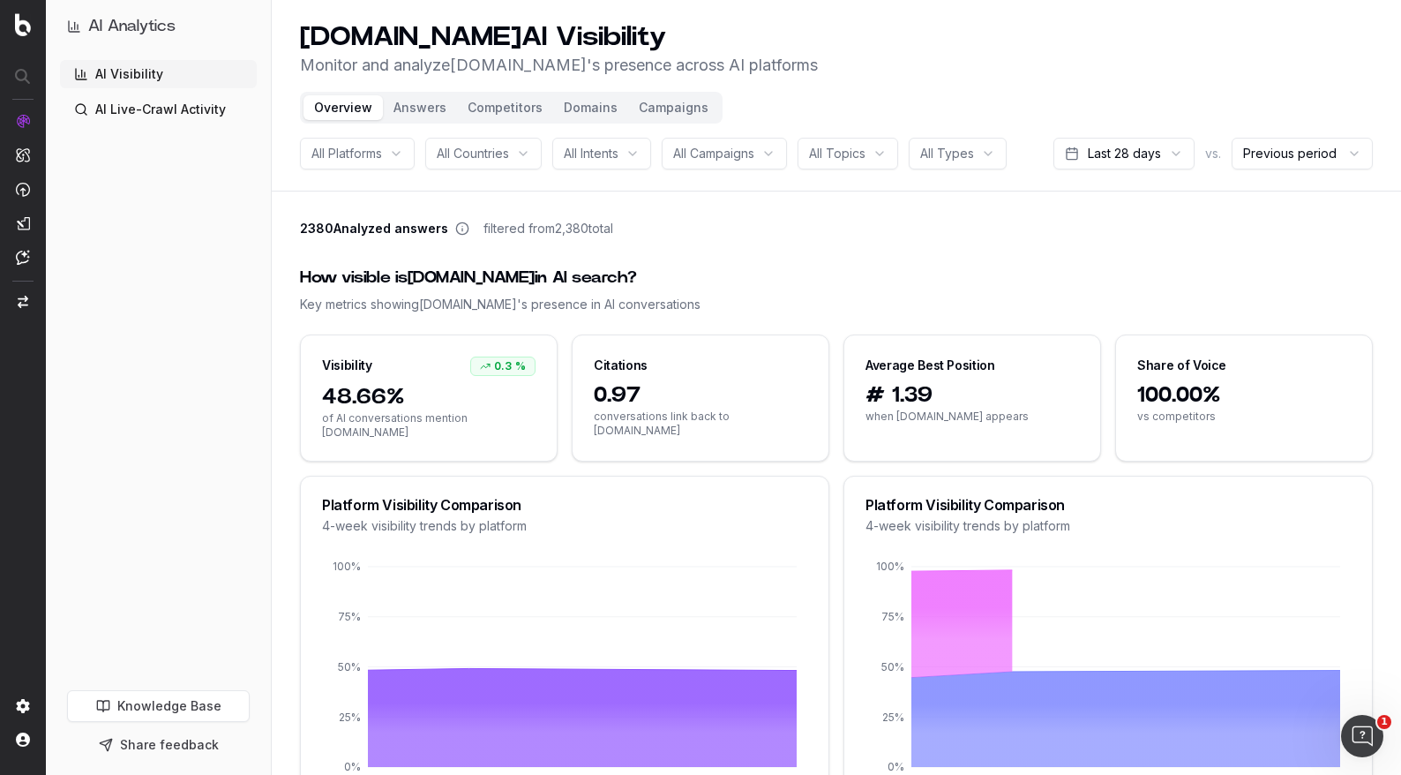
click at [362, 224] on span "2380 Analyzed answers" at bounding box center [374, 229] width 148 height 18
click at [361, 224] on span "2380 Analyzed answers" at bounding box center [374, 229] width 148 height 18
click at [362, 224] on span "2380 Analyzed answers" at bounding box center [374, 229] width 148 height 18
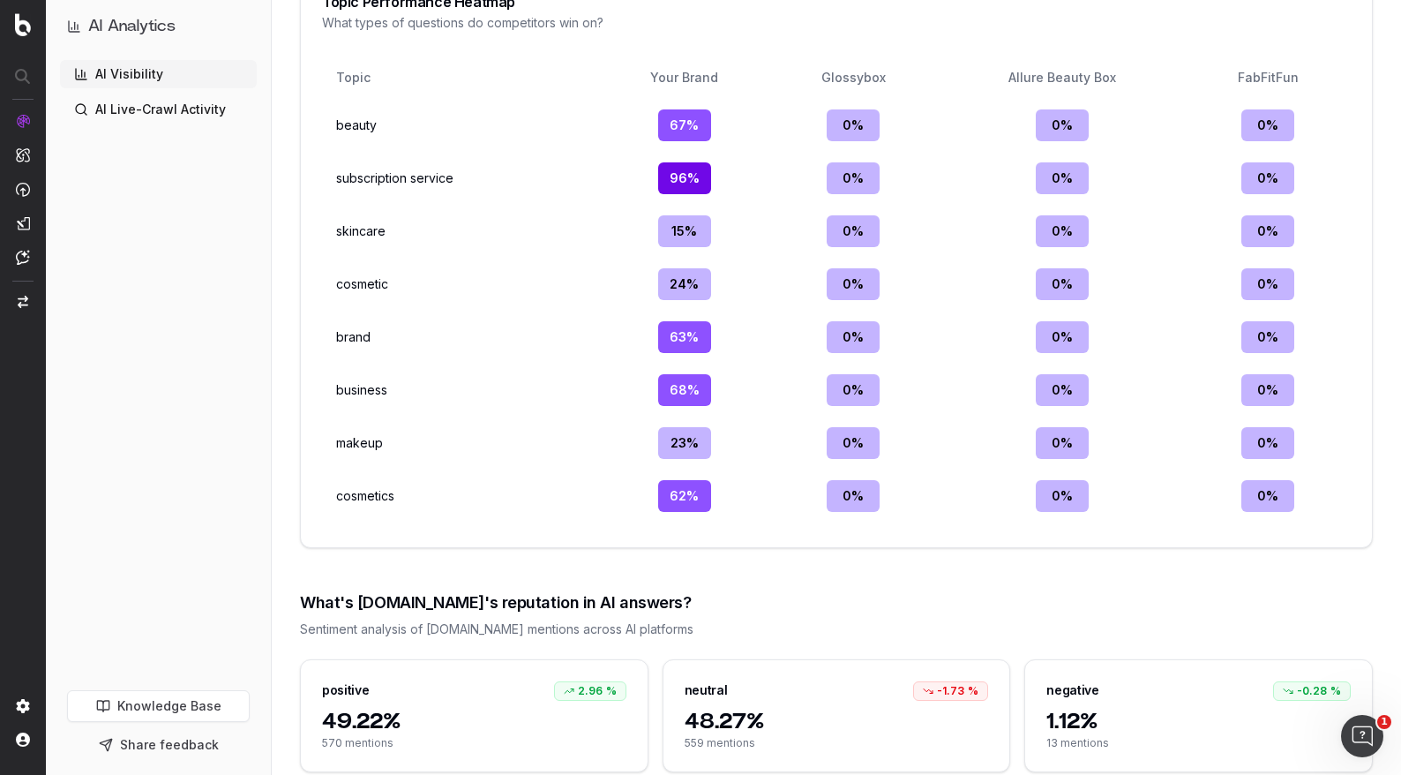
scroll to position [2319, 0]
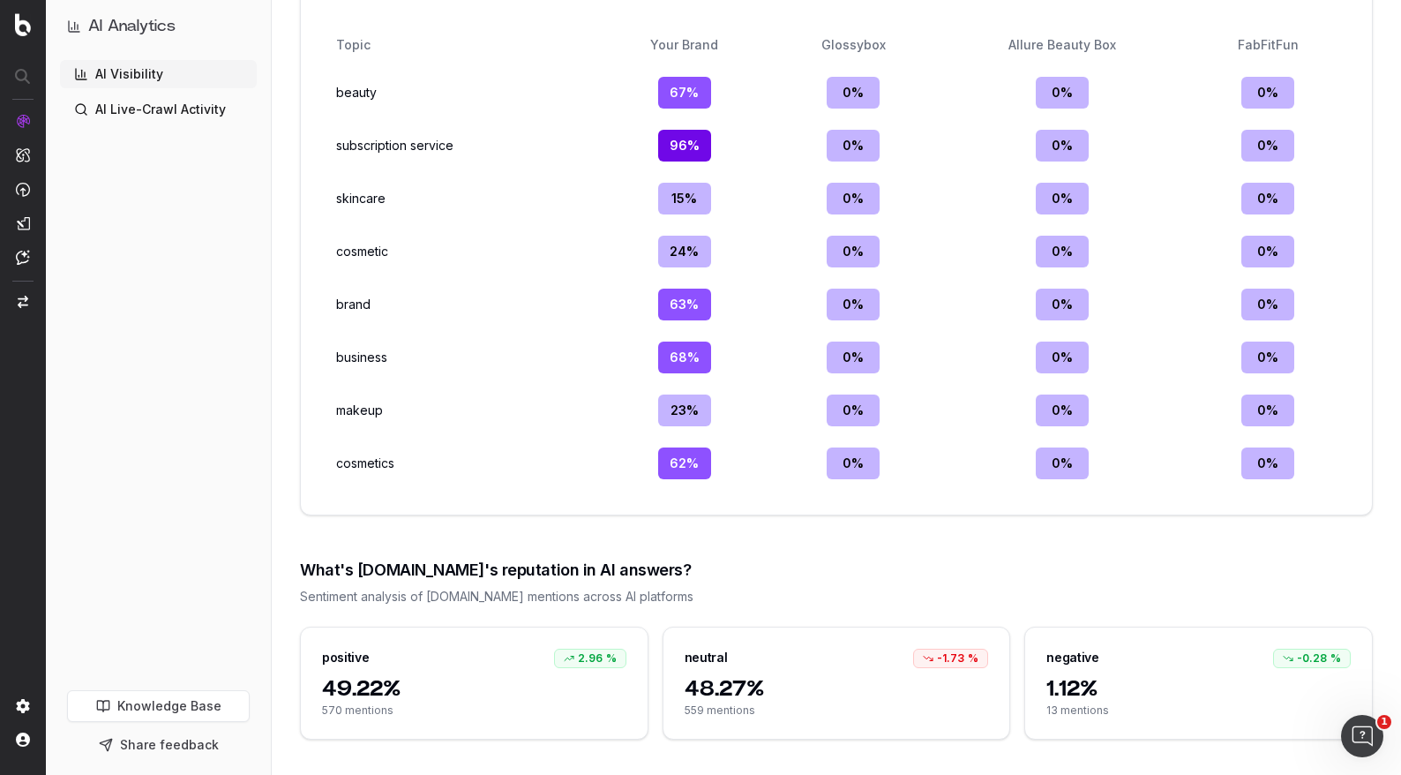
drag, startPoint x: 530, startPoint y: 465, endPoint x: 441, endPoint y: 448, distance: 90.7
click at [528, 465] on td "cosmetics" at bounding box center [462, 463] width 266 height 46
drag, startPoint x: 316, startPoint y: 447, endPoint x: 1376, endPoint y: 481, distance: 1060.9
click at [1321, 493] on div "Topic Your Brand Glossybox Allure Beauty Box FabFitFun beauty 67 % 0 % 0 % 0 % …" at bounding box center [836, 267] width 1071 height 494
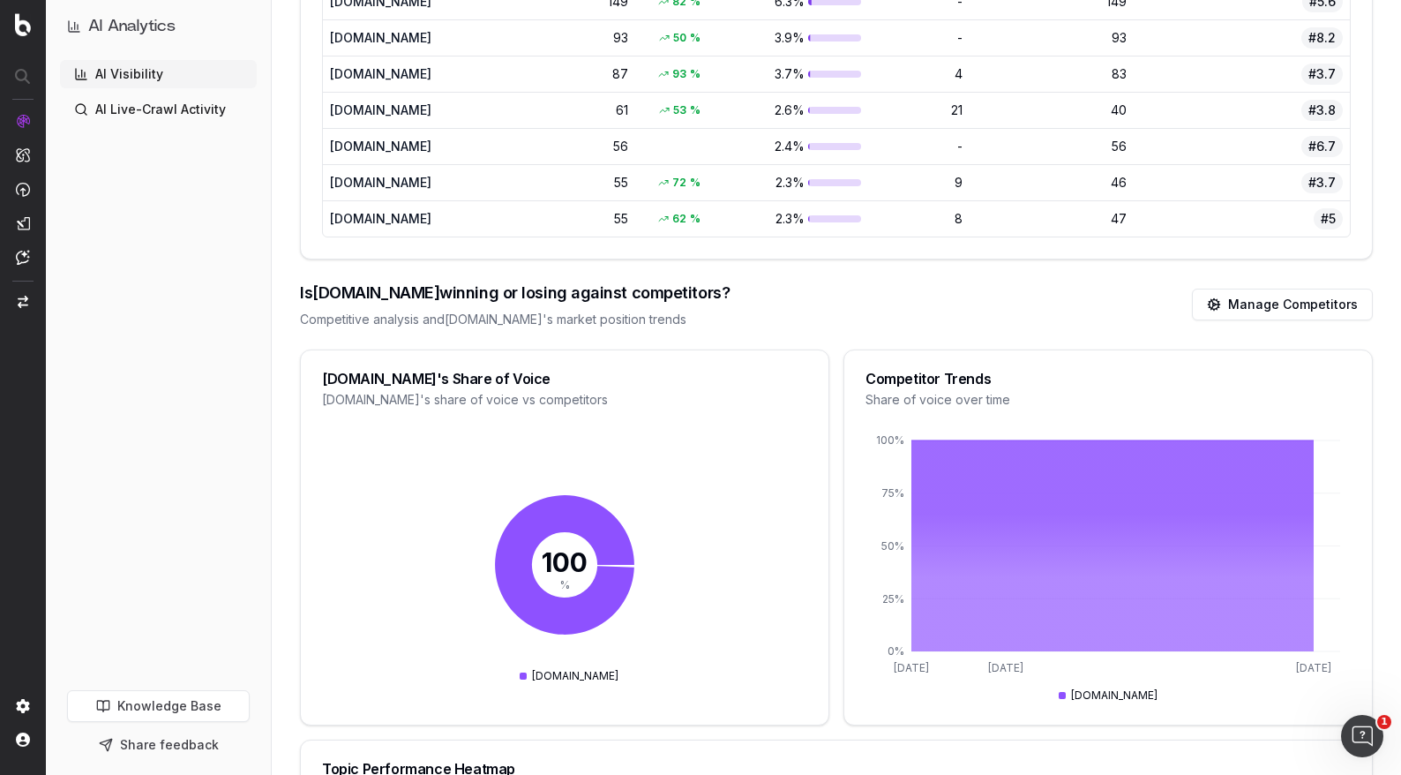
scroll to position [1510, 0]
